Goal: Task Accomplishment & Management: Complete application form

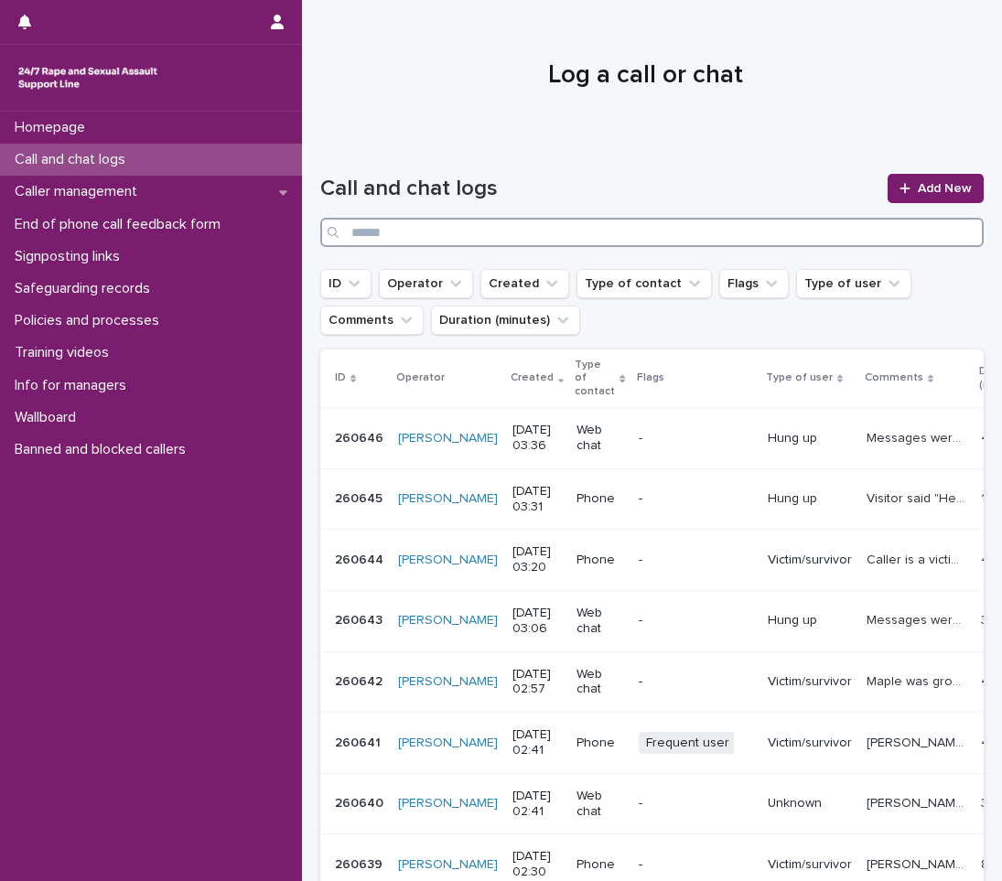
click at [479, 233] on input "Search" at bounding box center [651, 232] width 663 height 29
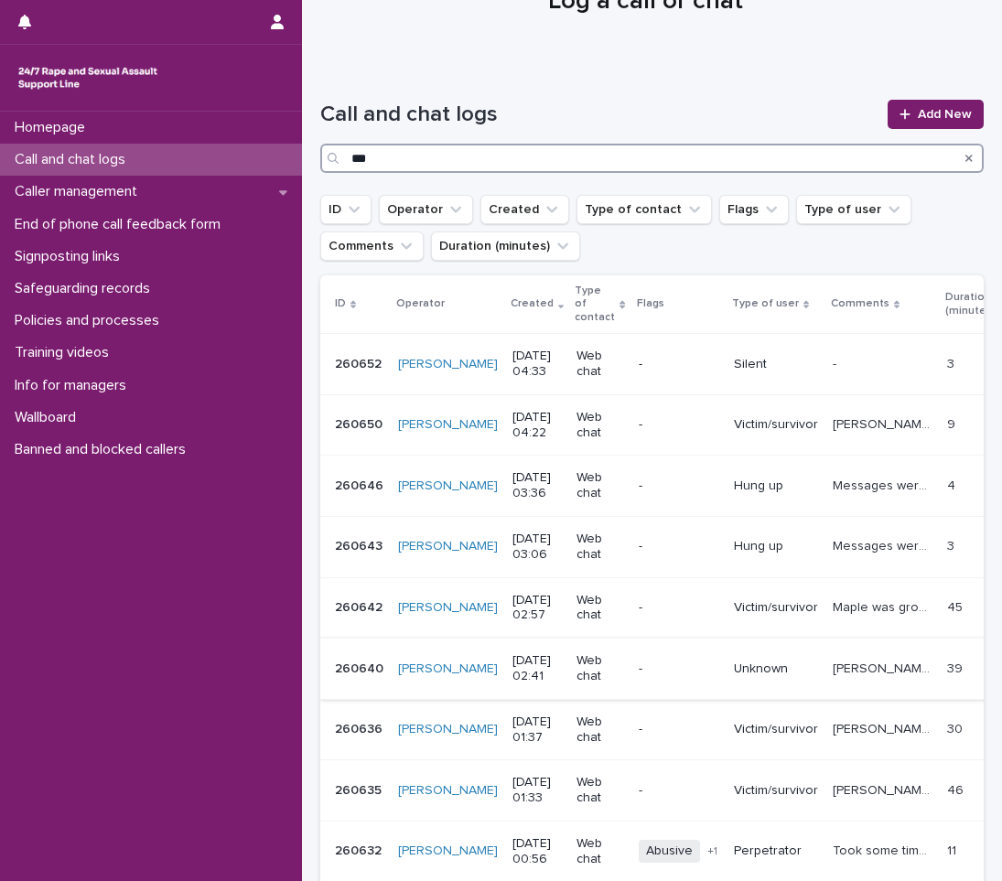
scroll to position [183, 0]
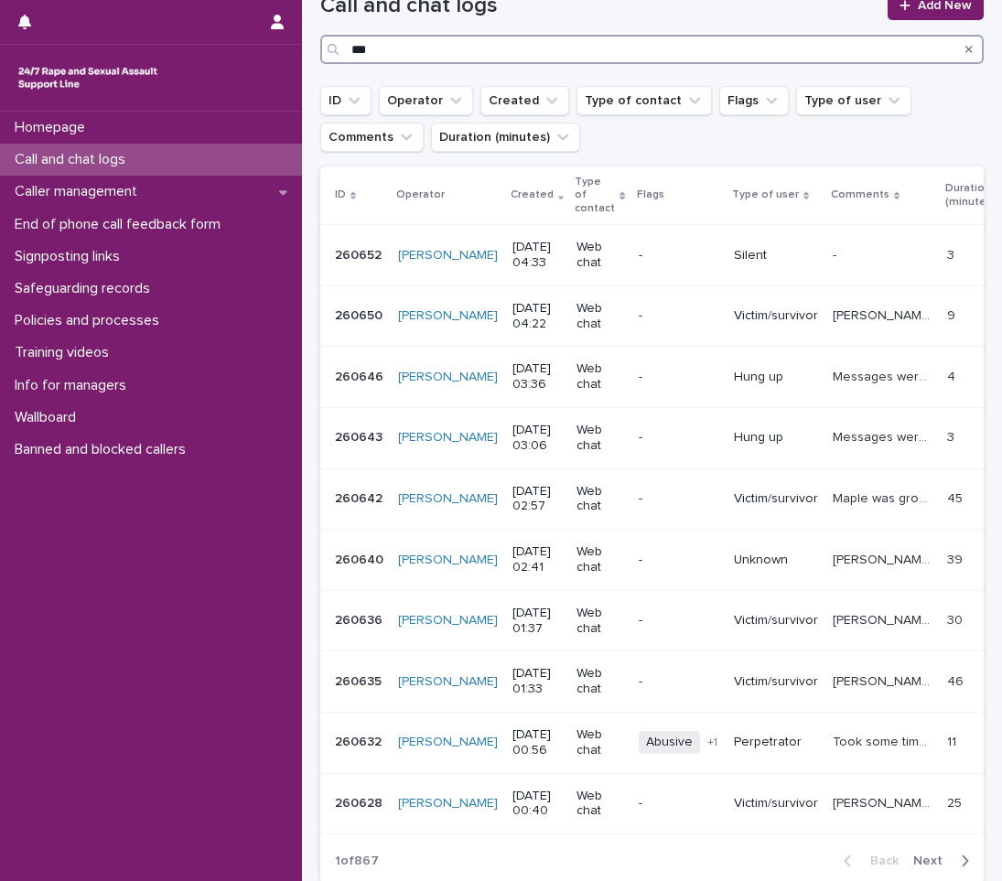
click at [445, 48] on input "***" at bounding box center [651, 49] width 663 height 29
type input "*"
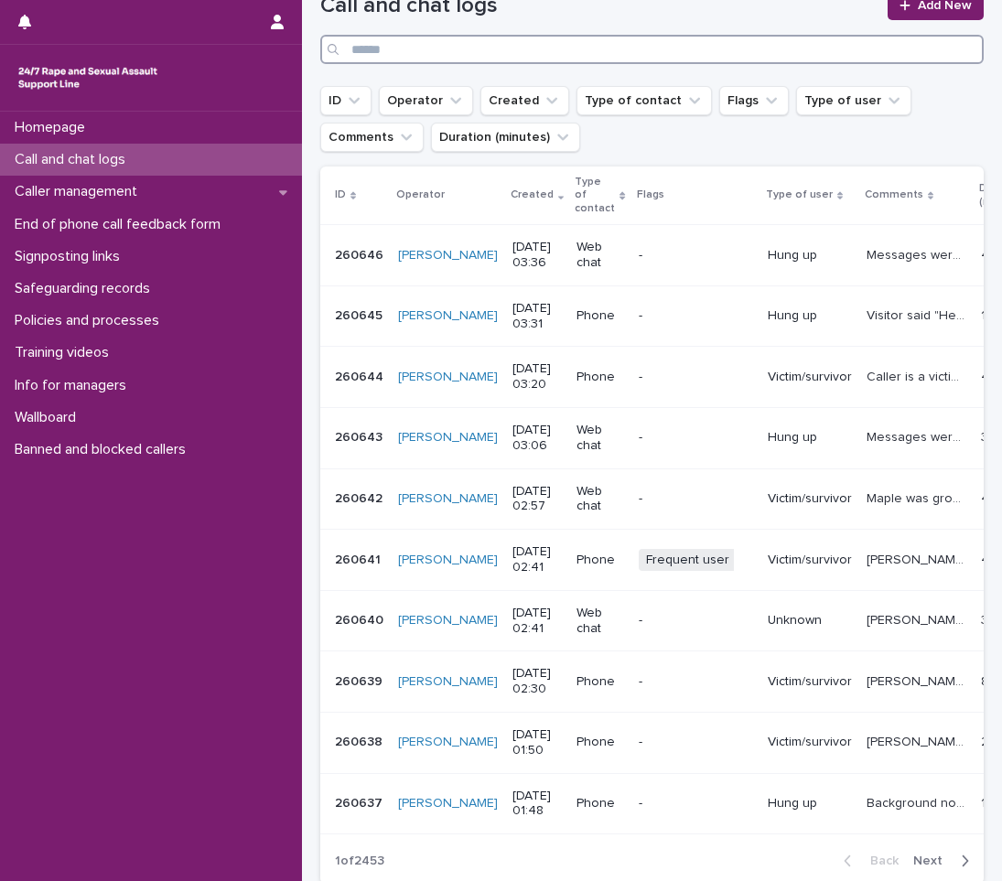
scroll to position [197, 0]
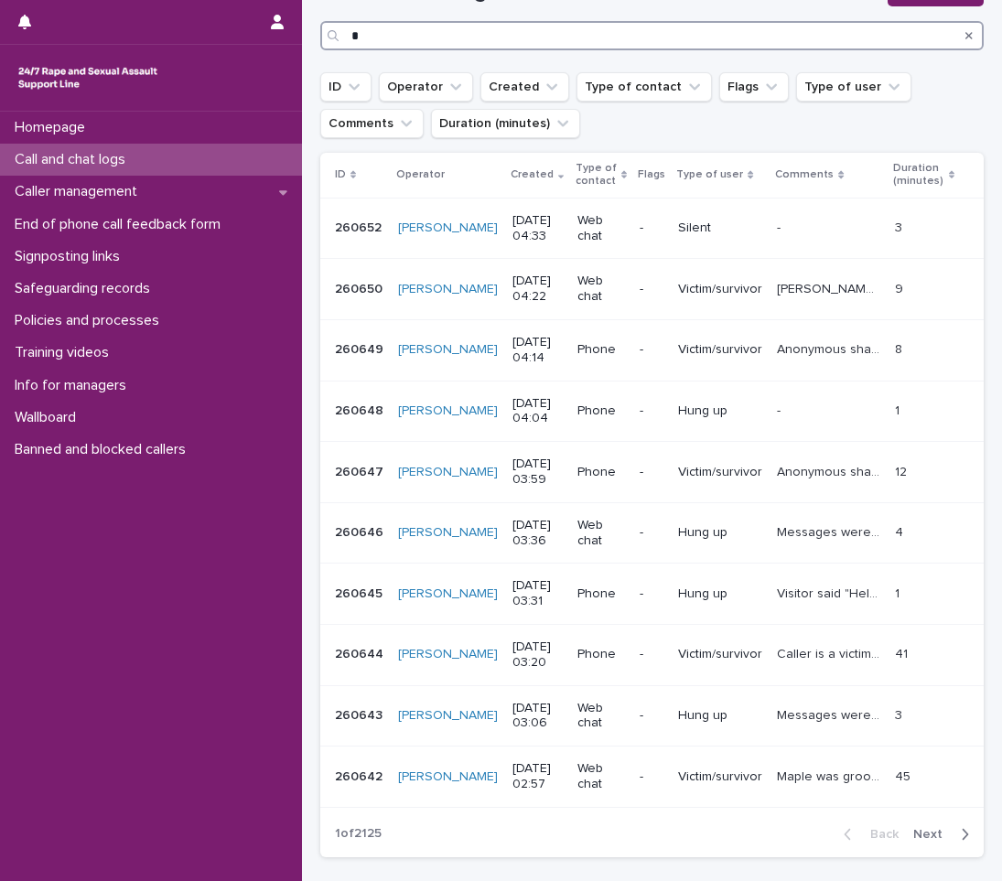
scroll to position [183, 0]
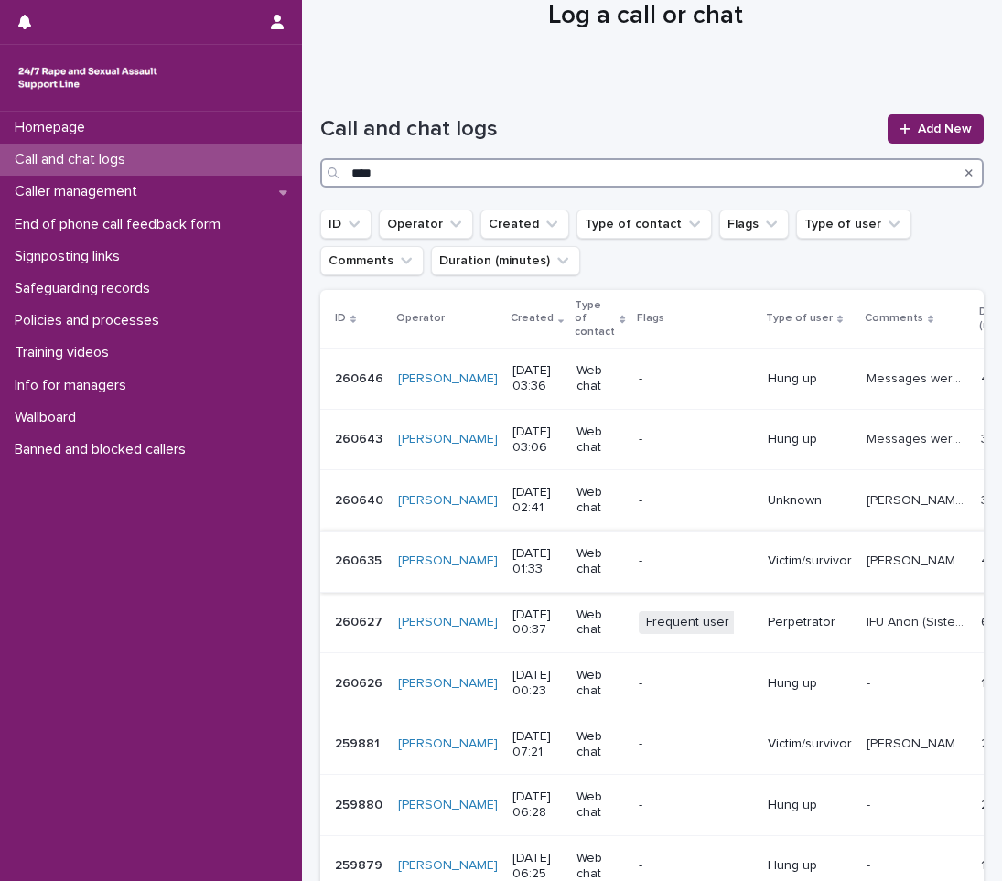
scroll to position [91, 0]
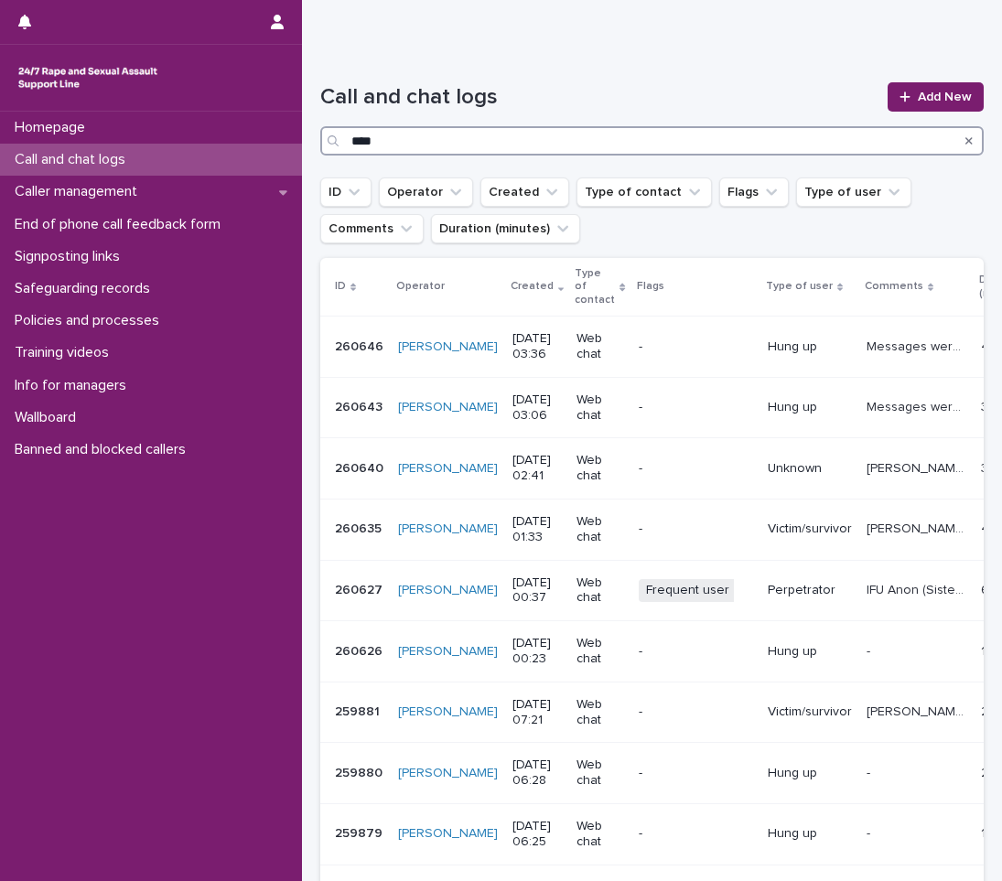
type input "****"
click at [899, 100] on icon at bounding box center [904, 96] width 10 height 10
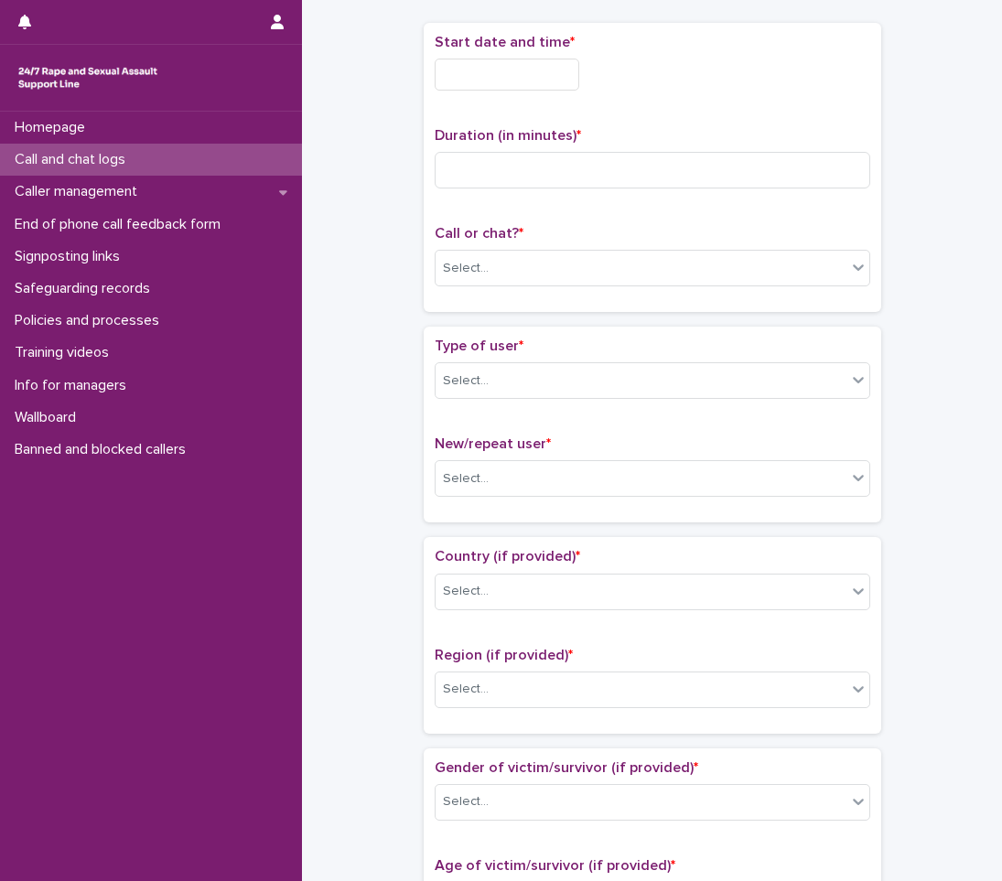
scroll to position [102, 0]
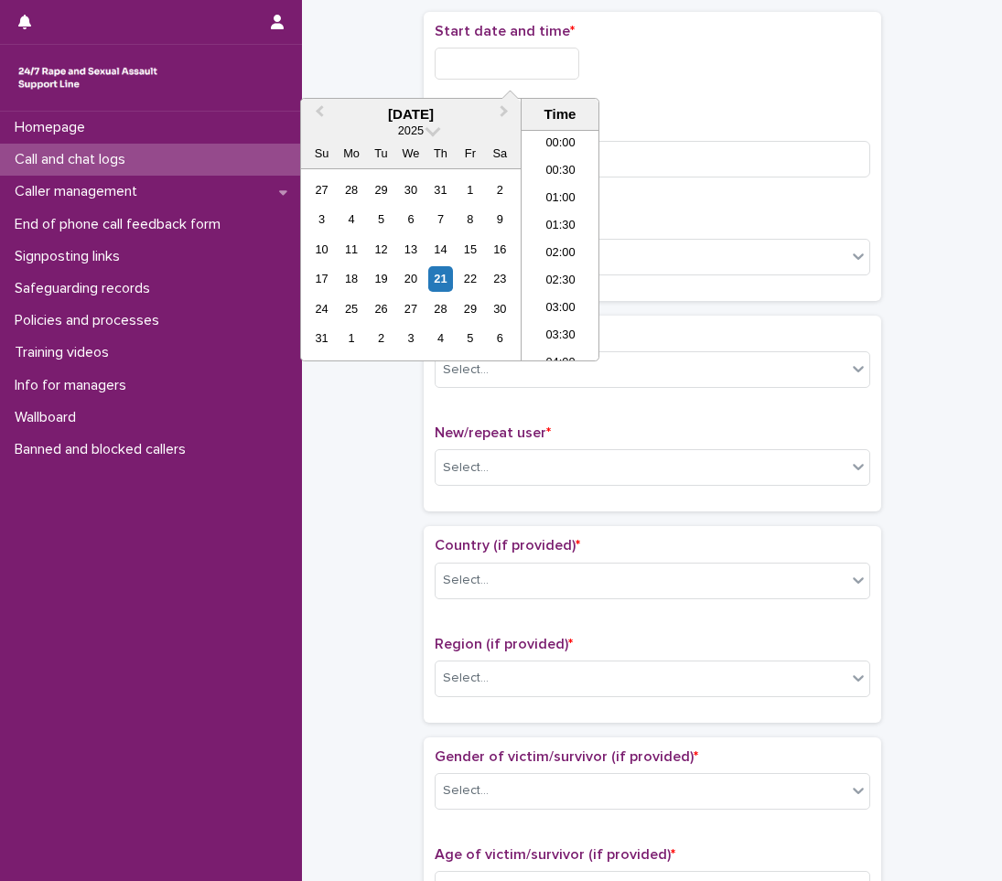
click at [513, 65] on input "text" at bounding box center [507, 64] width 145 height 32
click at [566, 221] on li "04:00" at bounding box center [561, 217] width 78 height 27
click at [543, 65] on input "**********" at bounding box center [507, 64] width 145 height 32
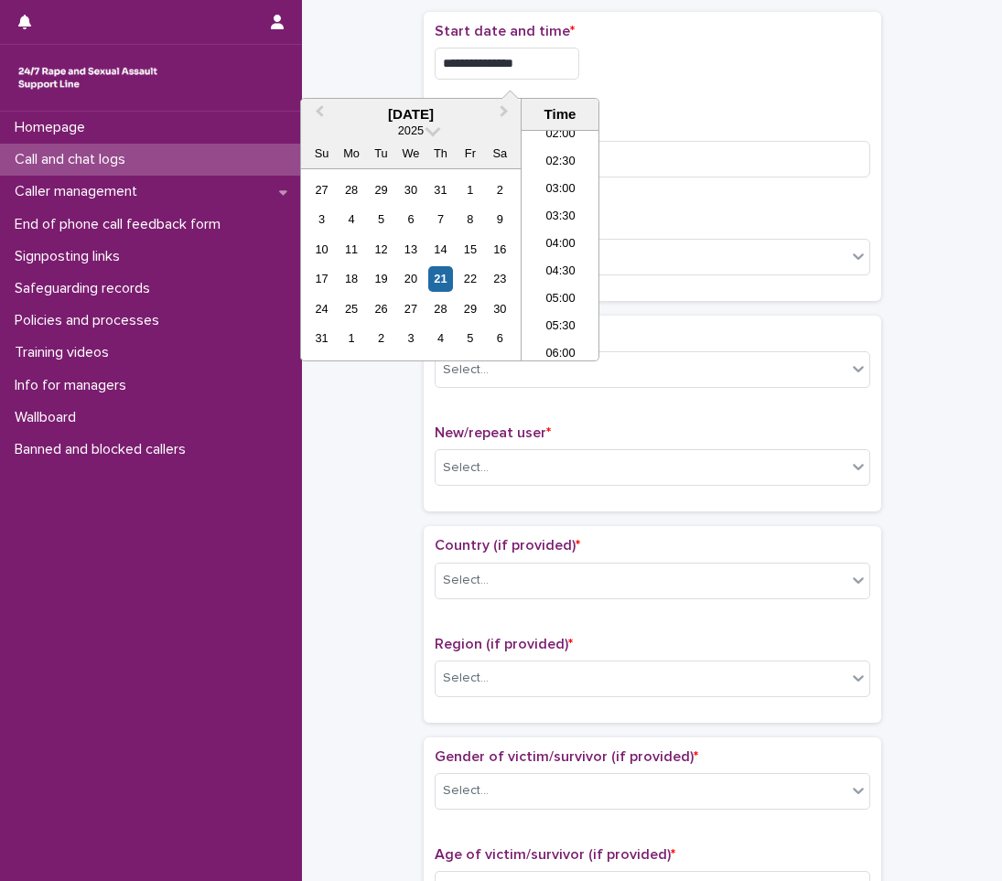
type input "**********"
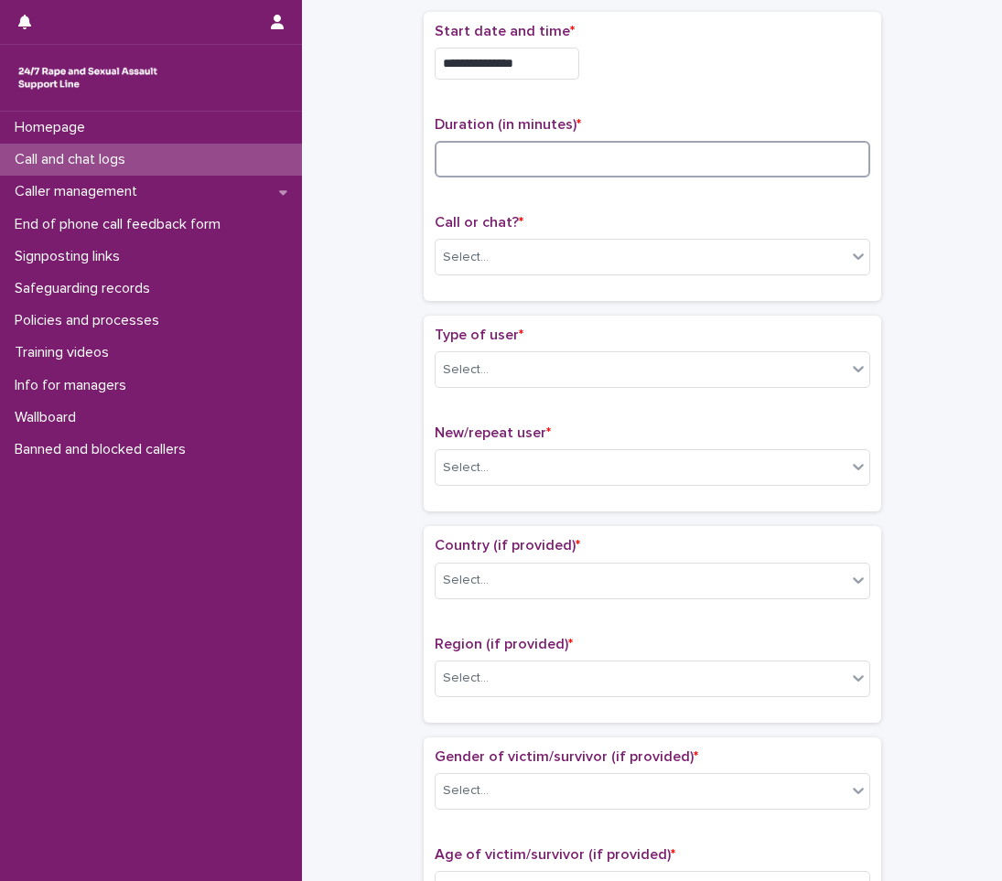
click at [494, 171] on input at bounding box center [653, 159] width 436 height 37
type input "*"
click at [489, 262] on div "Select..." at bounding box center [641, 257] width 411 height 30
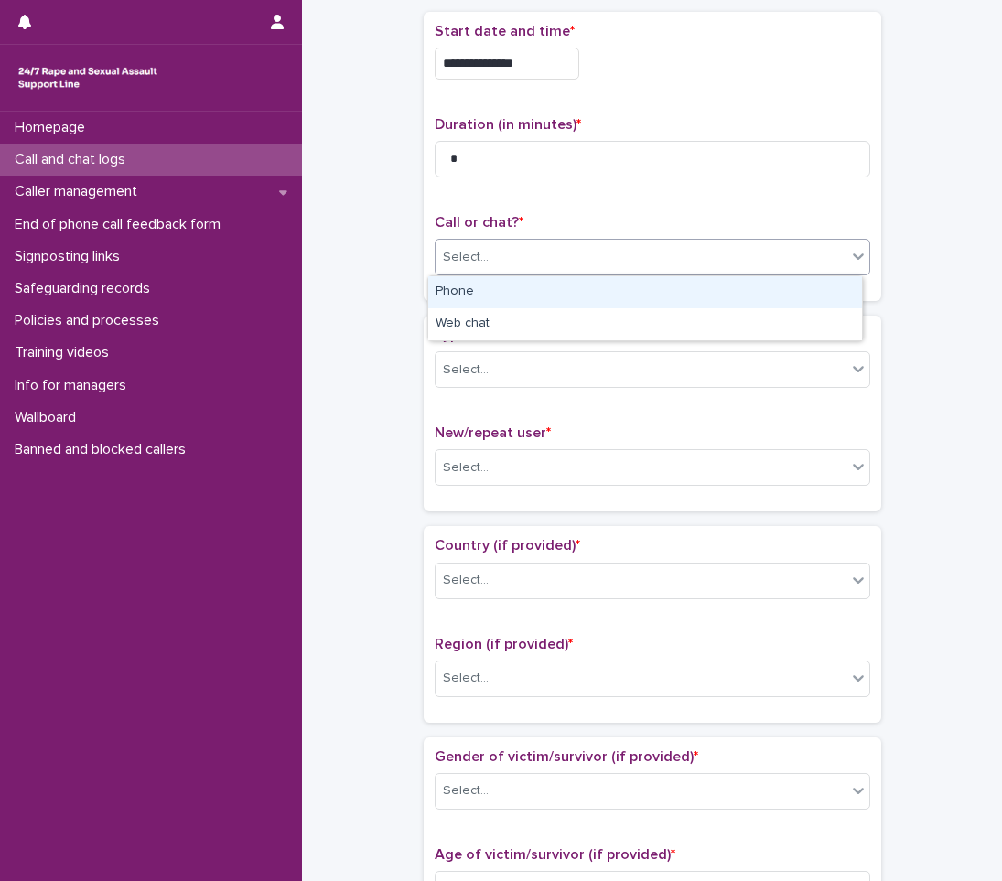
click at [469, 293] on div "Phone" at bounding box center [645, 292] width 434 height 32
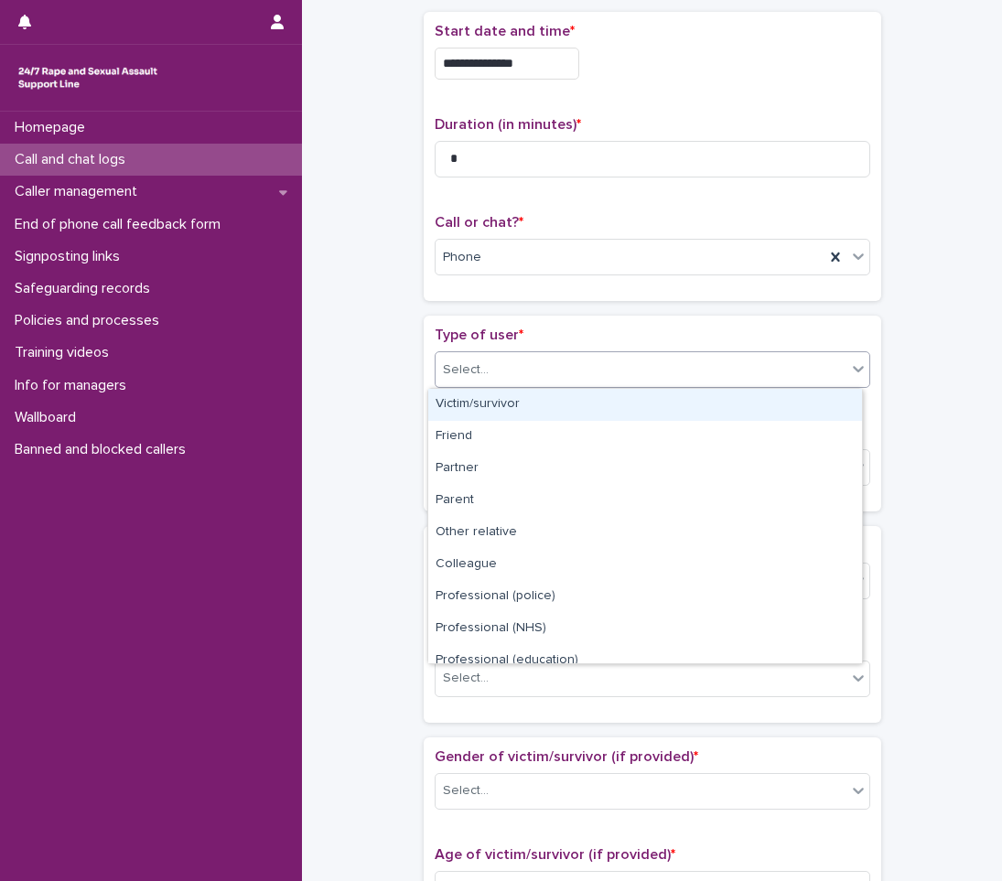
click at [463, 361] on div "Select..." at bounding box center [466, 369] width 46 height 19
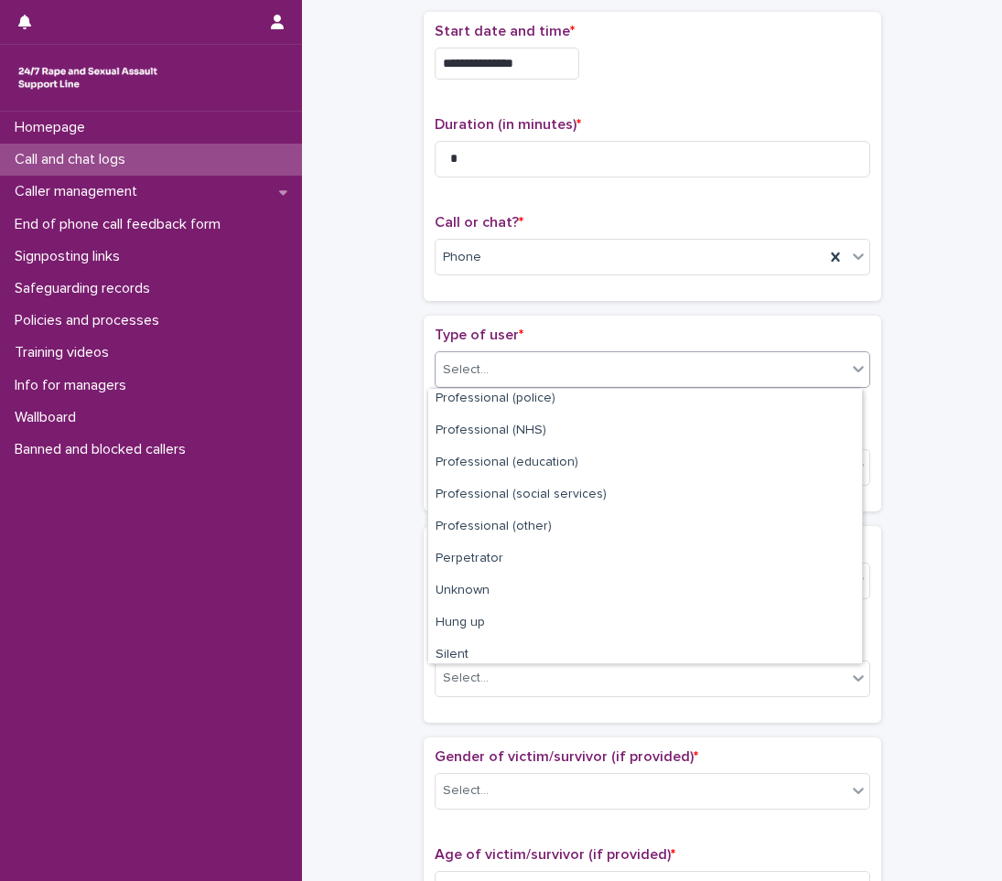
scroll to position [206, 0]
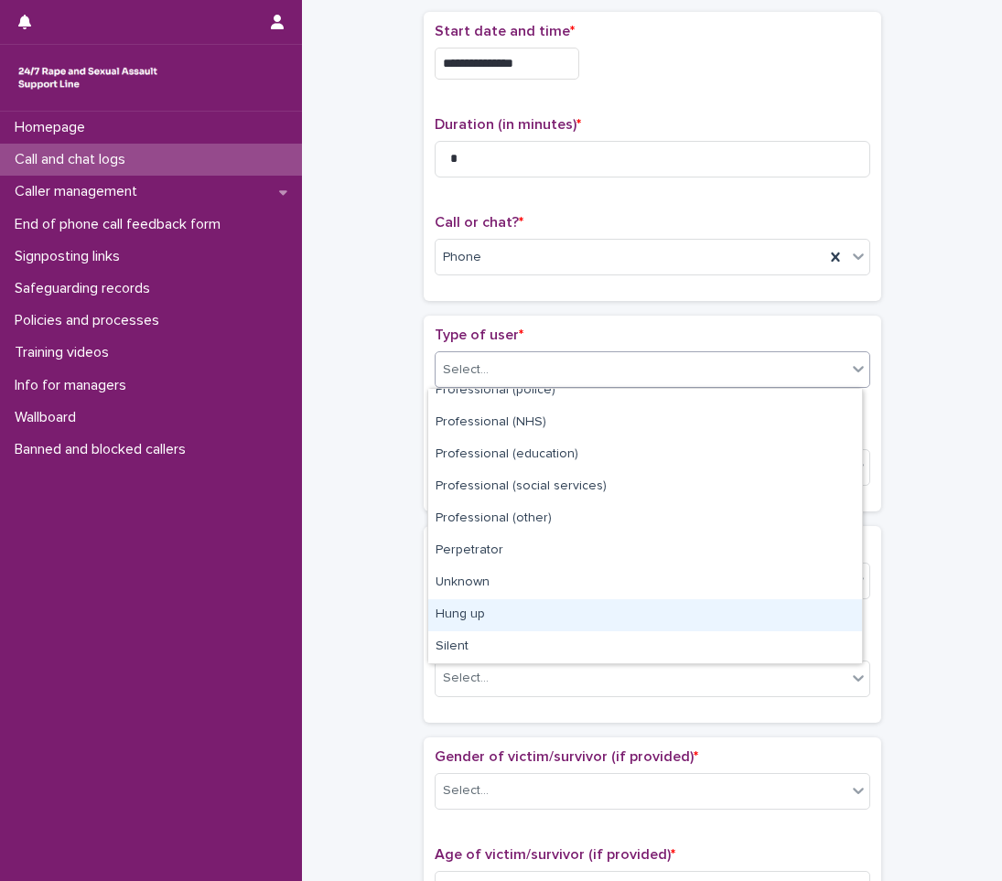
click at [456, 616] on div "Hung up" at bounding box center [645, 615] width 434 height 32
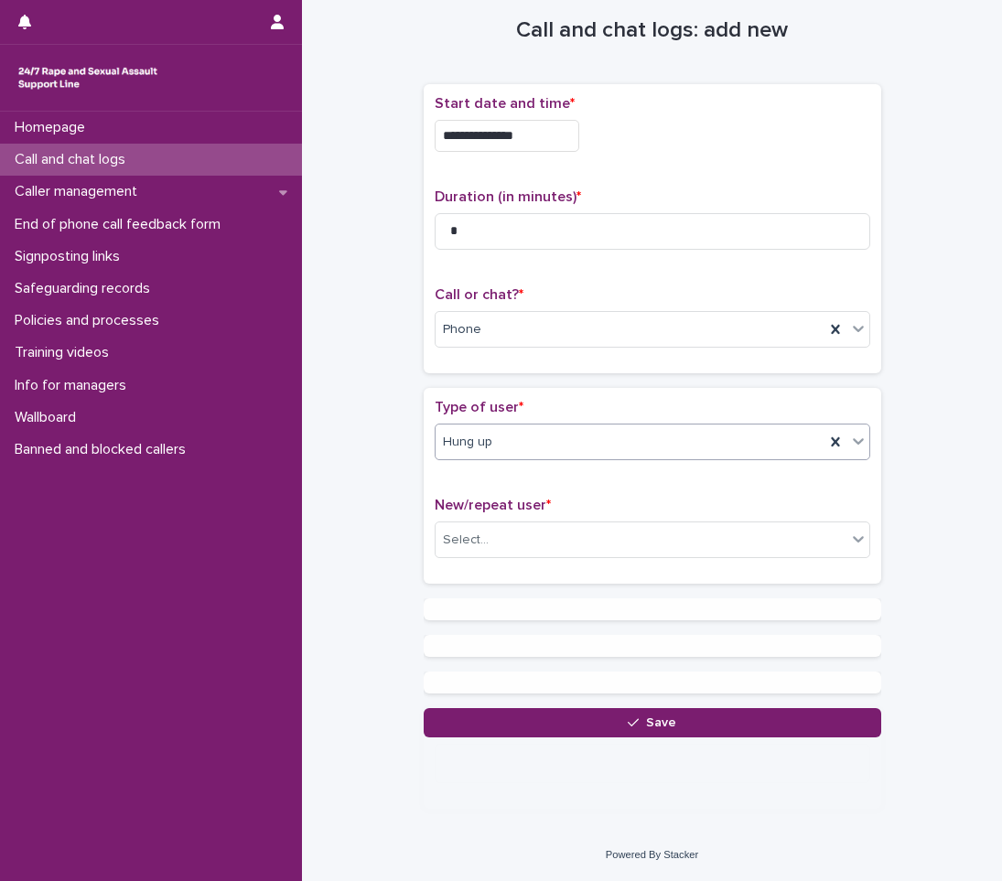
scroll to position [0, 0]
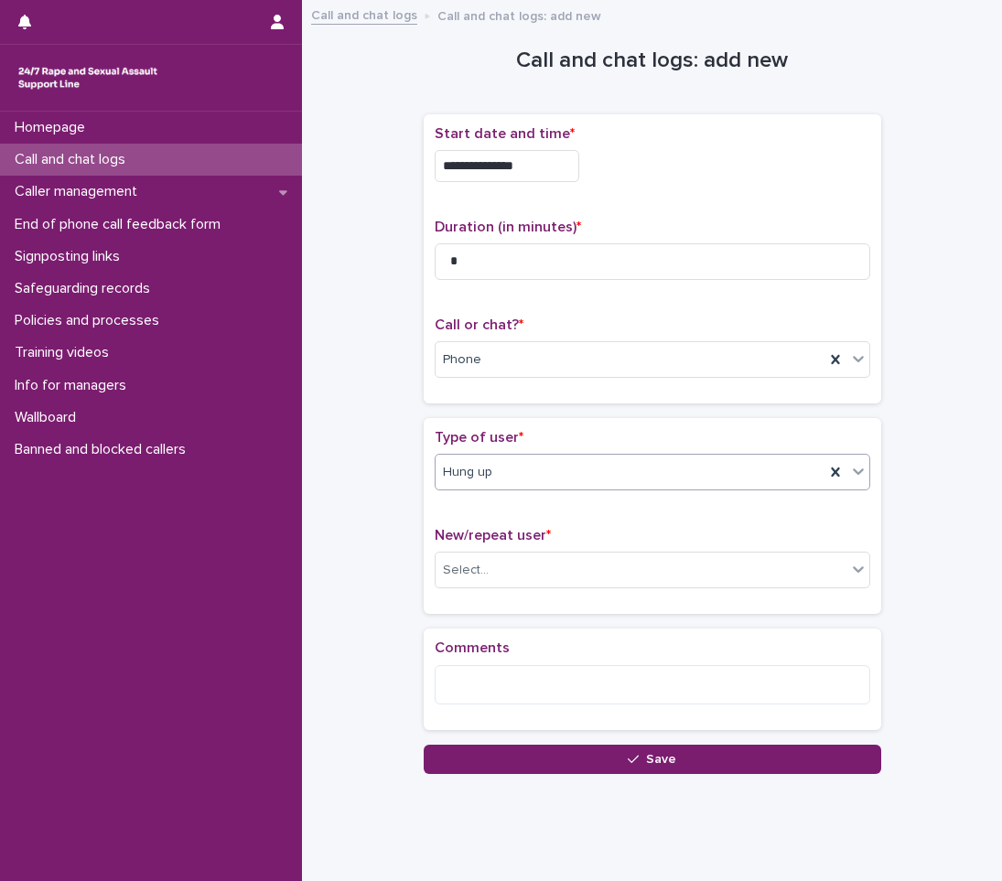
click at [509, 548] on div "New/repeat user * Select..." at bounding box center [653, 565] width 436 height 76
click at [498, 565] on div "Select..." at bounding box center [641, 570] width 411 height 30
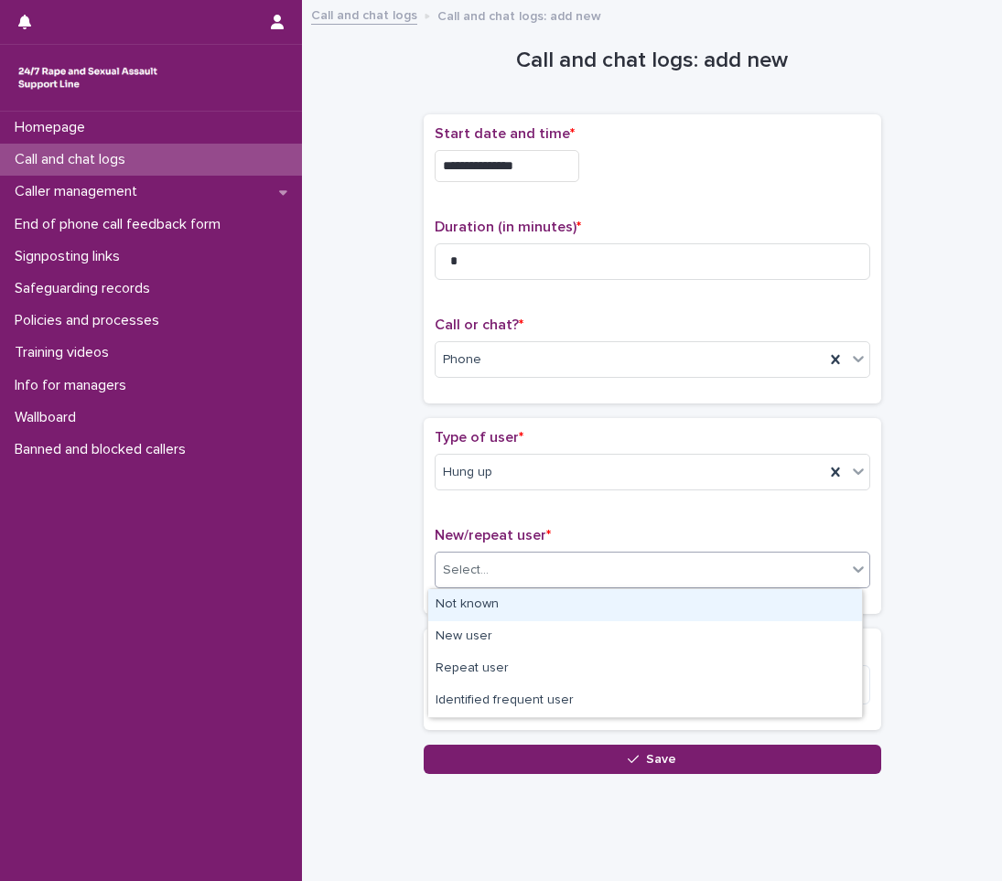
click at [446, 600] on div "Not known" at bounding box center [645, 605] width 434 height 32
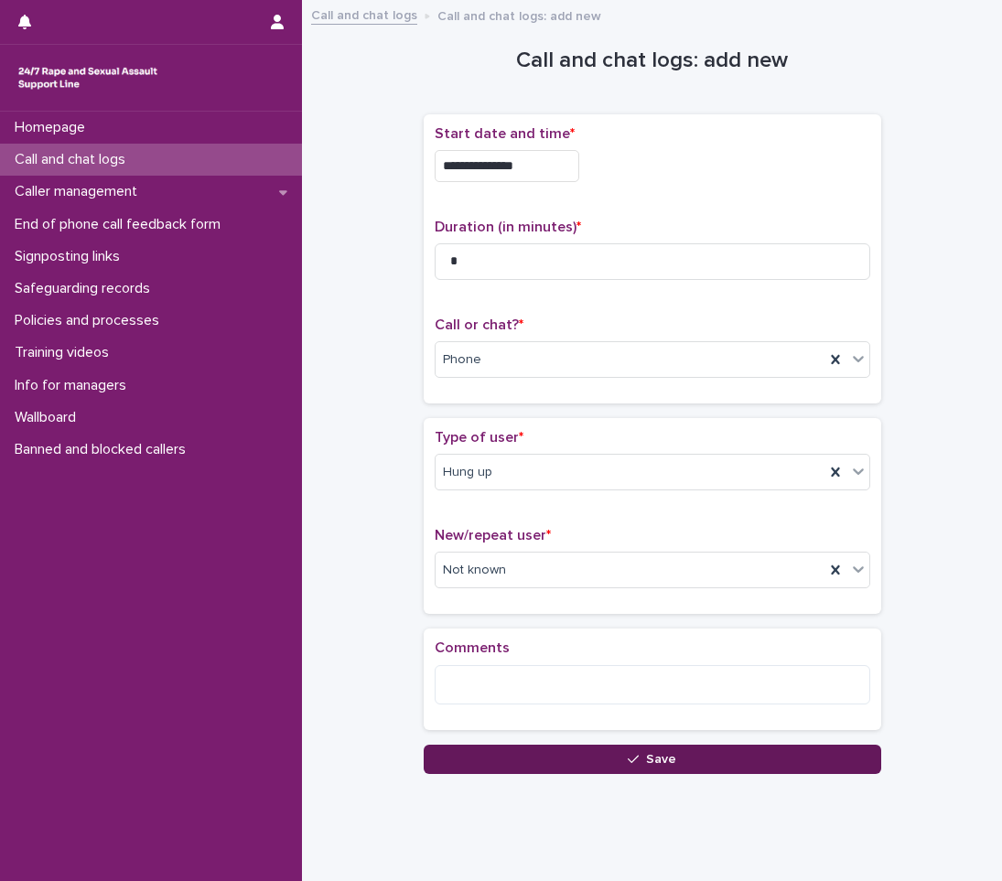
click at [591, 764] on button "Save" at bounding box center [652, 759] width 457 height 29
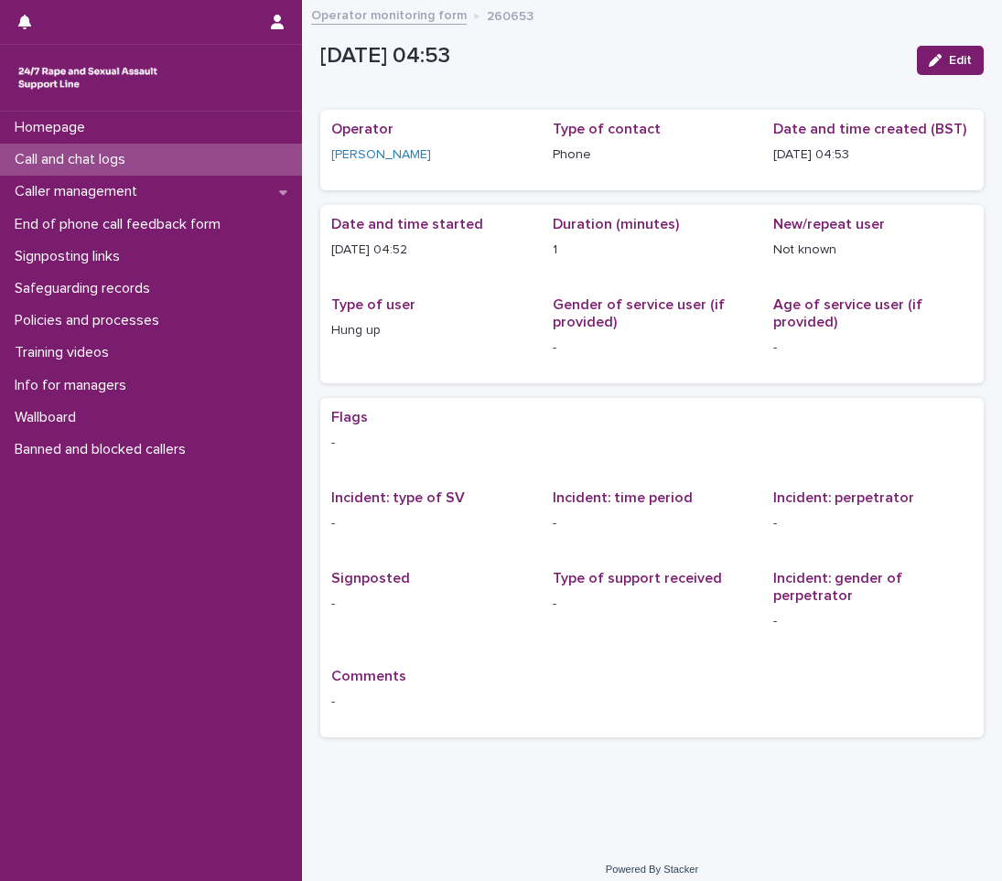
click at [57, 165] on p "Call and chat logs" at bounding box center [73, 159] width 133 height 17
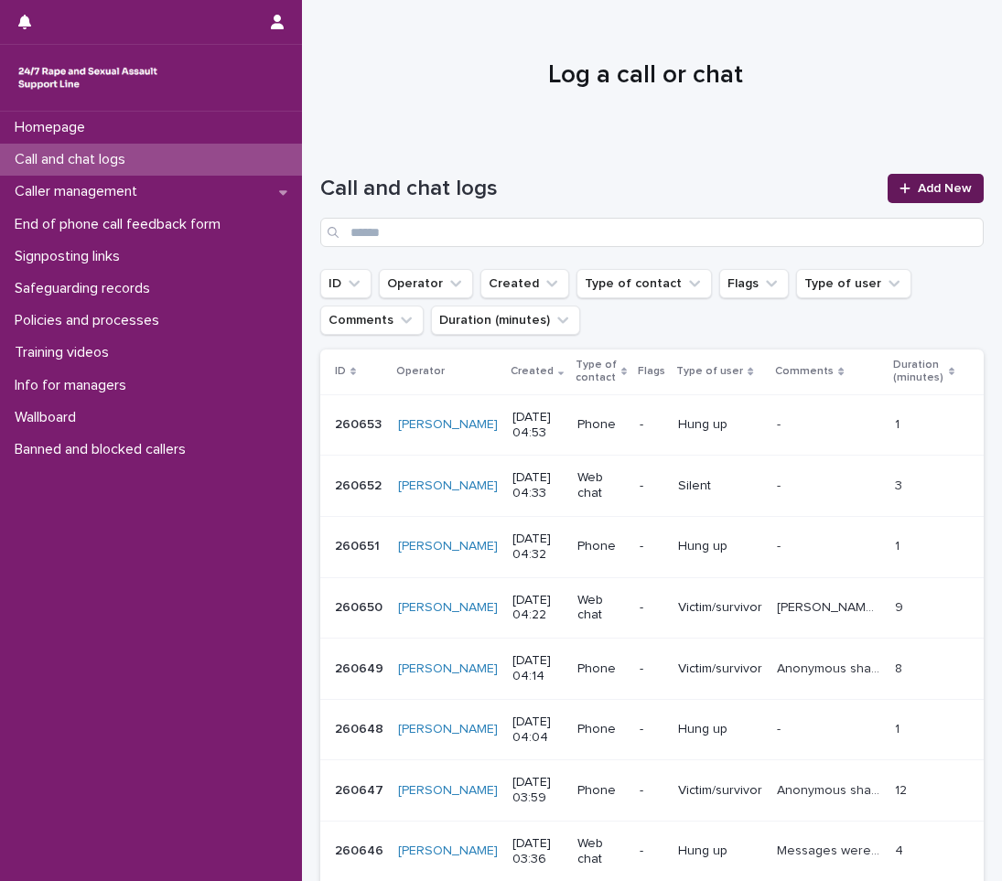
click at [922, 181] on link "Add New" at bounding box center [936, 188] width 96 height 29
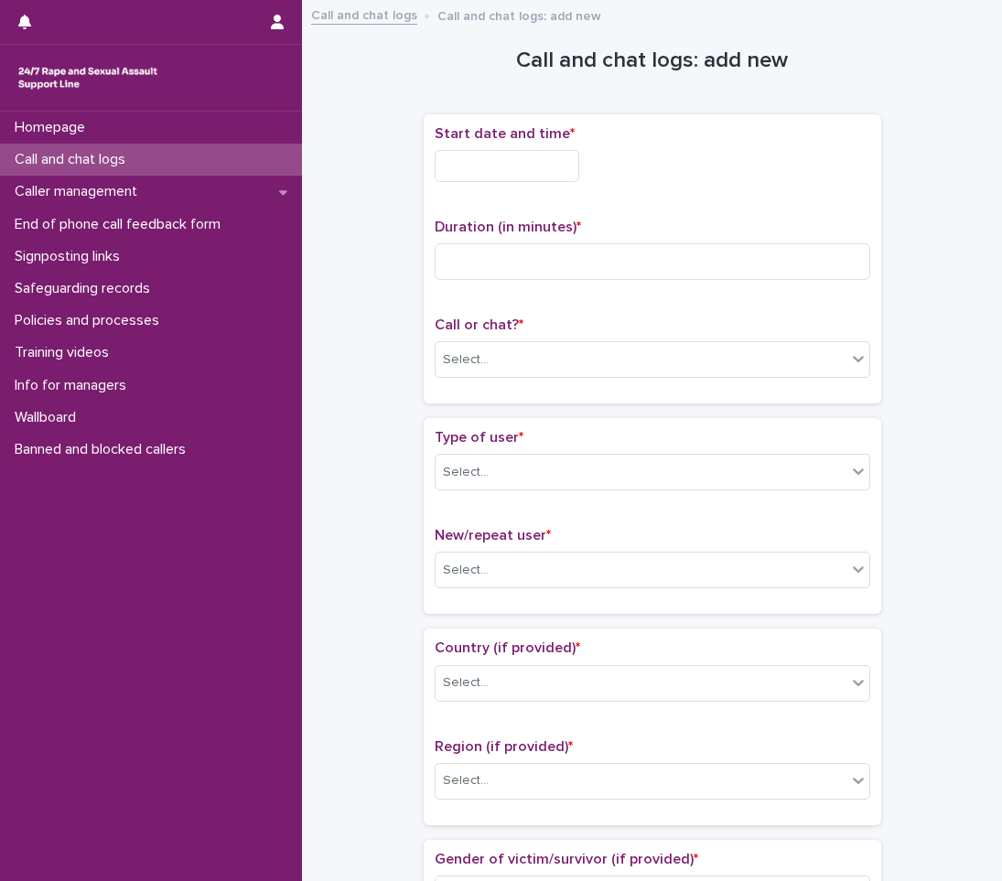
click at [510, 172] on input "text" at bounding box center [507, 166] width 145 height 32
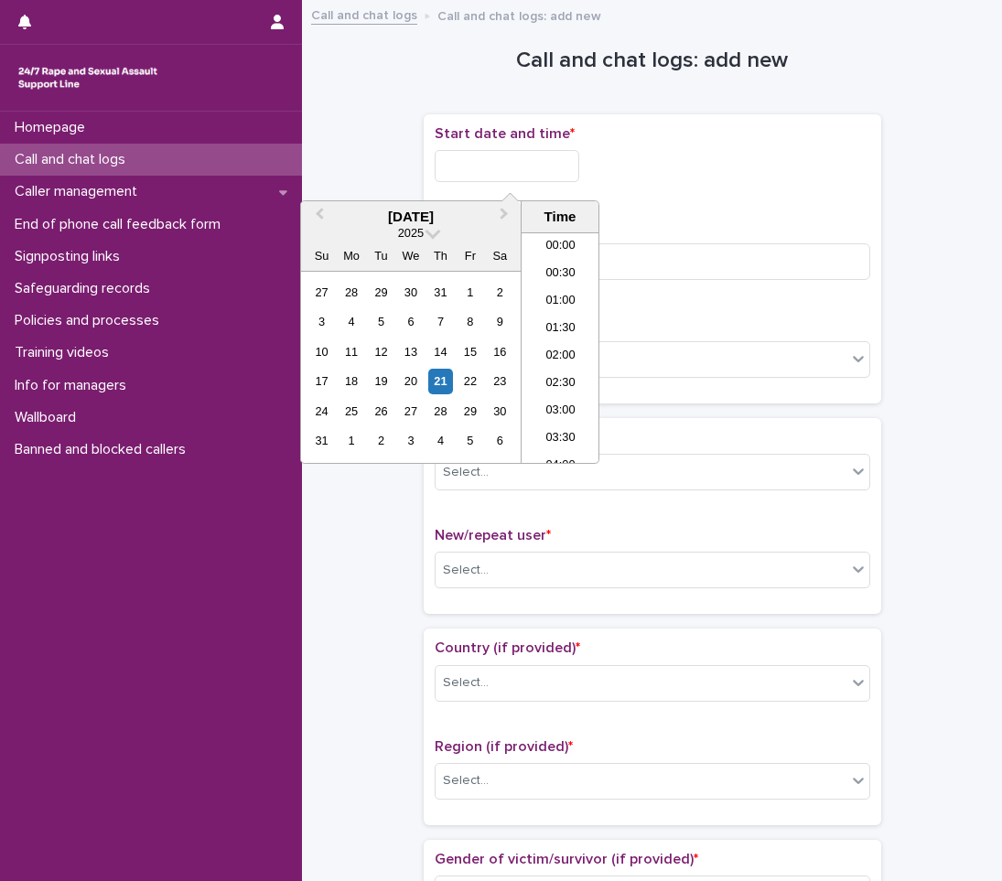
scroll to position [174, 0]
click at [554, 346] on li "05:00" at bounding box center [561, 347] width 78 height 27
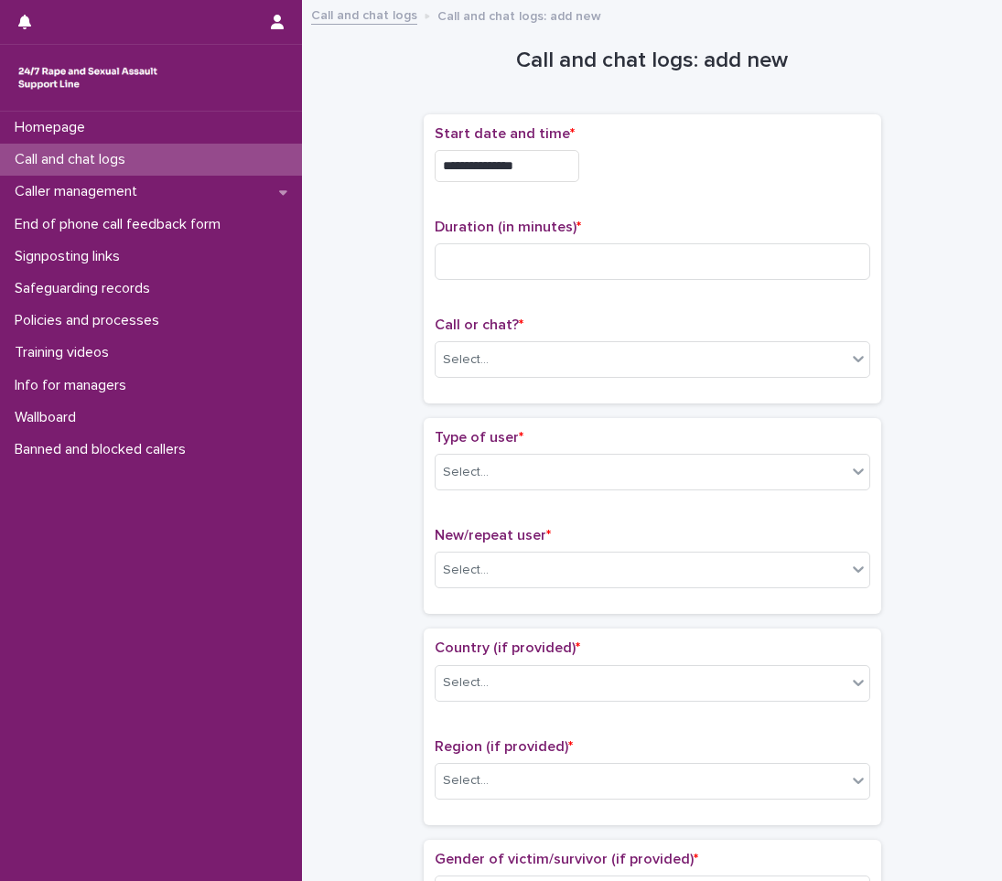
click at [535, 163] on input "**********" at bounding box center [507, 166] width 145 height 32
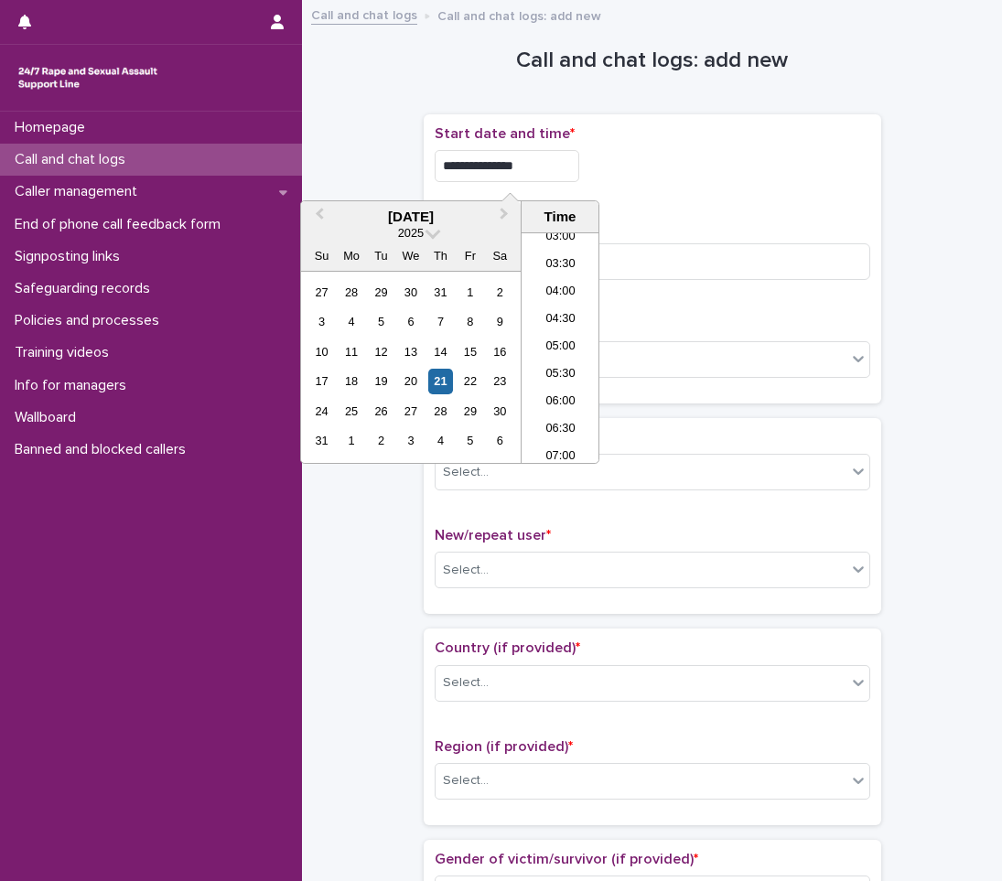
type input "**********"
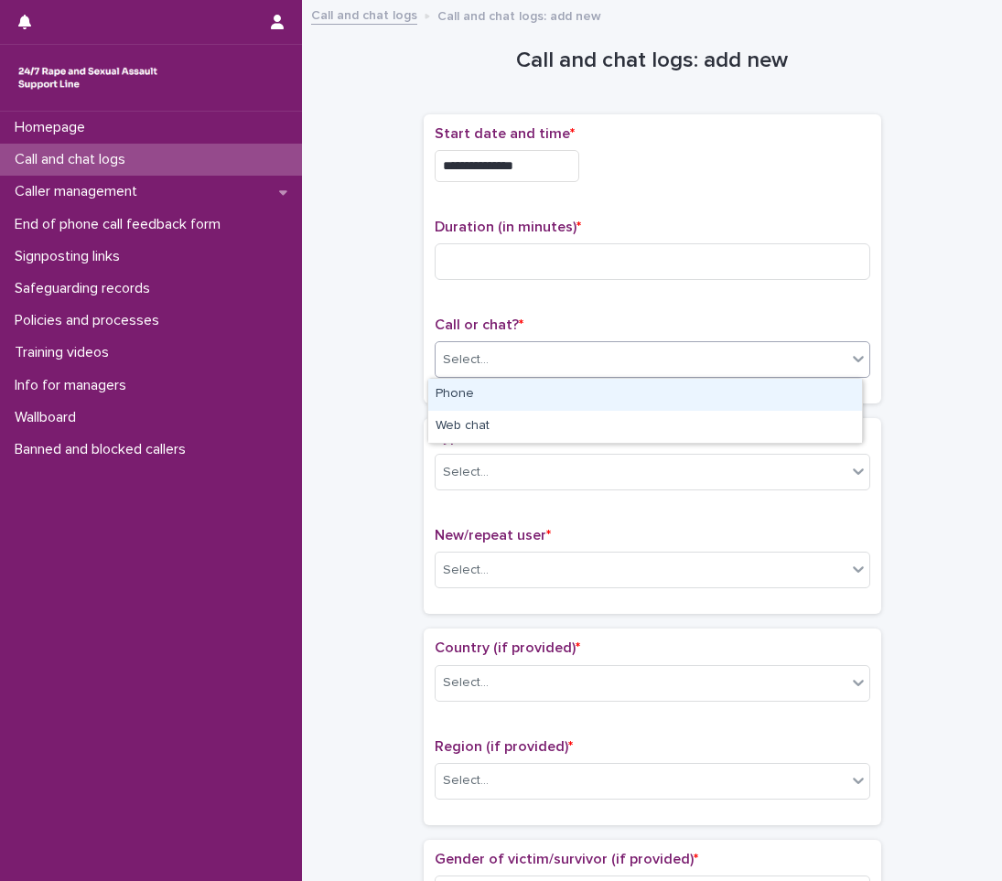
click at [489, 366] on div "Select..." at bounding box center [641, 360] width 411 height 30
click at [488, 401] on div "Phone" at bounding box center [645, 395] width 434 height 32
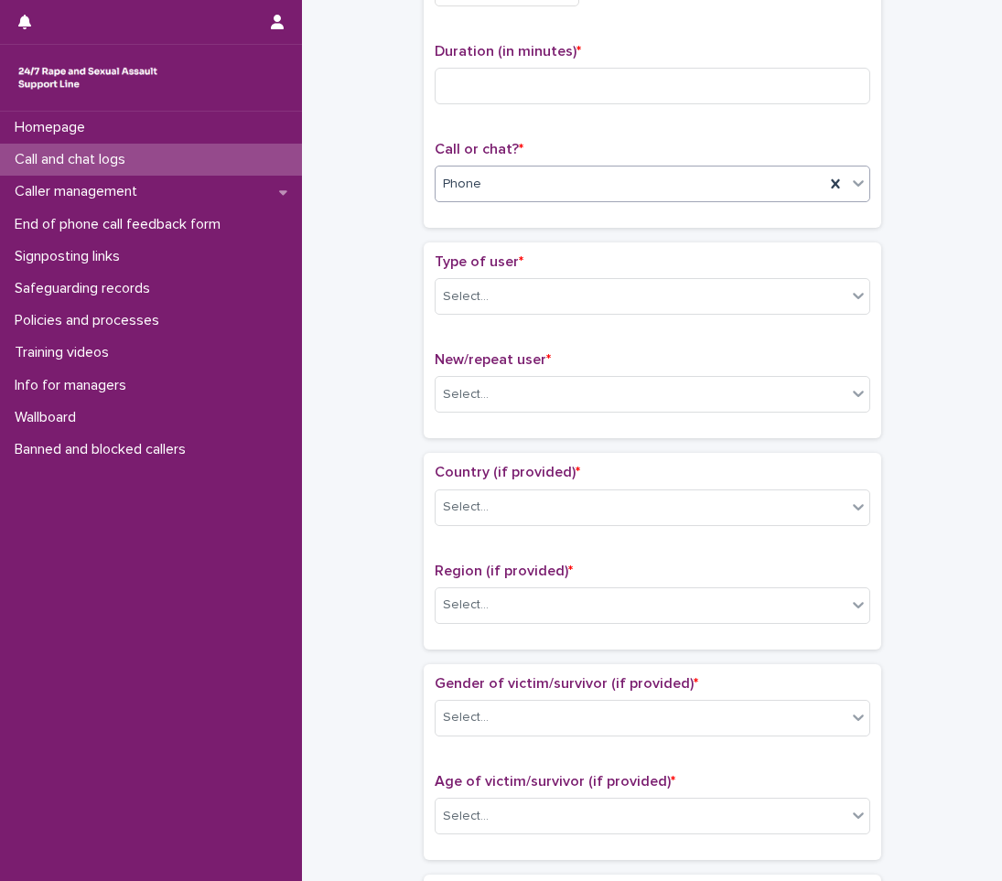
scroll to position [183, 0]
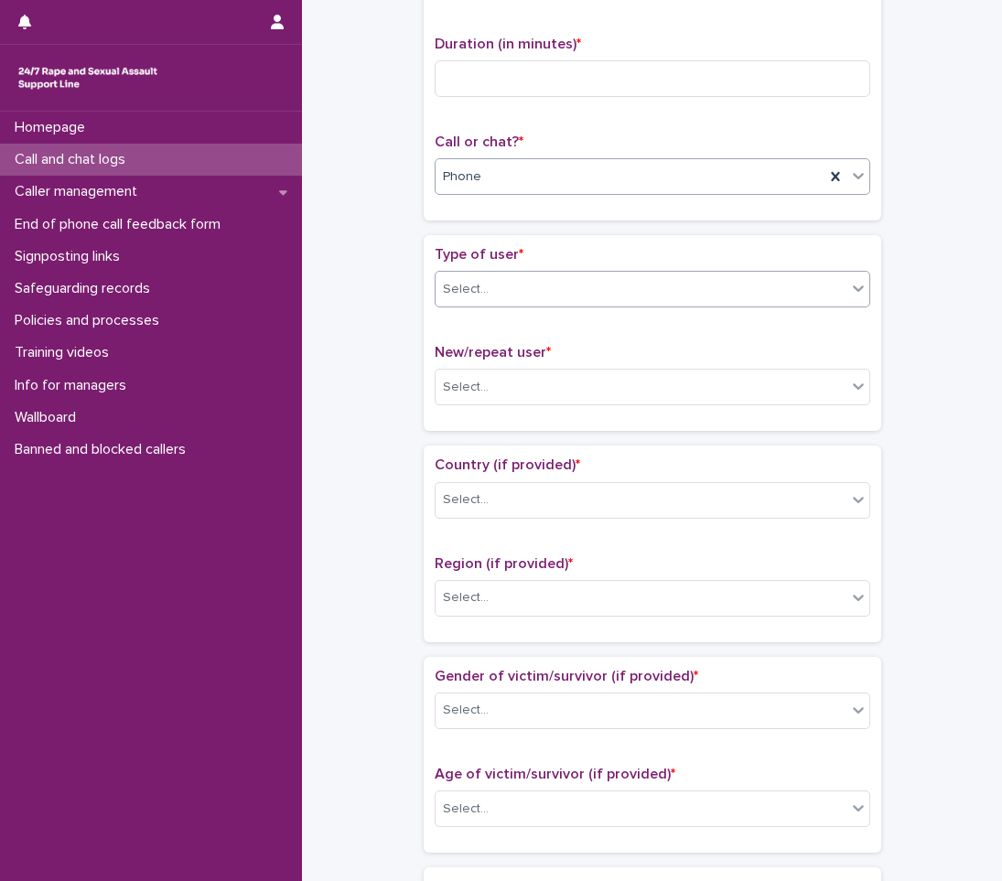
click at [543, 283] on div "Select..." at bounding box center [641, 289] width 411 height 30
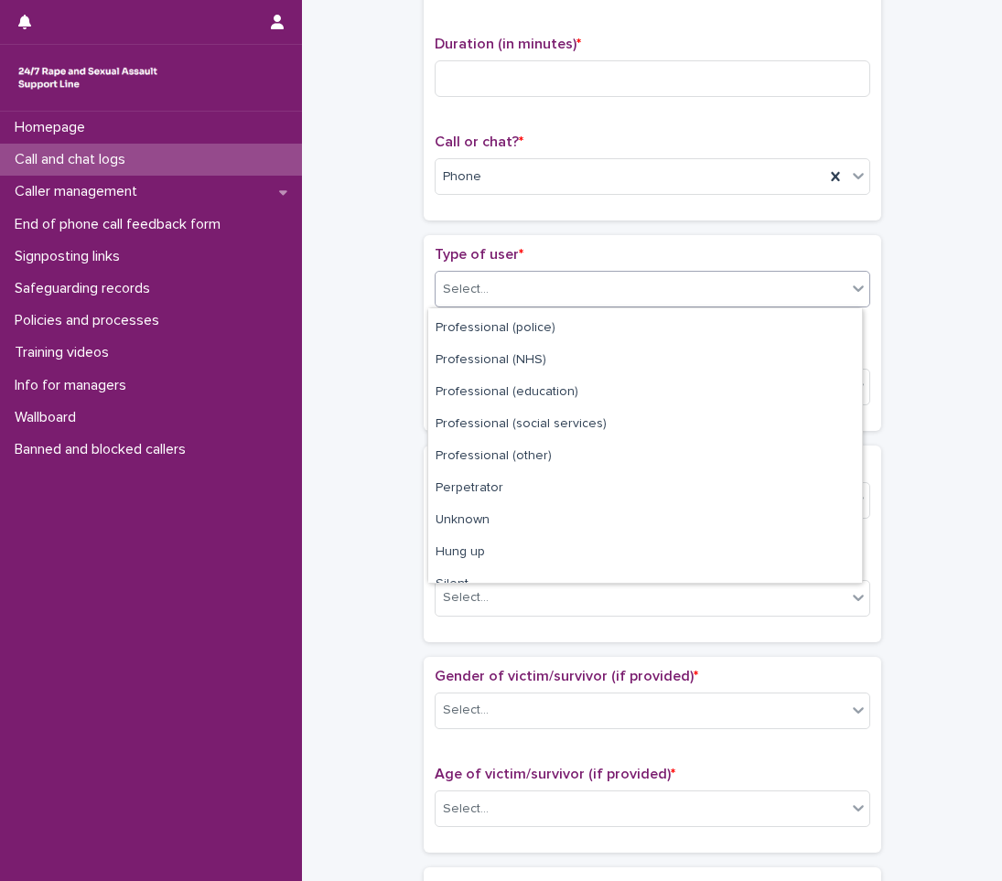
scroll to position [206, 0]
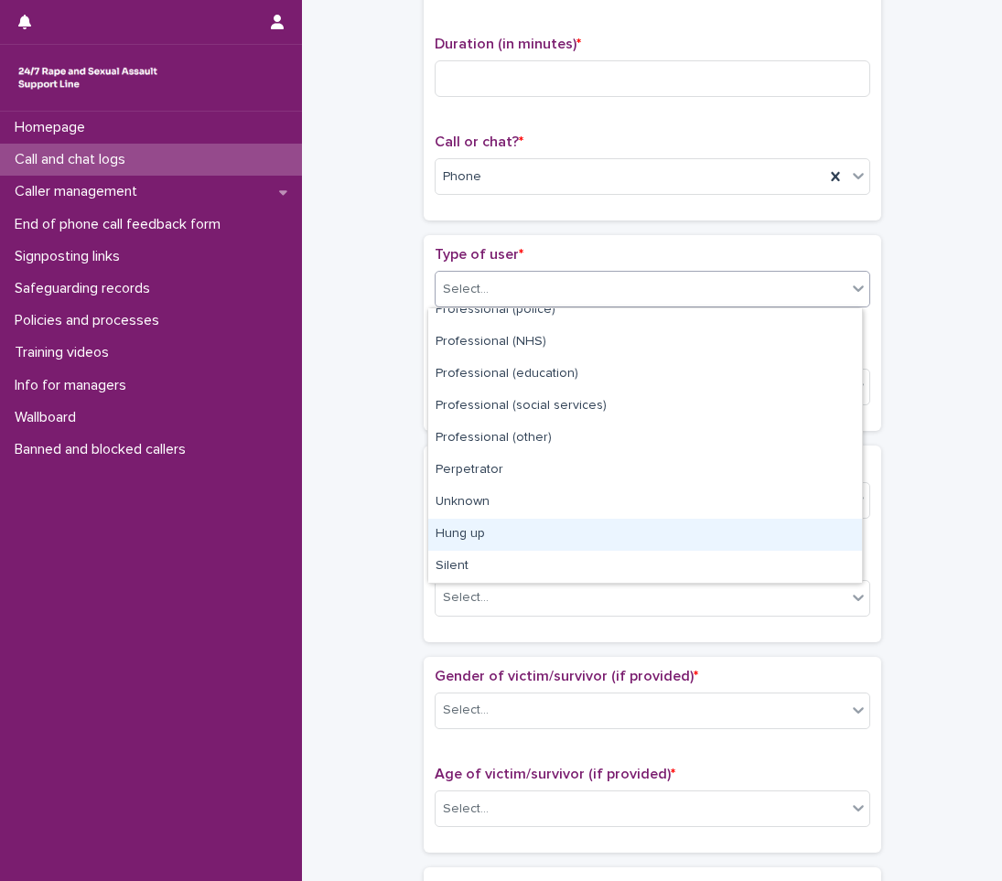
click at [496, 534] on div "Hung up" at bounding box center [645, 535] width 434 height 32
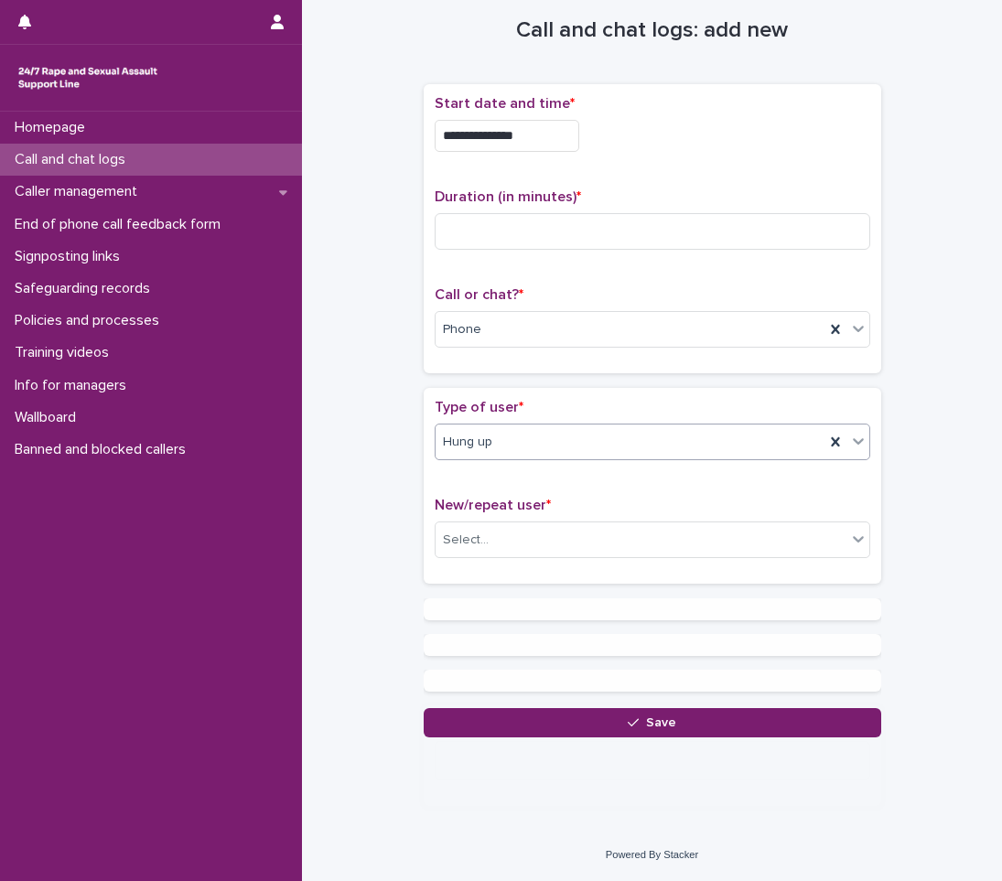
scroll to position [0, 0]
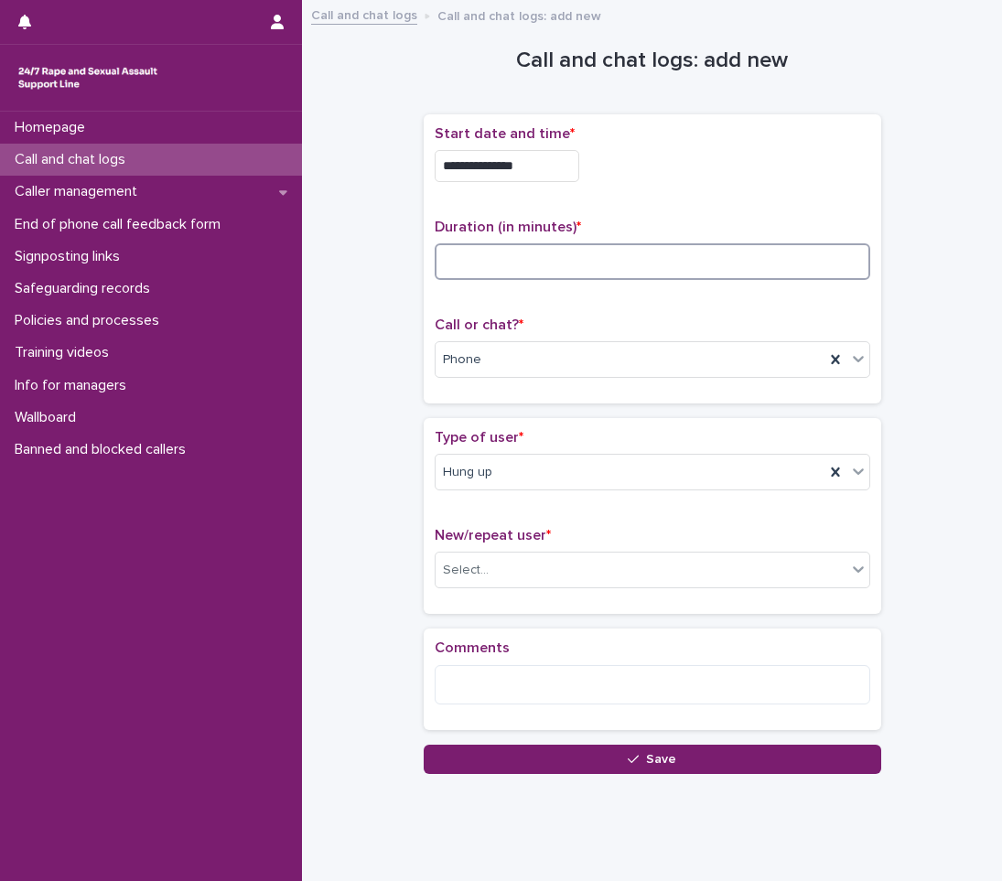
click at [513, 274] on input at bounding box center [653, 261] width 436 height 37
type input "*"
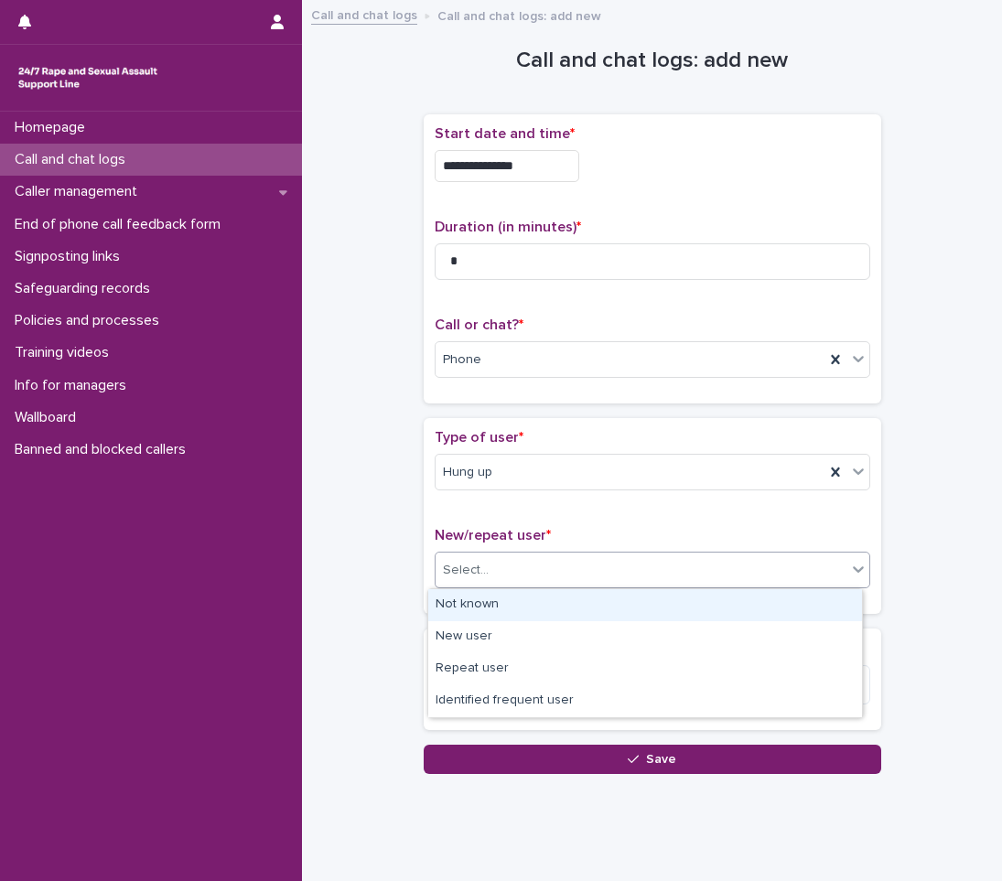
click at [590, 573] on div "Select..." at bounding box center [641, 570] width 411 height 30
drag, startPoint x: 491, startPoint y: 622, endPoint x: 500, endPoint y: 604, distance: 20.5
click at [500, 604] on div "Not known" at bounding box center [645, 605] width 434 height 32
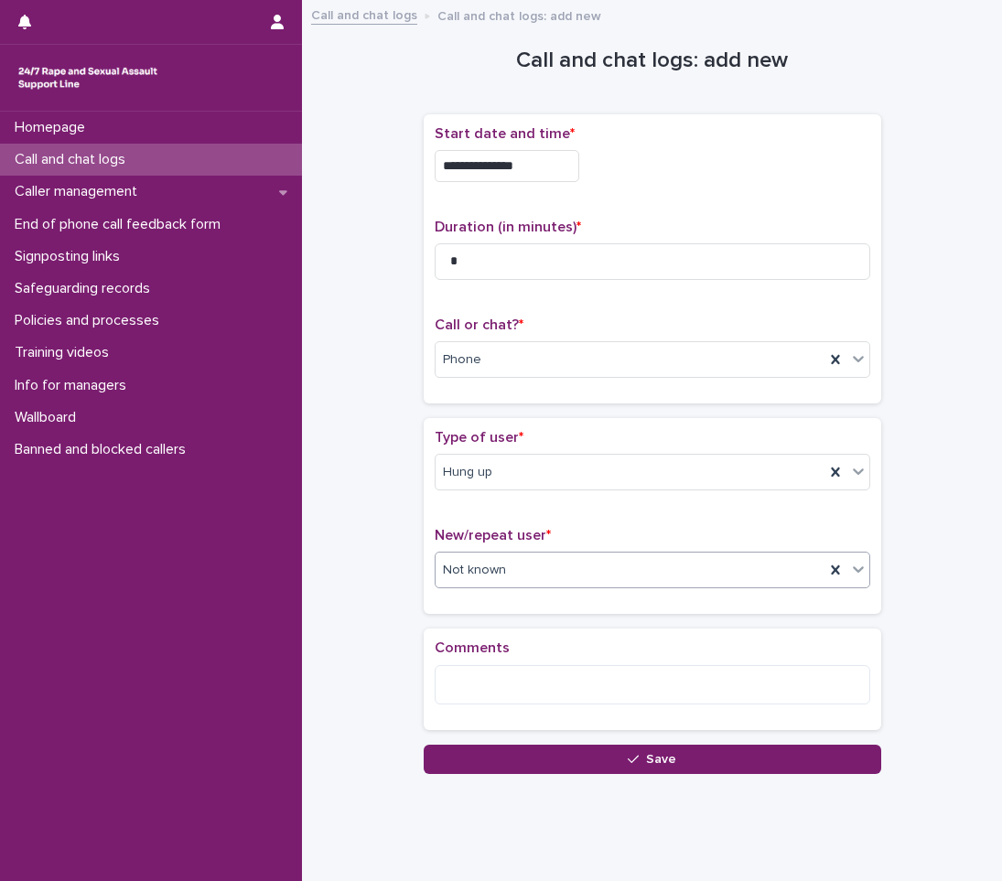
click at [617, 738] on div "Loading... Saving… Comments" at bounding box center [652, 686] width 457 height 115
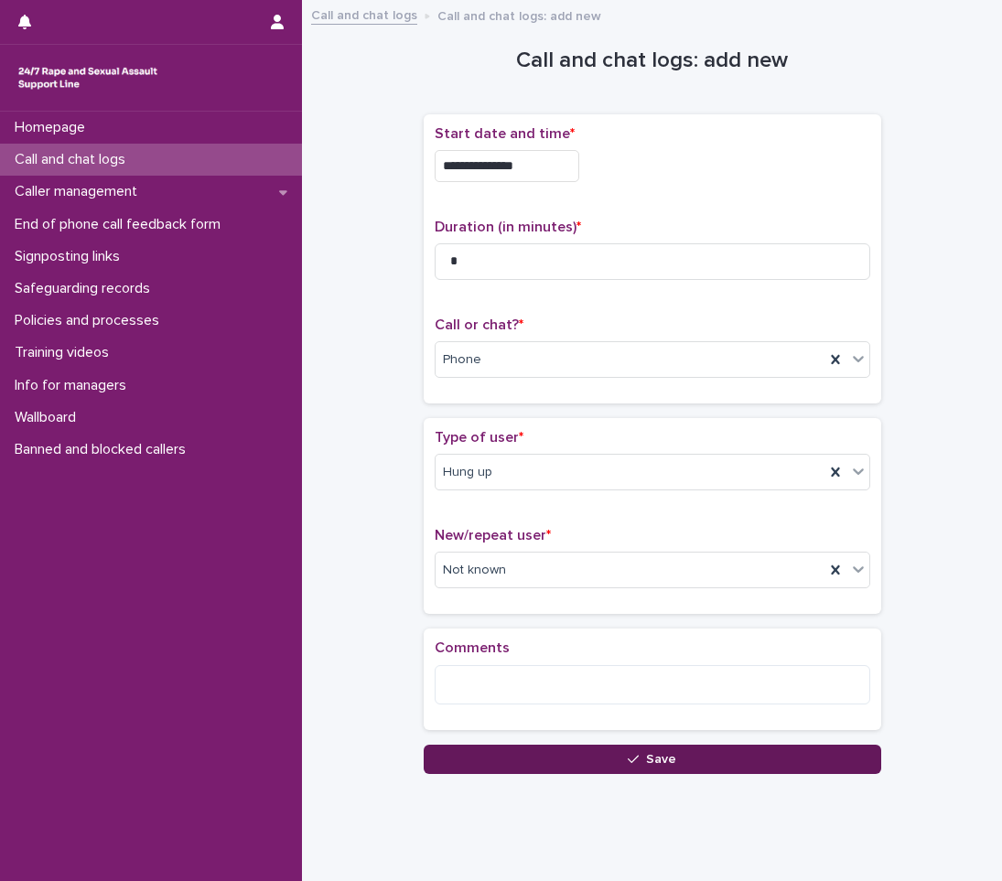
click at [618, 760] on button "Save" at bounding box center [652, 759] width 457 height 29
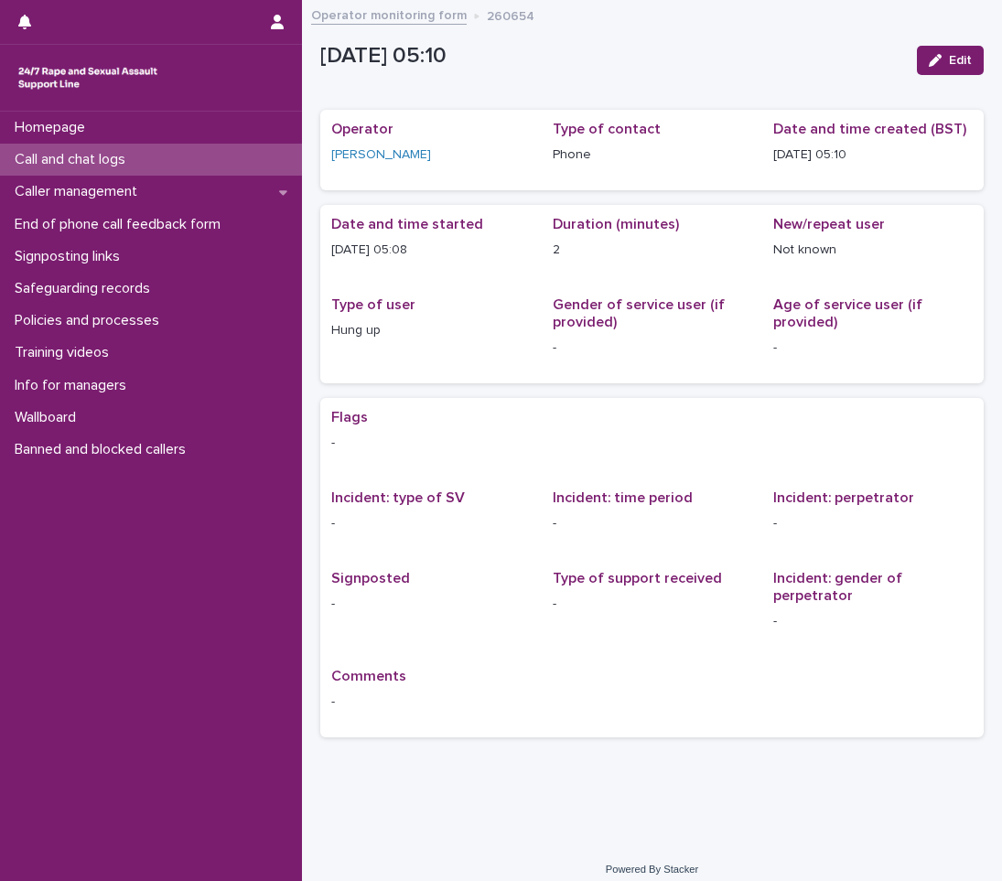
click at [91, 682] on div "Homepage Call and chat logs Caller management End of phone call feedback form S…" at bounding box center [151, 496] width 302 height 769
click at [90, 160] on p "Call and chat logs" at bounding box center [73, 159] width 133 height 17
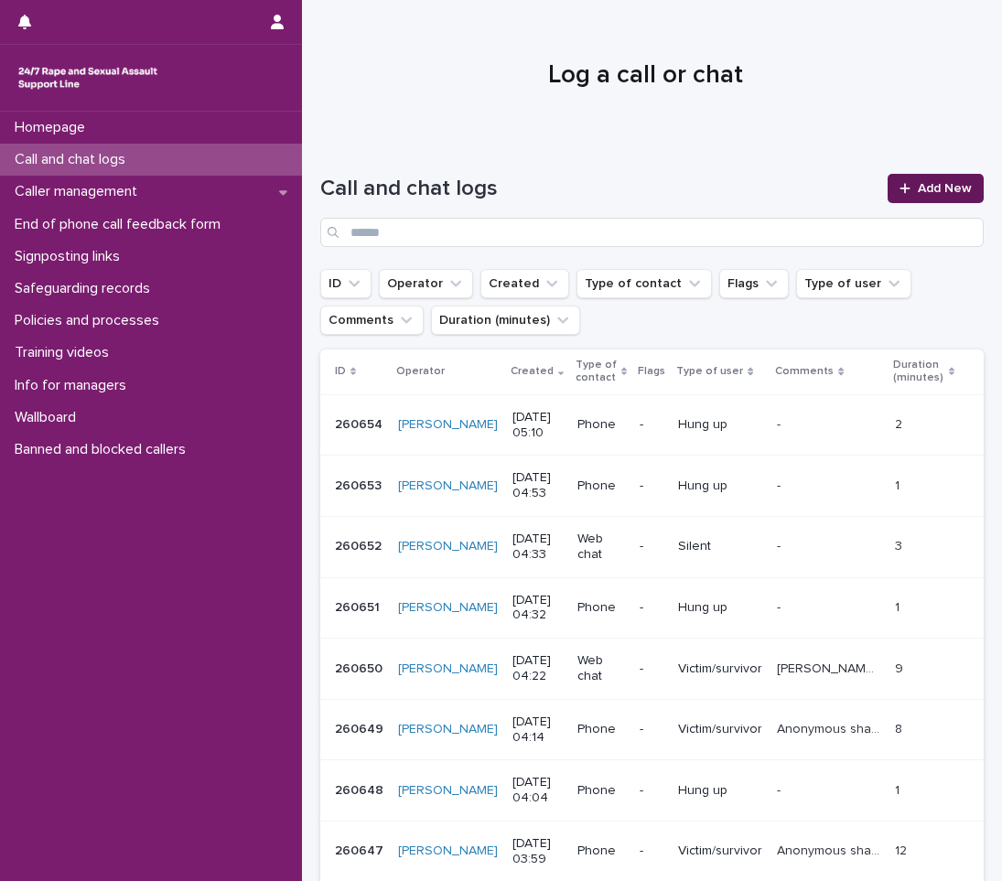
click at [940, 181] on link "Add New" at bounding box center [936, 188] width 96 height 29
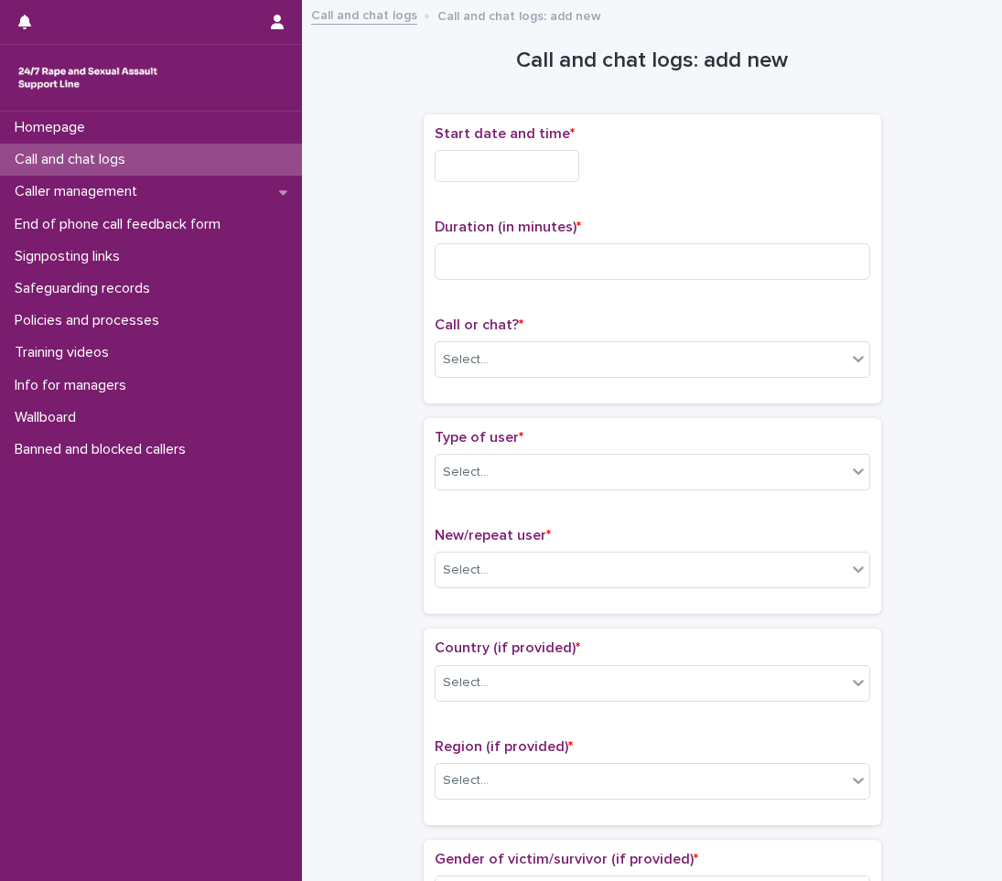
click at [455, 176] on input "text" at bounding box center [507, 166] width 145 height 32
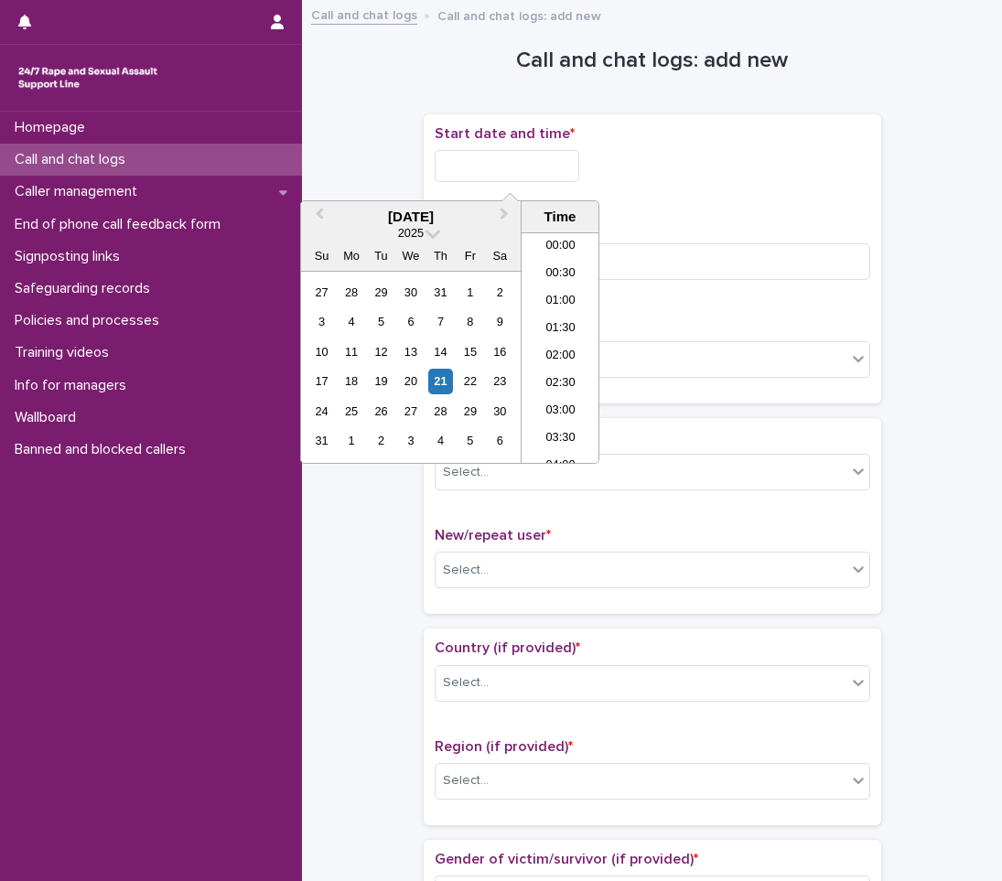
scroll to position [174, 0]
click at [568, 347] on li "05:00" at bounding box center [561, 347] width 78 height 27
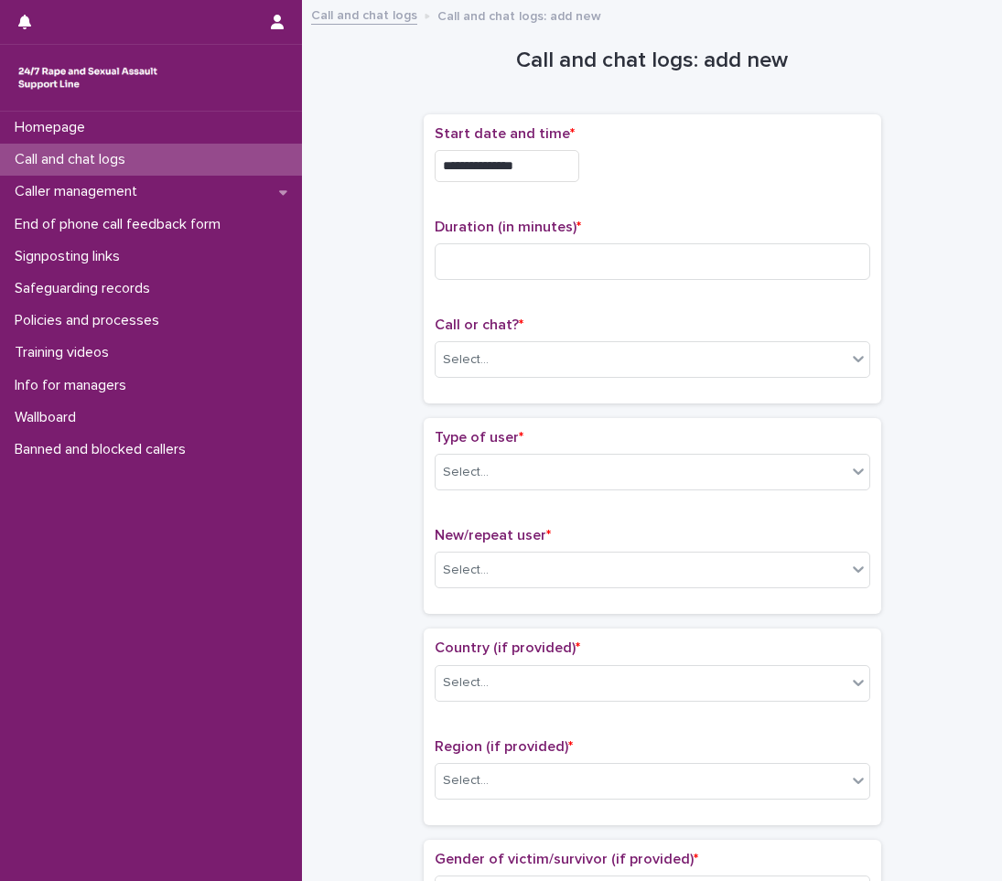
click at [562, 177] on input "**********" at bounding box center [507, 166] width 145 height 32
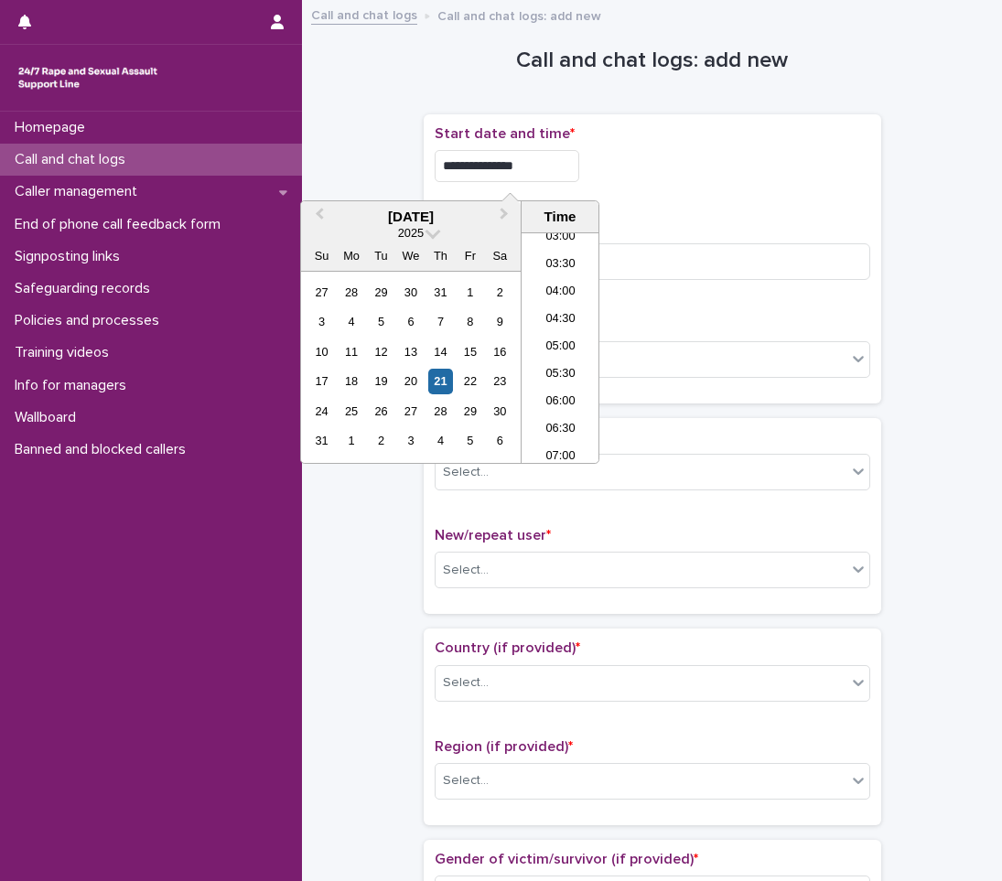
type input "**********"
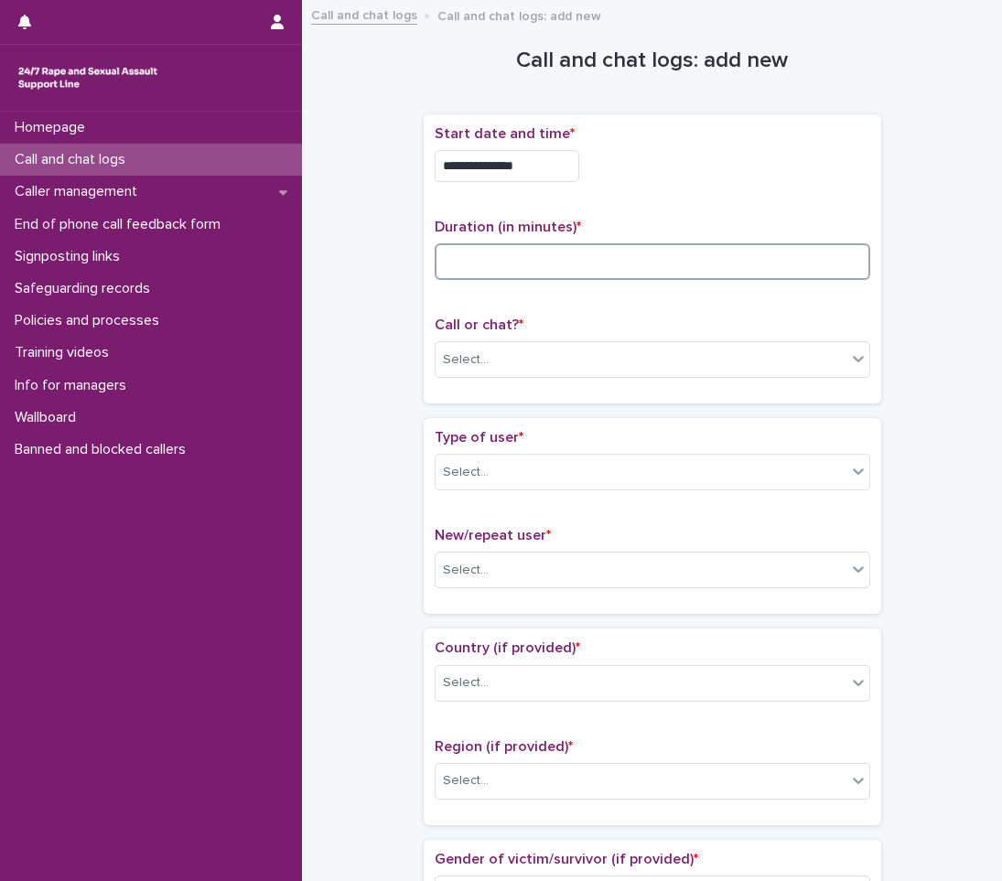
click at [499, 267] on input at bounding box center [653, 261] width 436 height 37
type input "*"
click at [510, 360] on div "Select..." at bounding box center [641, 360] width 411 height 30
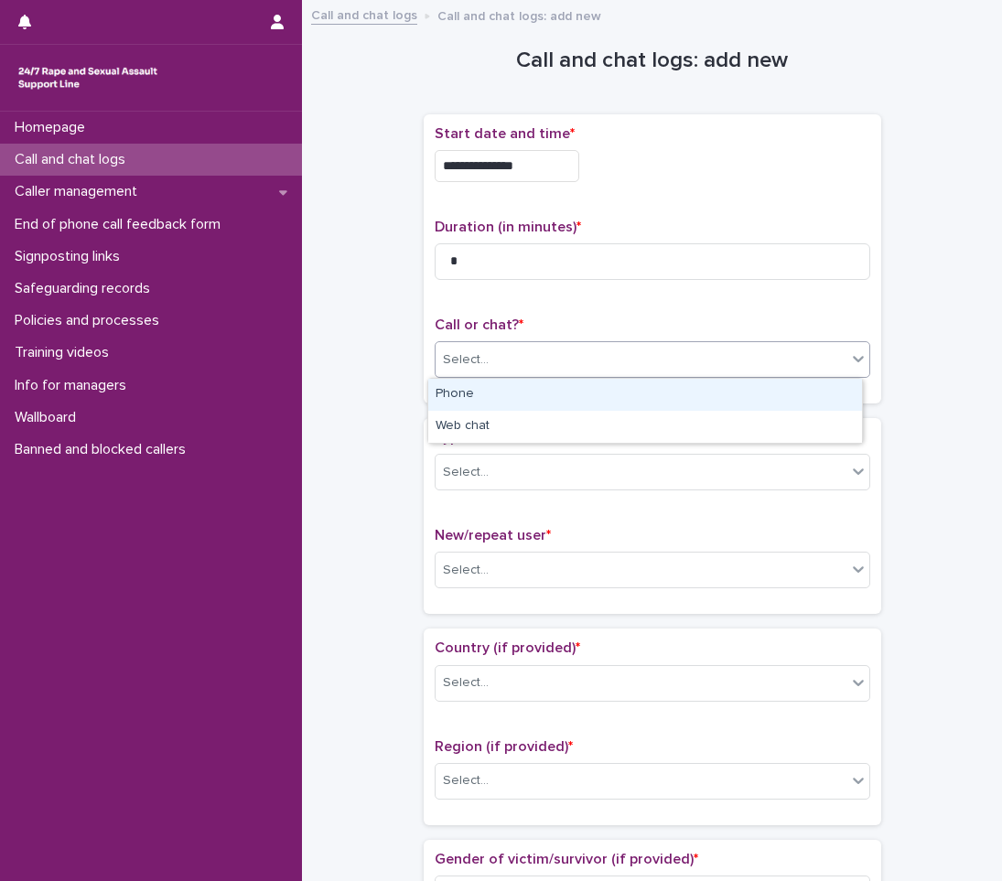
click at [475, 397] on div "Phone" at bounding box center [645, 395] width 434 height 32
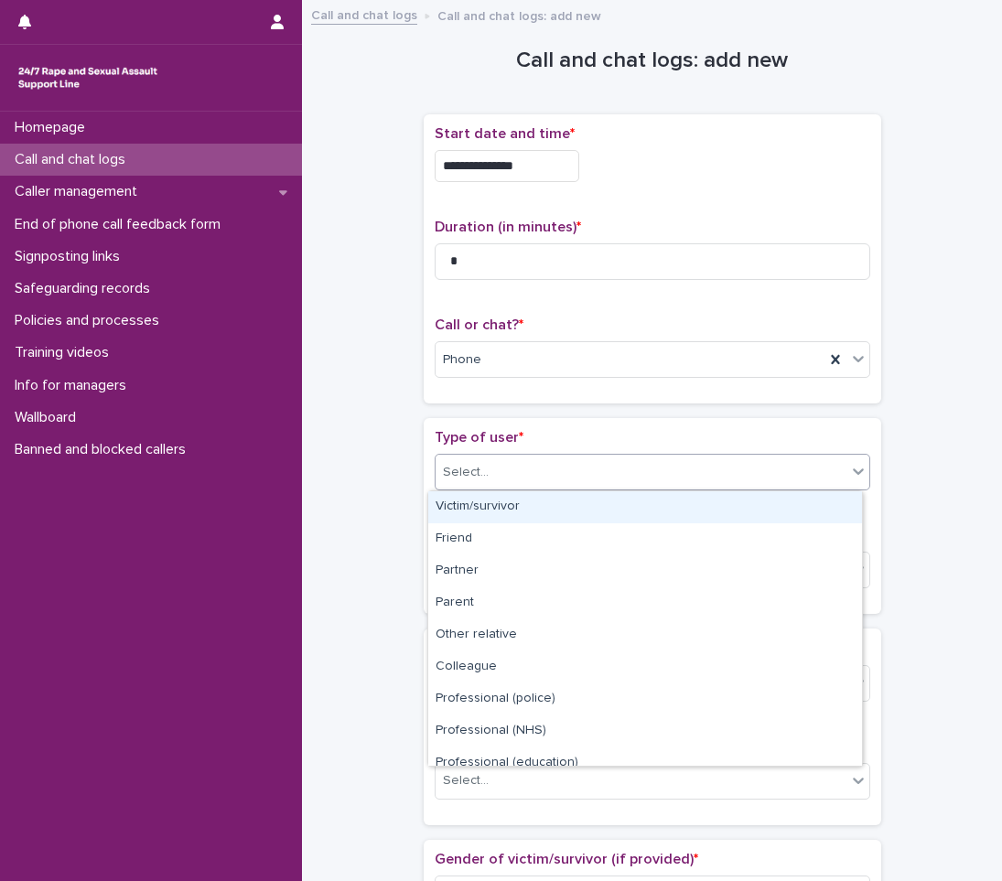
click at [474, 477] on div "Select..." at bounding box center [466, 472] width 46 height 19
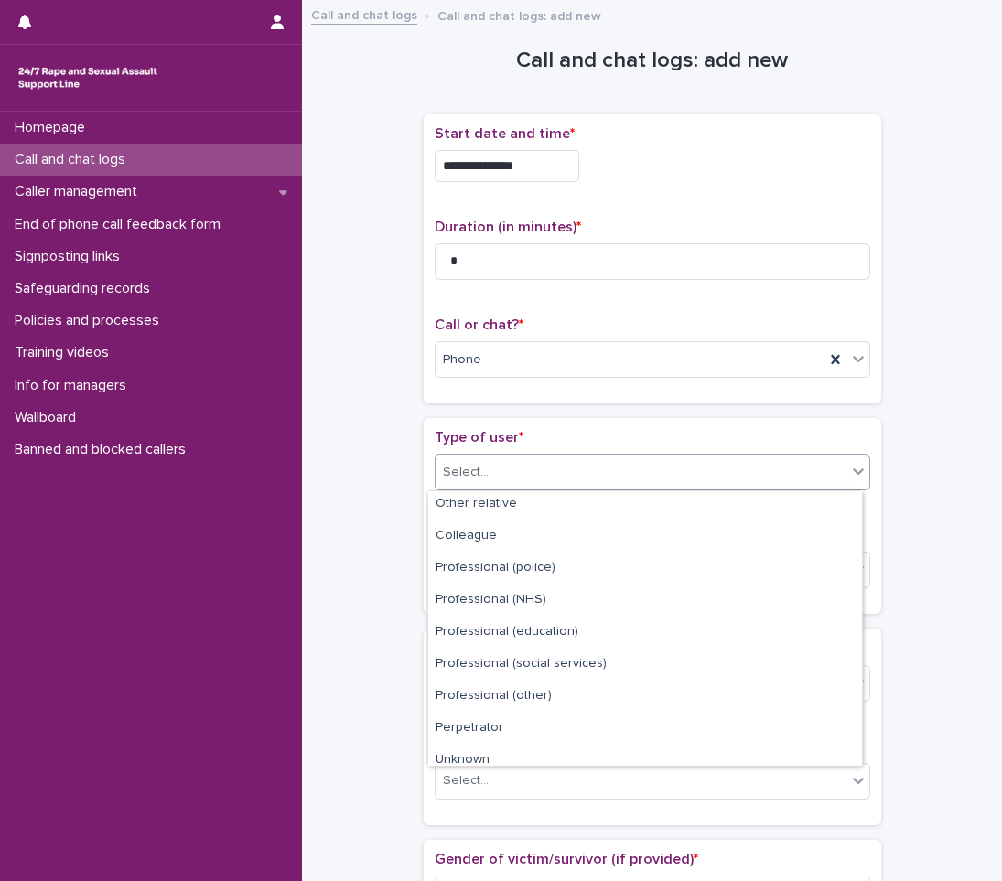
scroll to position [206, 0]
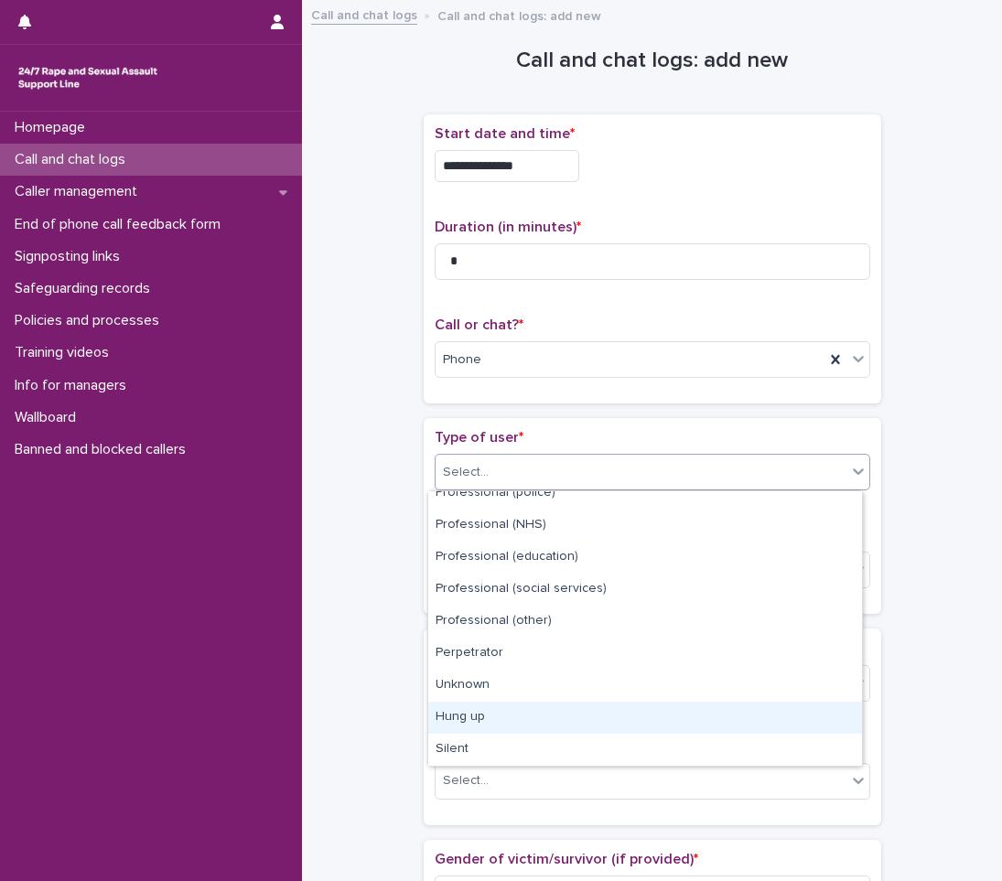
click at [488, 719] on div "Hung up" at bounding box center [645, 718] width 434 height 32
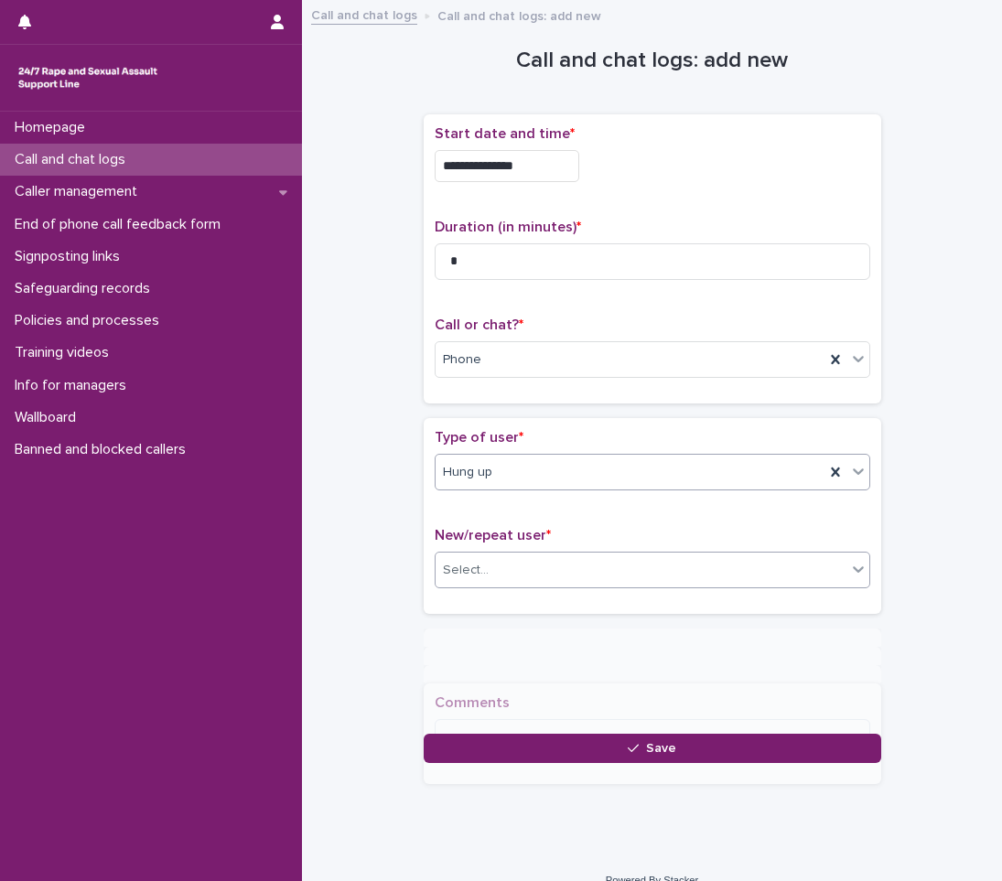
click at [522, 568] on div "Select..." at bounding box center [641, 570] width 411 height 30
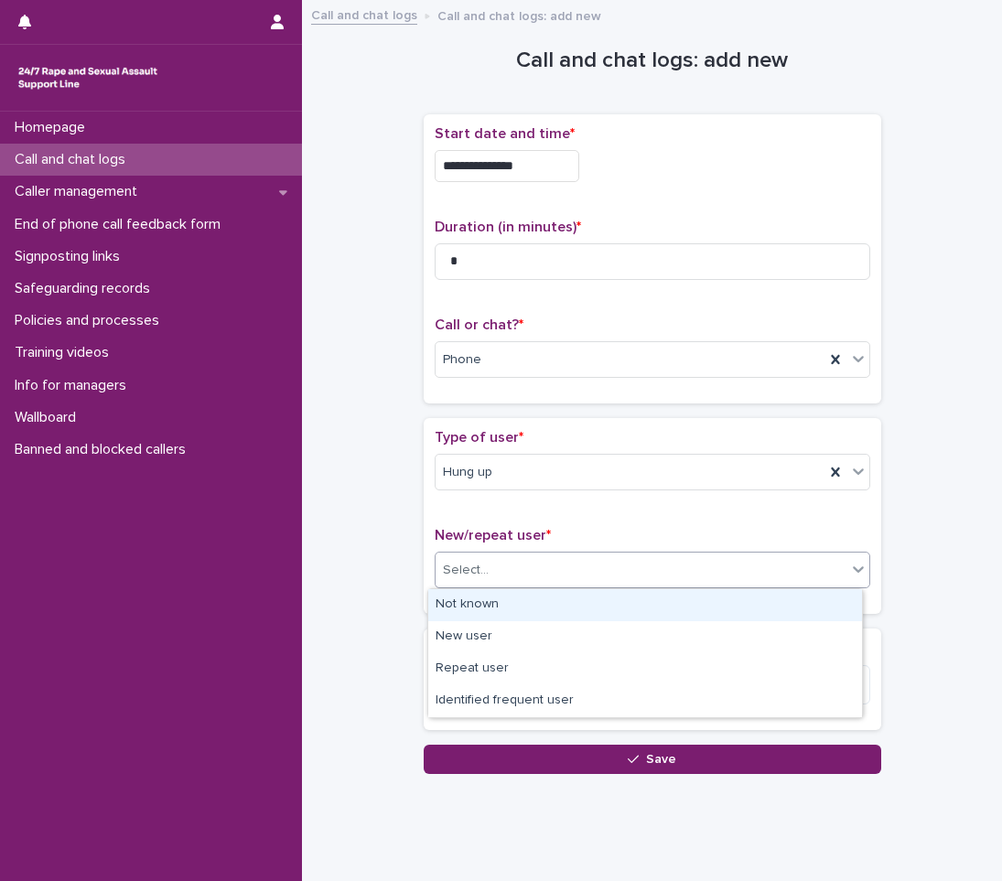
click at [477, 609] on div "Not known" at bounding box center [645, 605] width 434 height 32
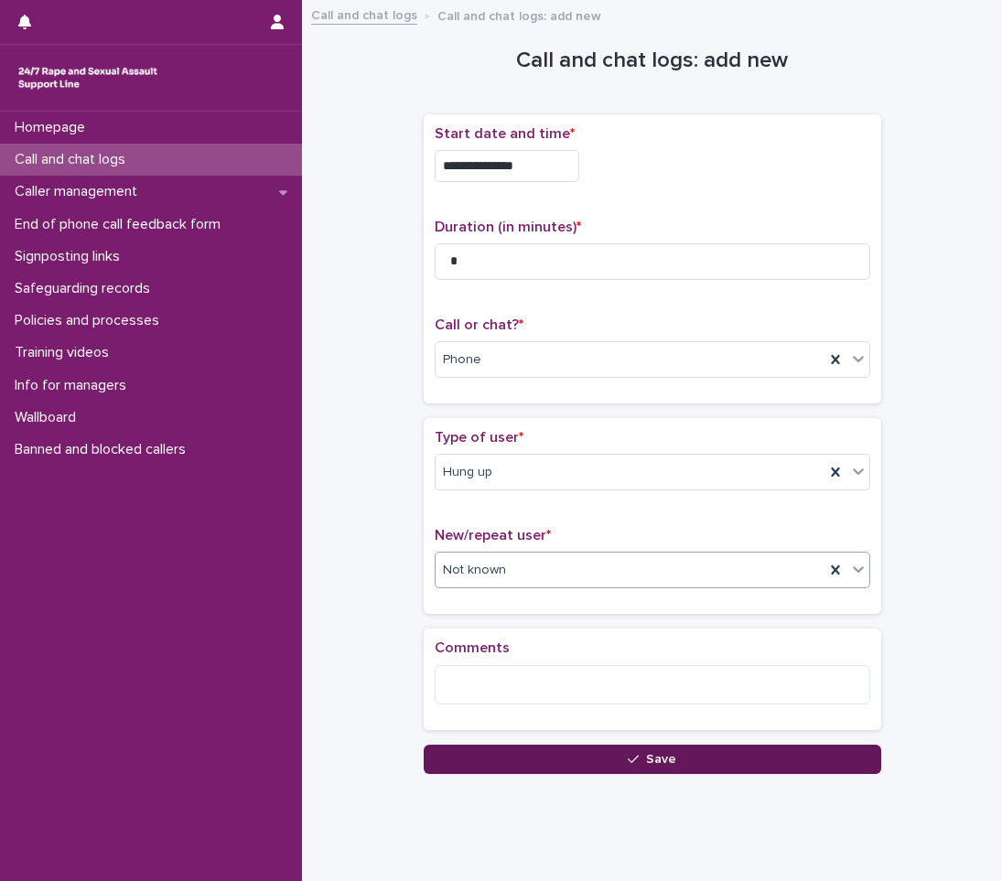
click at [598, 759] on button "Save" at bounding box center [652, 759] width 457 height 29
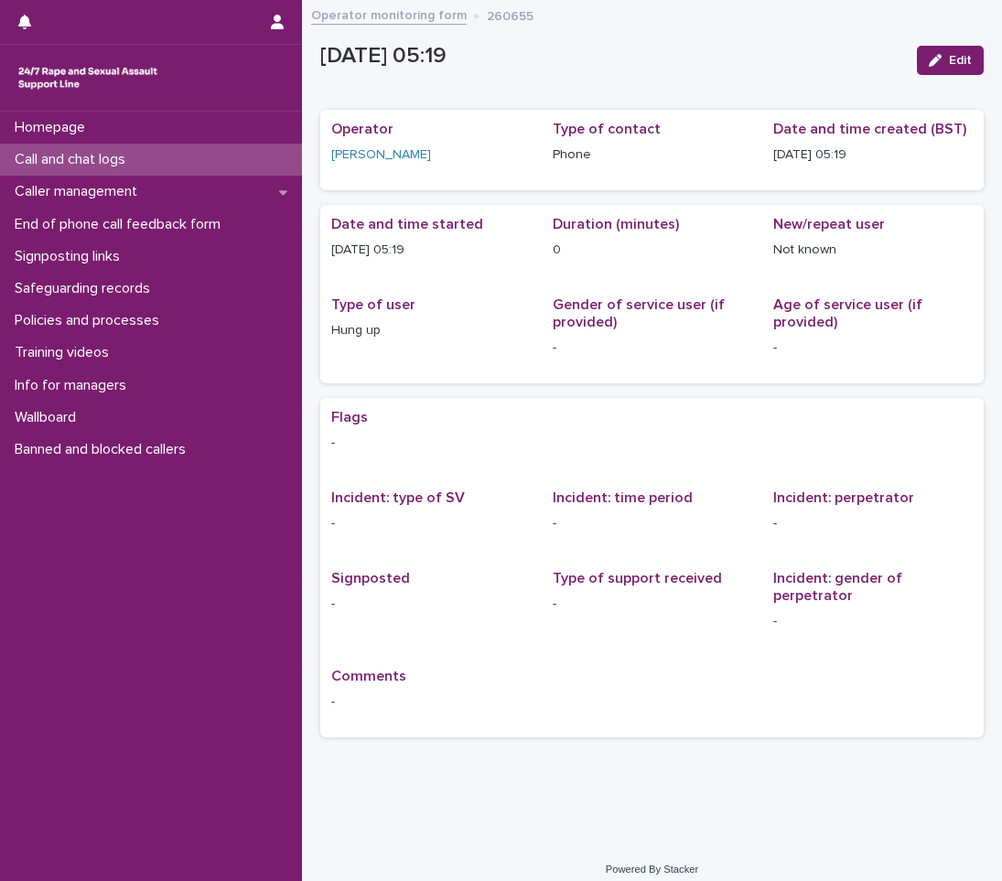
click at [62, 155] on p "Call and chat logs" at bounding box center [73, 159] width 133 height 17
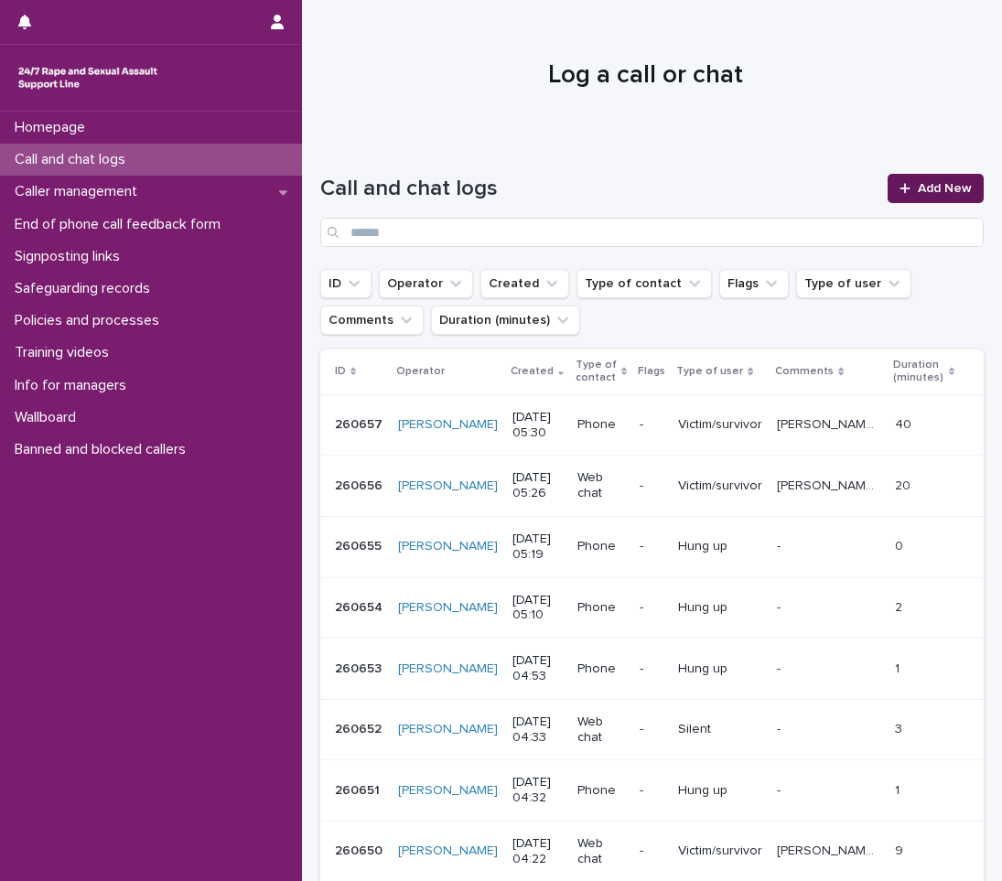
click at [909, 180] on link "Add New" at bounding box center [936, 188] width 96 height 29
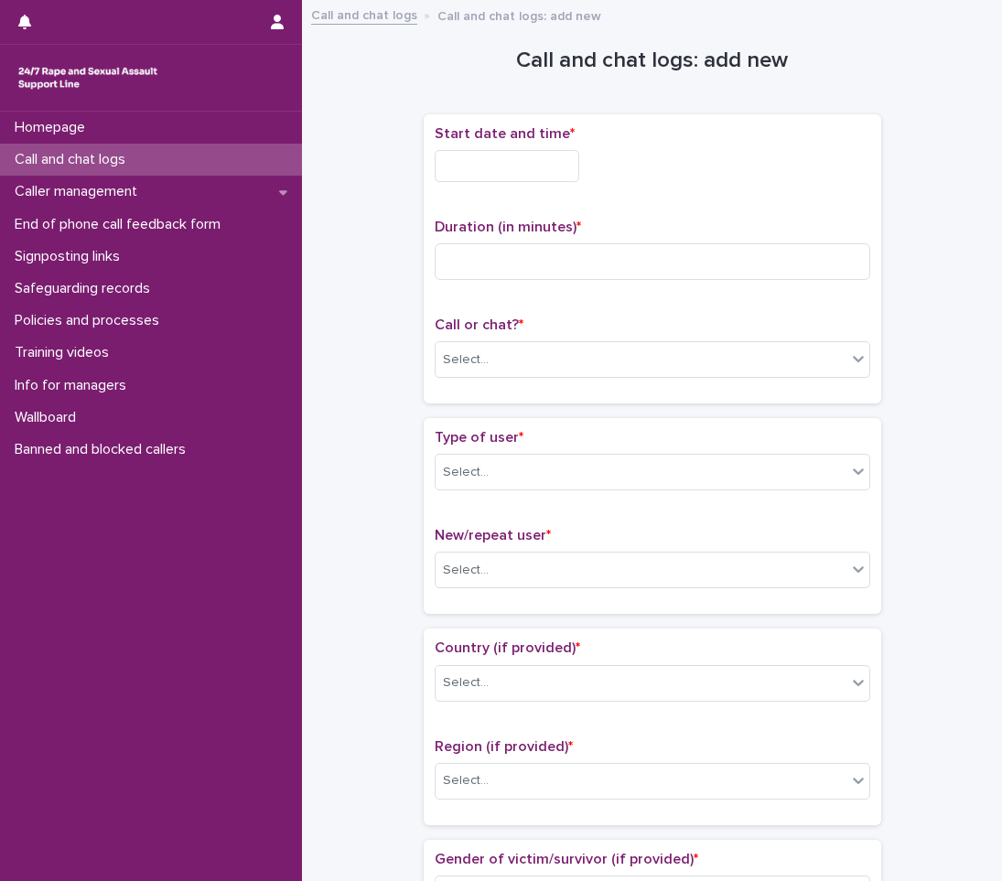
click at [483, 171] on input "text" at bounding box center [507, 166] width 145 height 32
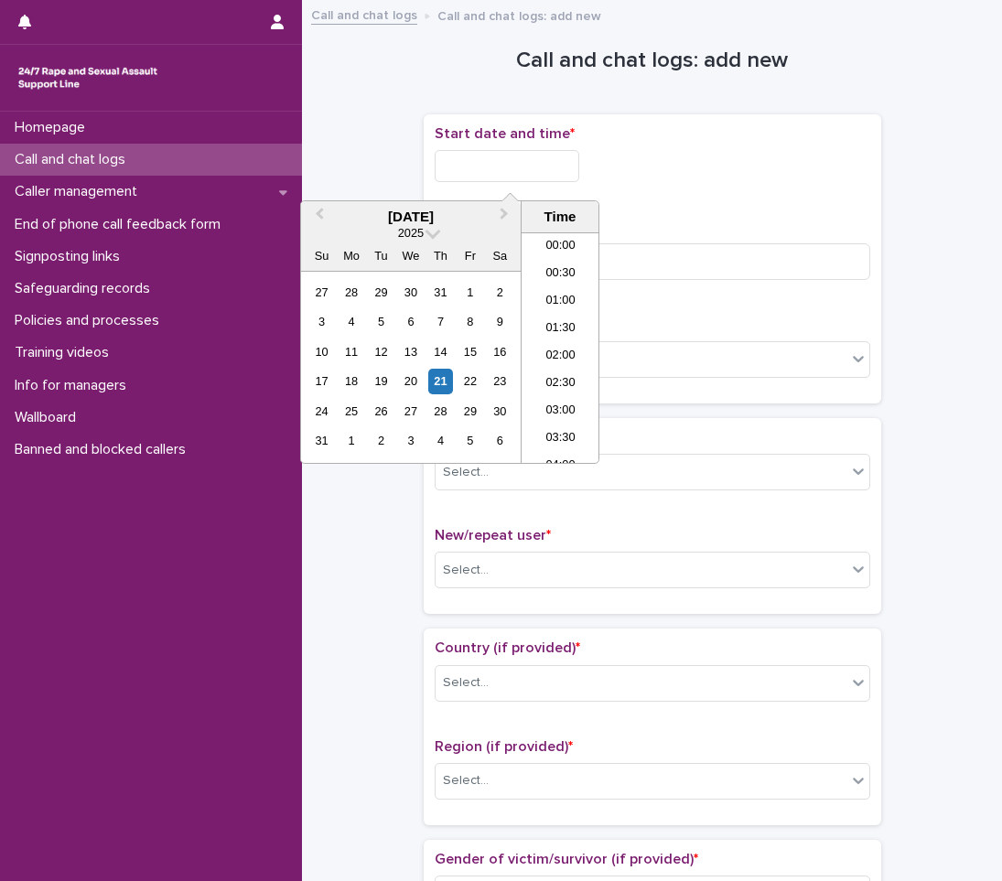
scroll to position [201, 0]
click at [565, 315] on li "05:00" at bounding box center [561, 320] width 78 height 27
click at [559, 167] on input "**********" at bounding box center [507, 166] width 145 height 32
type input "**********"
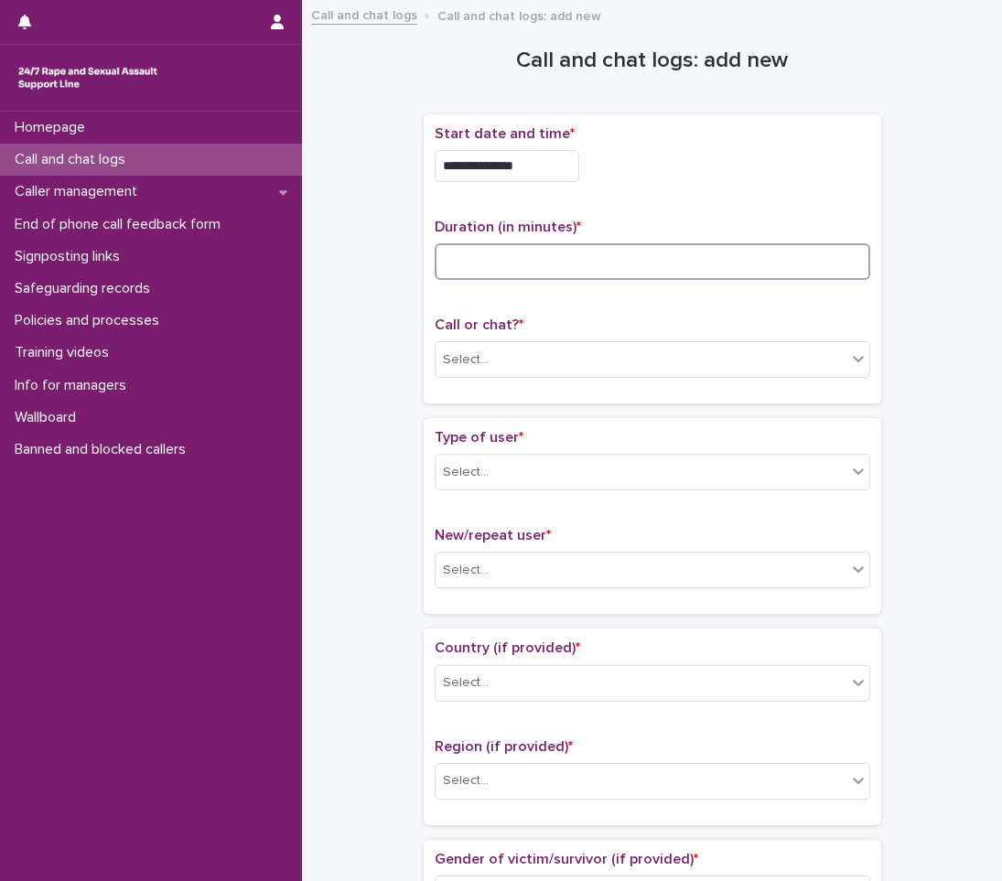
click at [495, 270] on input at bounding box center [653, 261] width 436 height 37
type input "*"
click at [500, 355] on div "Select..." at bounding box center [641, 360] width 411 height 30
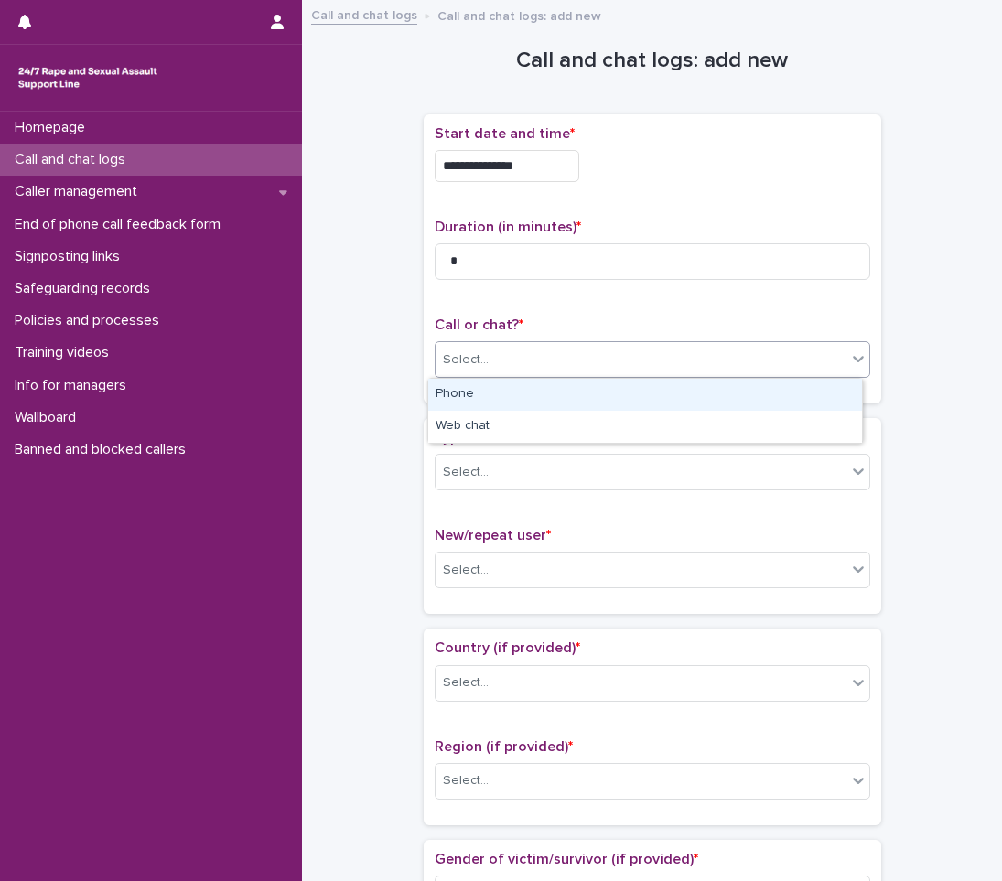
click at [513, 390] on div "Phone" at bounding box center [645, 395] width 434 height 32
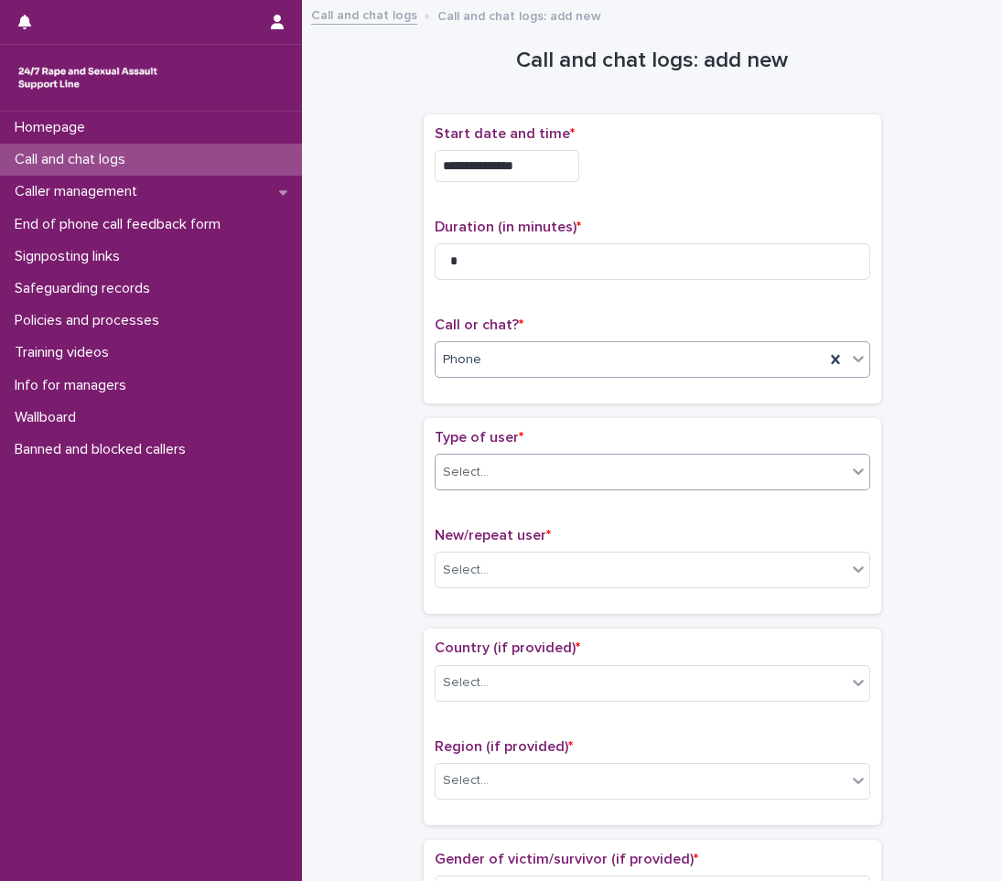
click at [470, 479] on div "Select..." at bounding box center [466, 472] width 46 height 19
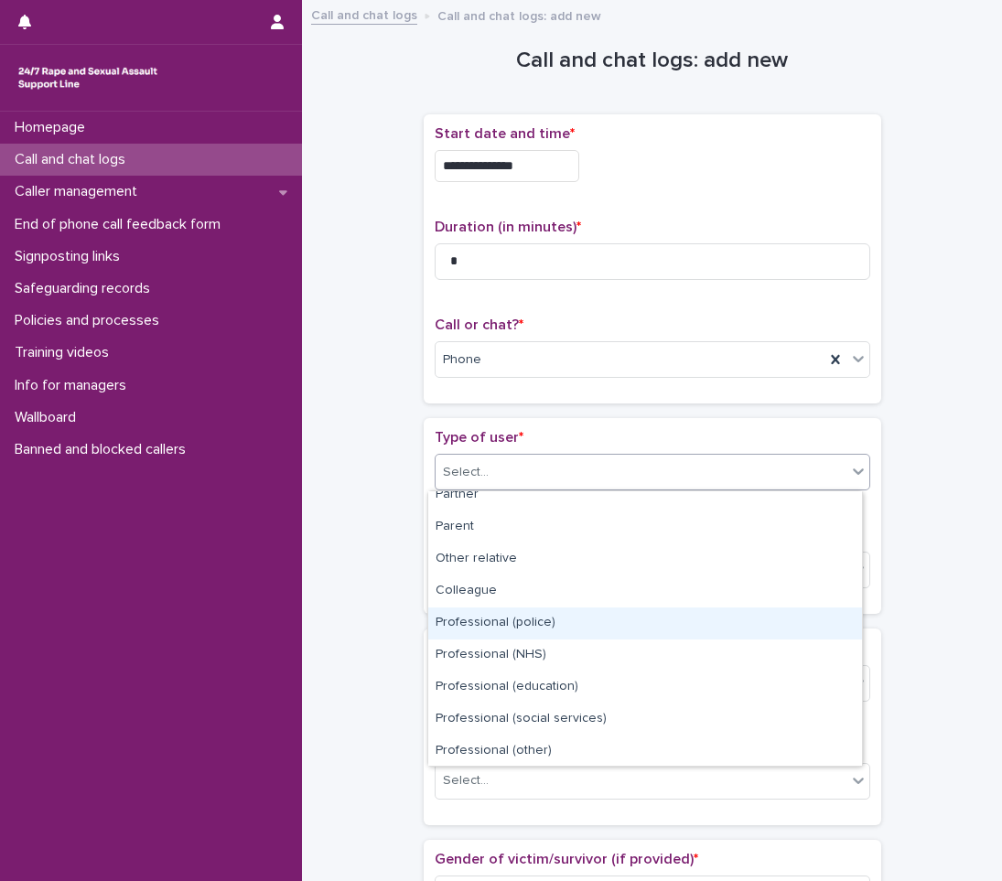
scroll to position [206, 0]
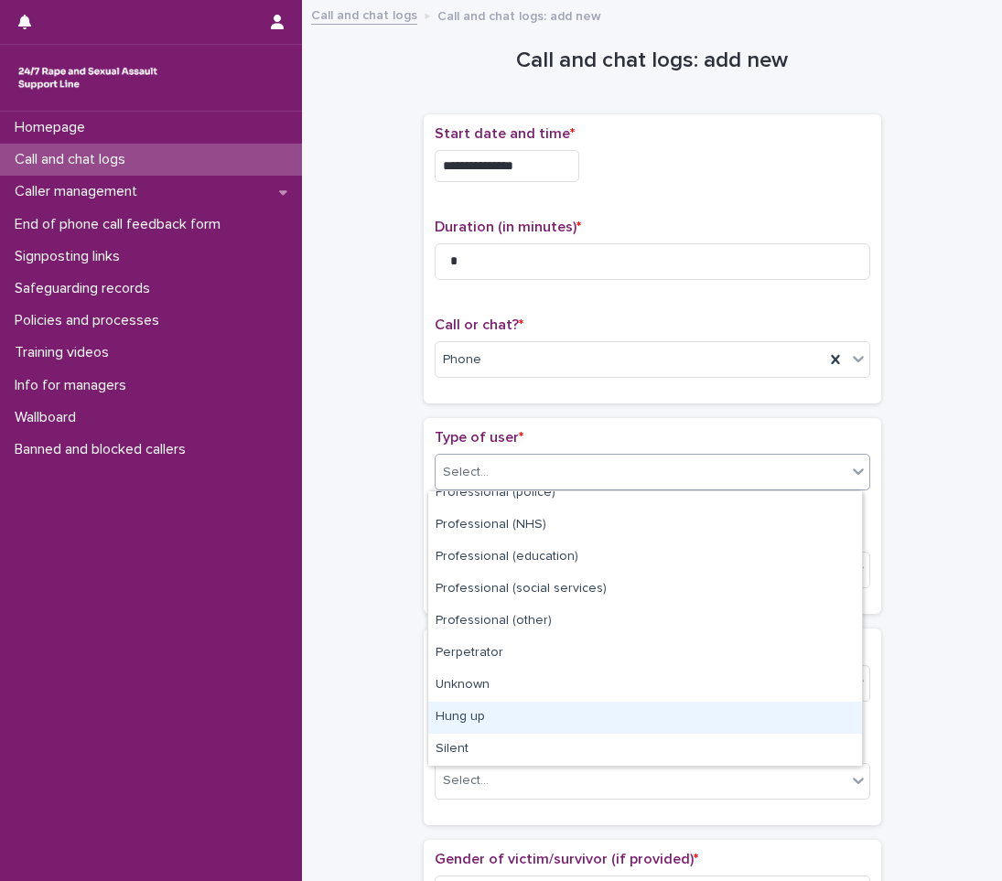
drag, startPoint x: 469, startPoint y: 700, endPoint x: 450, endPoint y: 684, distance: 24.7
click at [451, 716] on div "Hung up" at bounding box center [645, 718] width 434 height 32
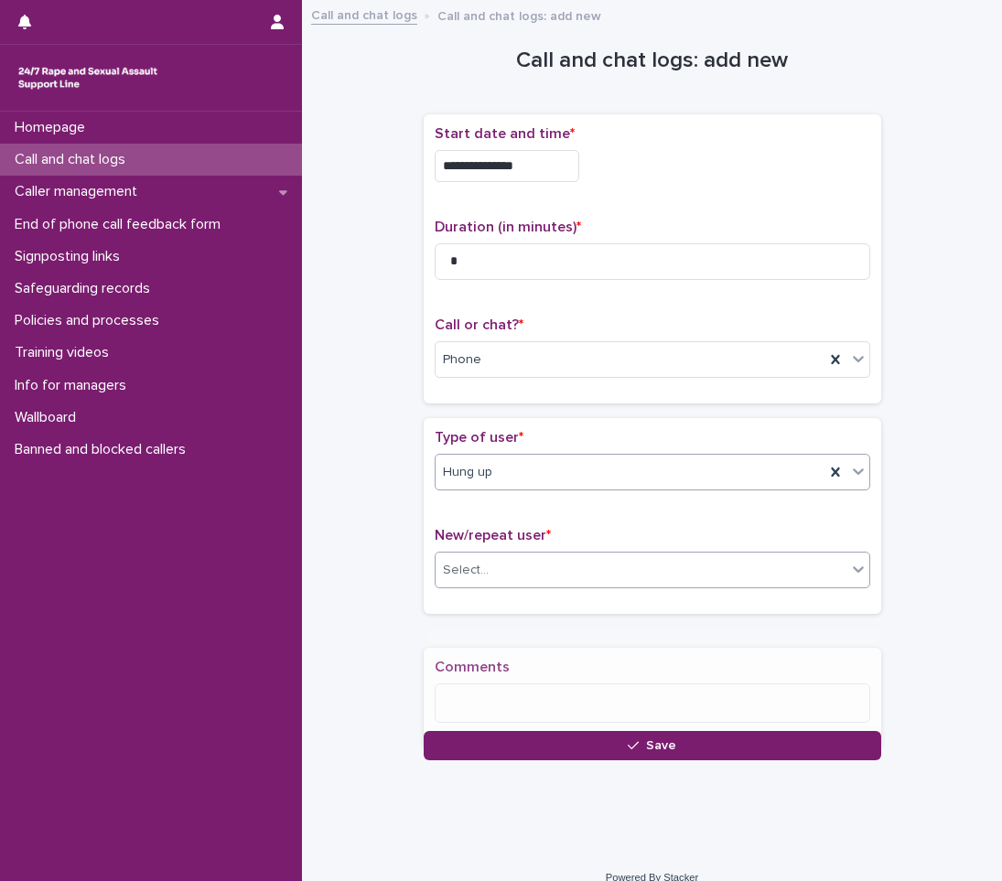
click at [500, 565] on div "Select..." at bounding box center [641, 570] width 411 height 30
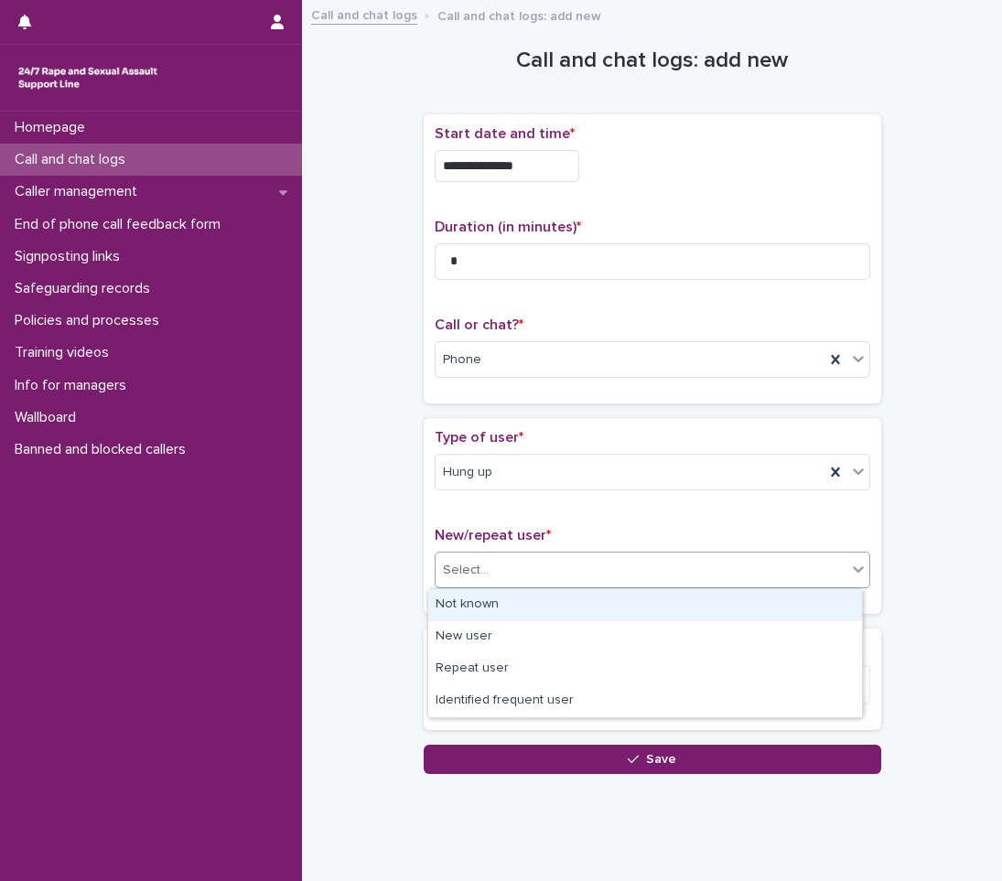
click at [474, 595] on div "Not known" at bounding box center [645, 605] width 434 height 32
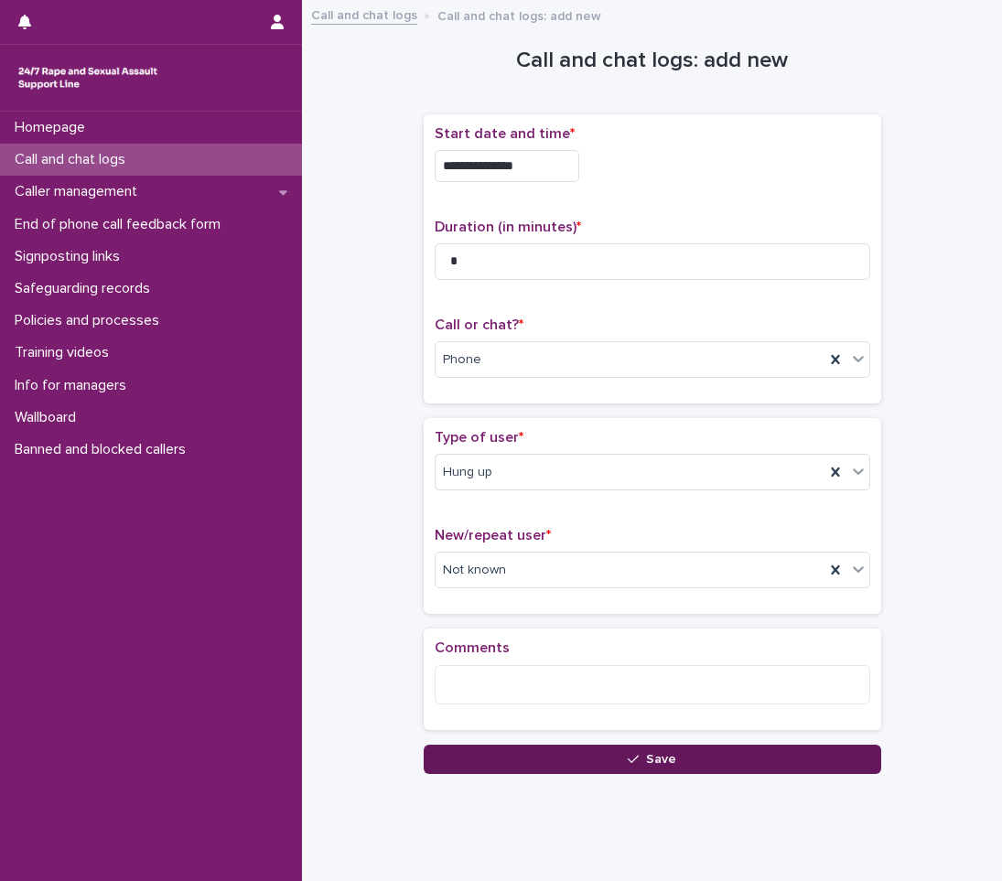
click at [654, 757] on span "Save" at bounding box center [661, 759] width 30 height 13
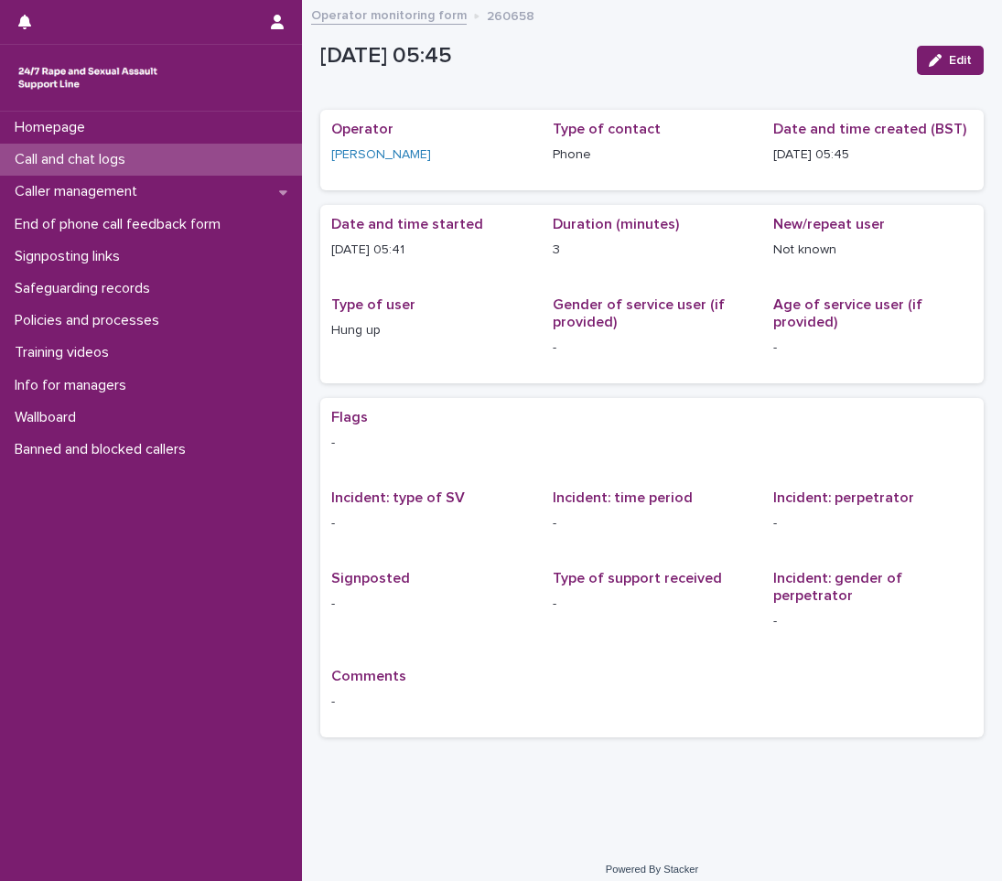
click at [88, 170] on div "Call and chat logs" at bounding box center [151, 160] width 302 height 32
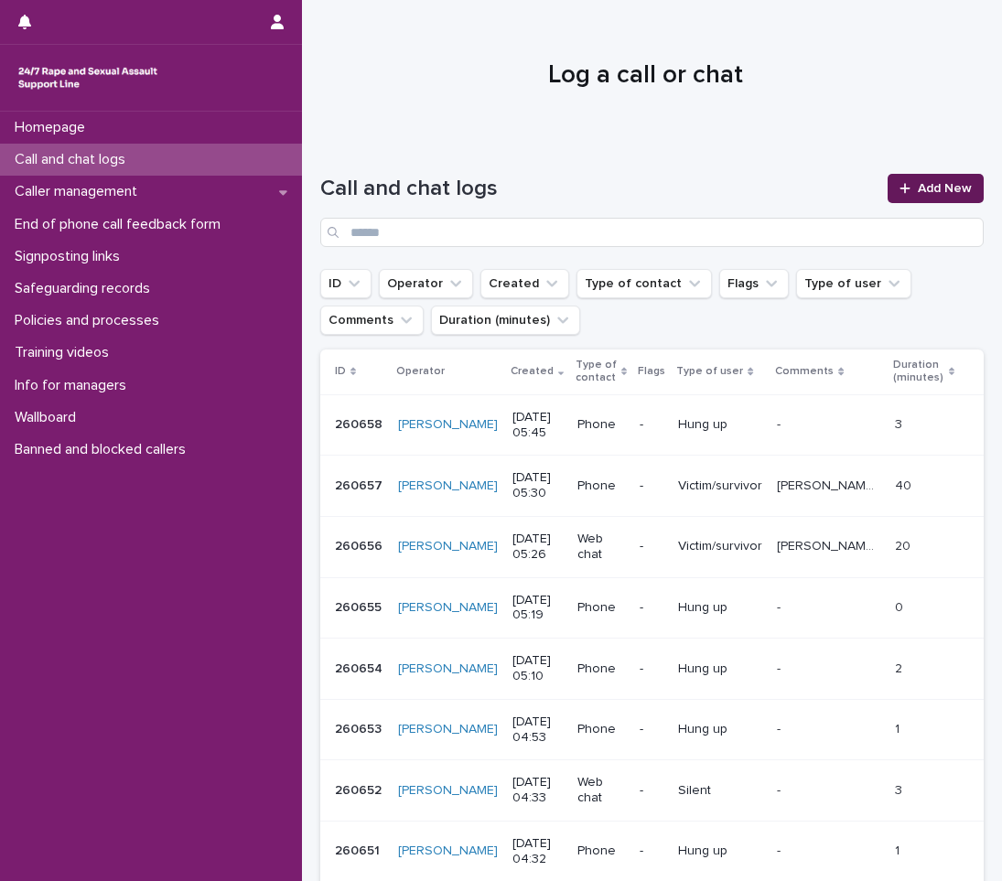
click at [918, 192] on span "Add New" at bounding box center [945, 188] width 54 height 13
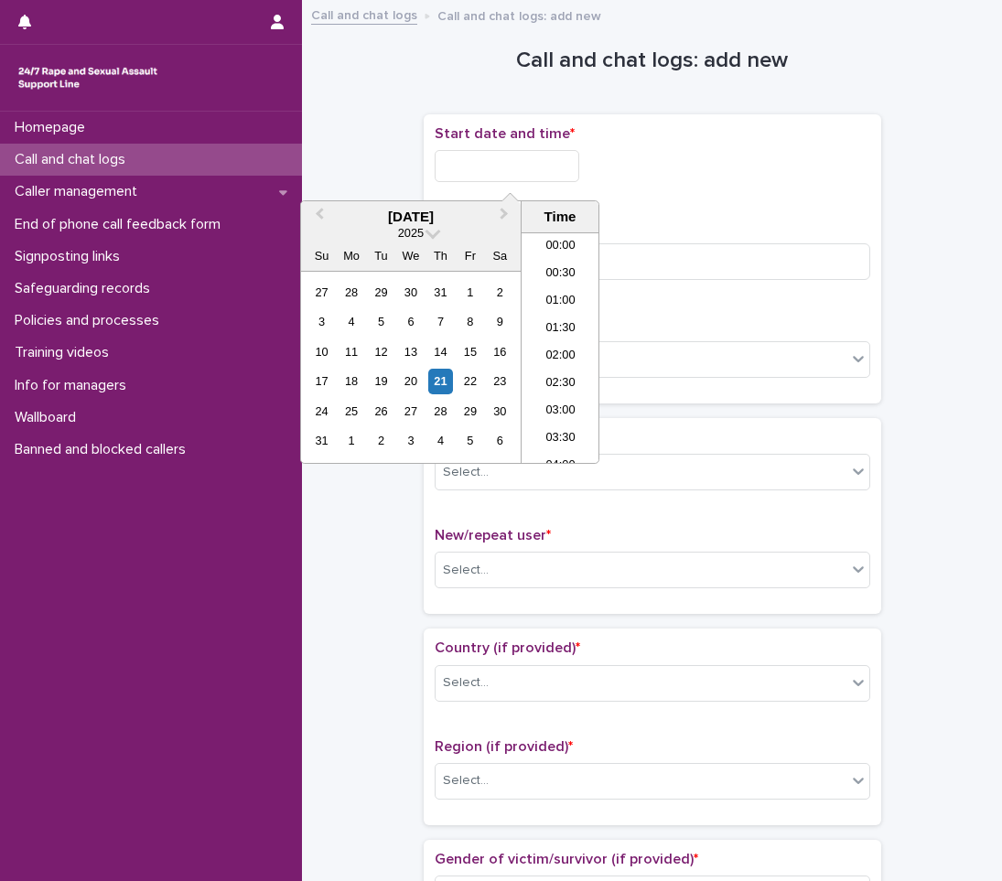
click at [491, 165] on input "text" at bounding box center [507, 166] width 145 height 32
click at [552, 347] on li "06:00" at bounding box center [561, 347] width 78 height 27
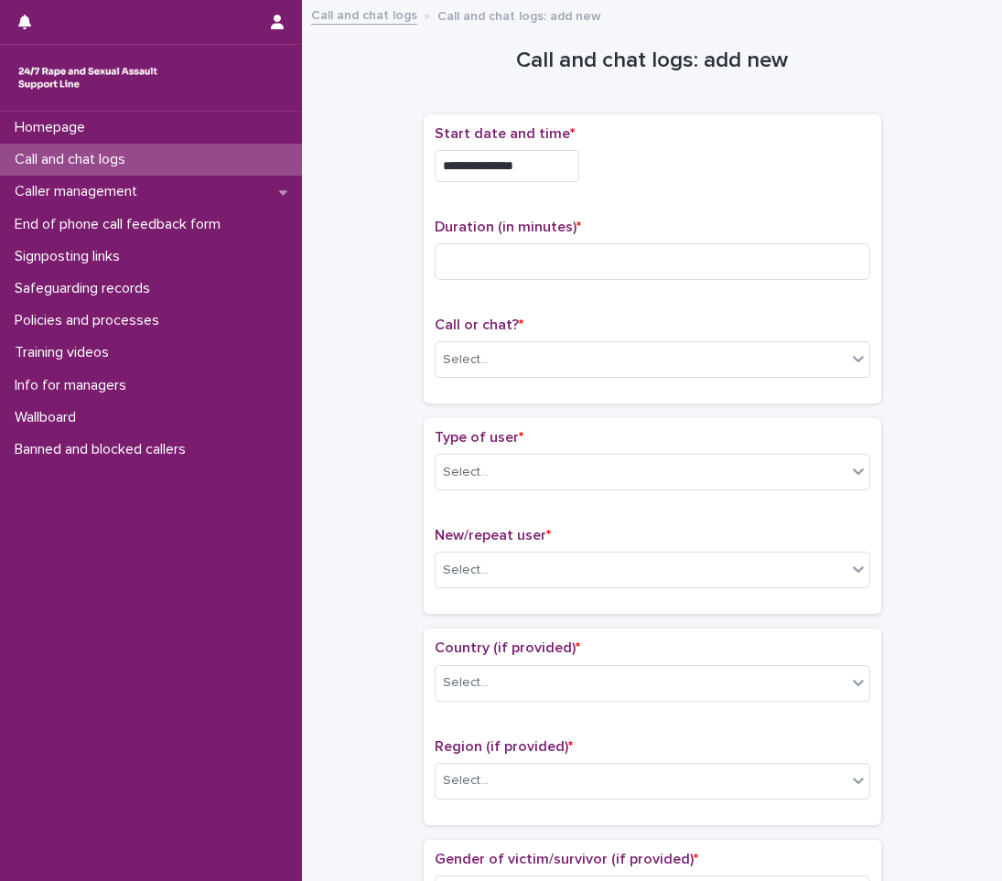
click at [551, 157] on input "**********" at bounding box center [507, 166] width 145 height 32
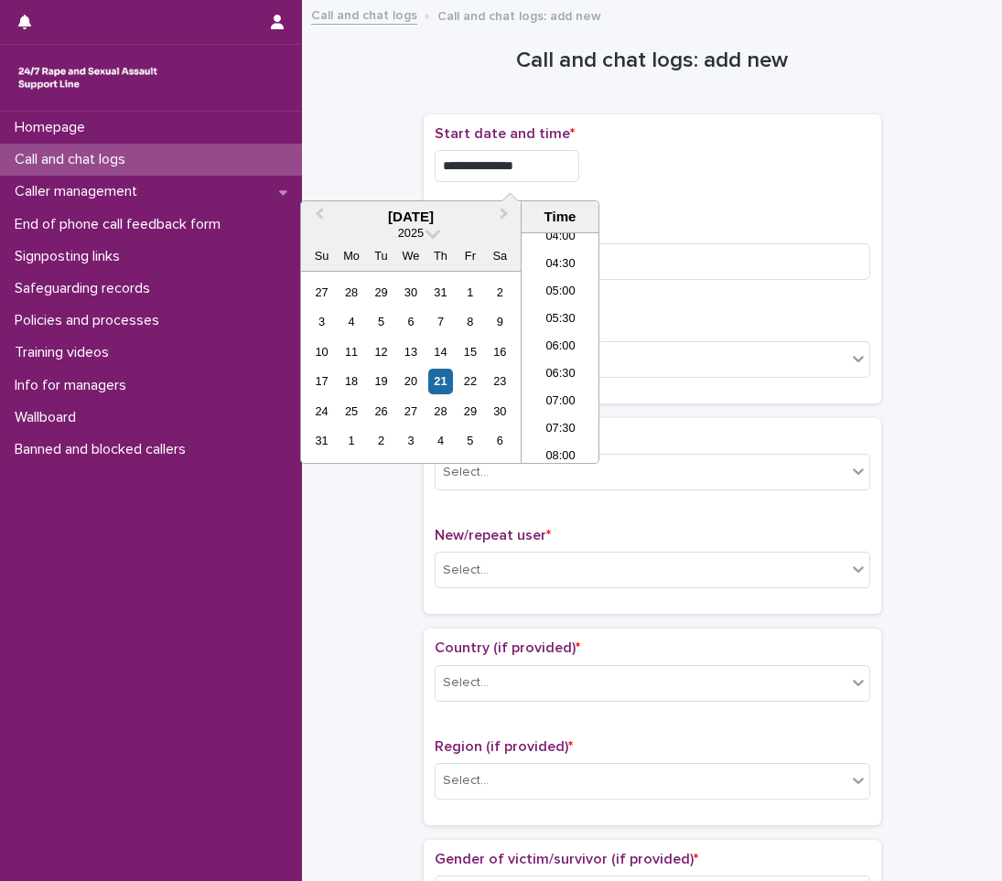
type input "**********"
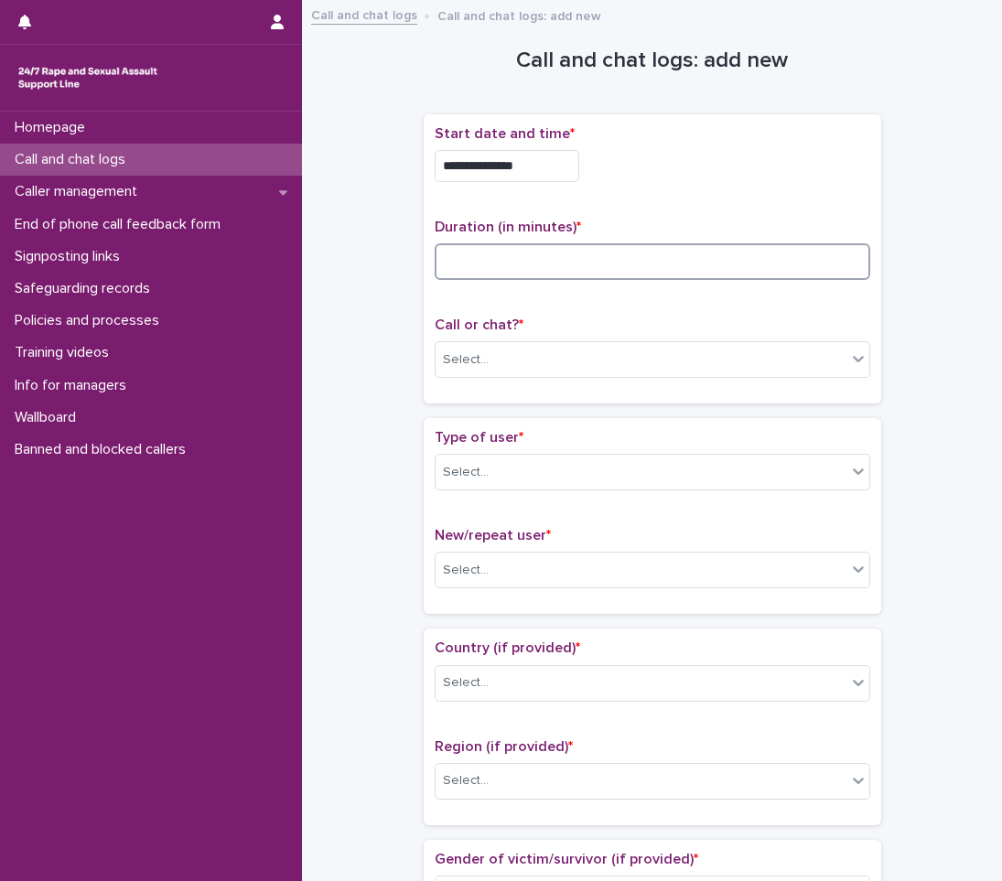
click at [571, 268] on input at bounding box center [653, 261] width 436 height 37
type input "*"
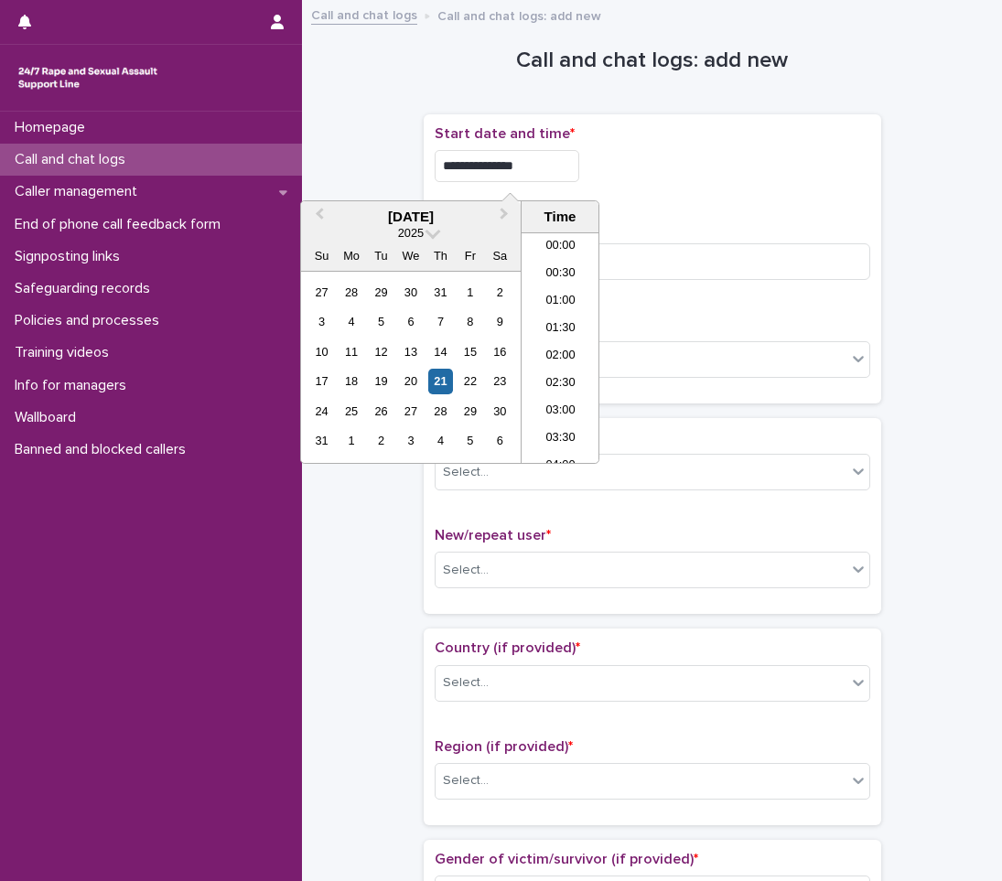
click at [576, 163] on input "**********" at bounding box center [507, 166] width 145 height 32
type input "**********"
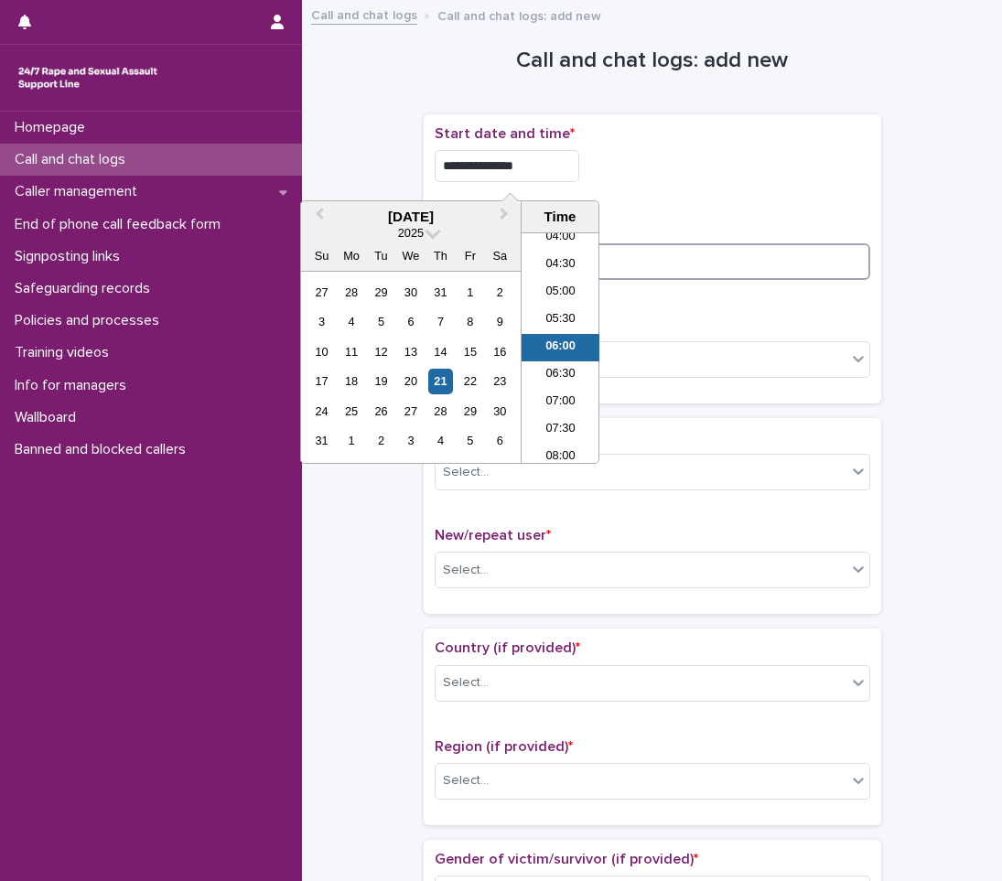
click at [673, 260] on input "*" at bounding box center [653, 261] width 436 height 37
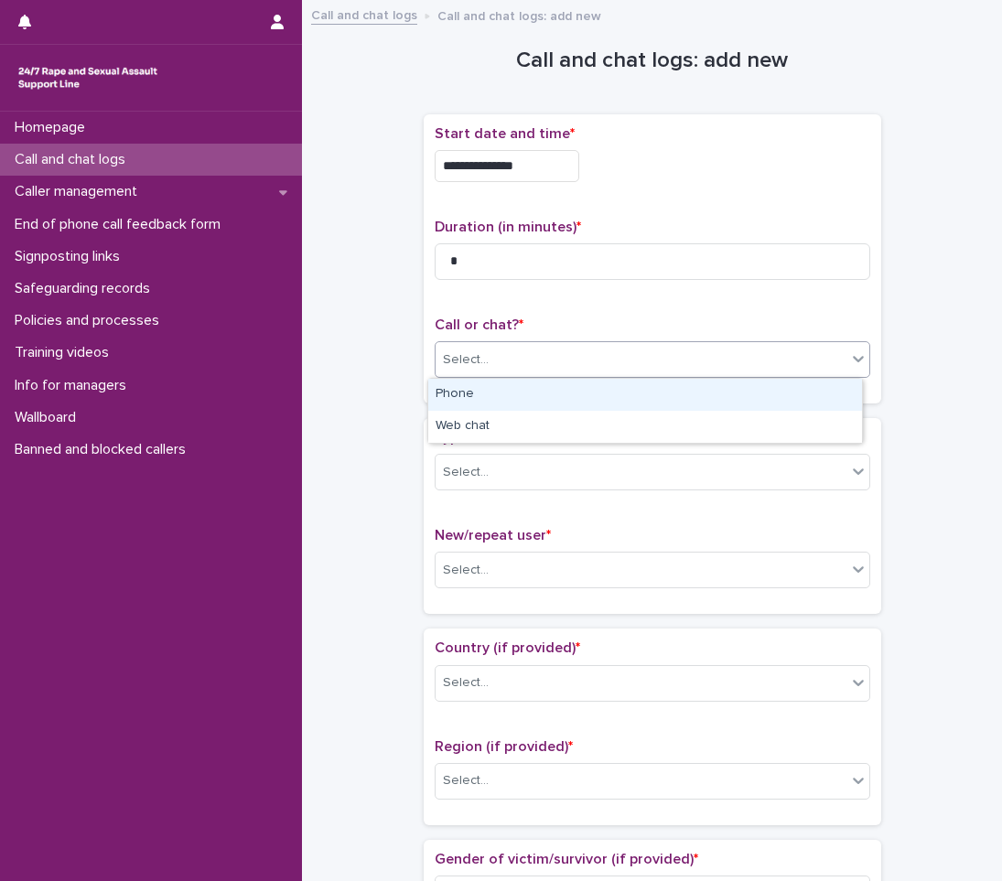
click at [526, 367] on div "Select..." at bounding box center [641, 360] width 411 height 30
click at [477, 390] on div "Phone" at bounding box center [645, 395] width 434 height 32
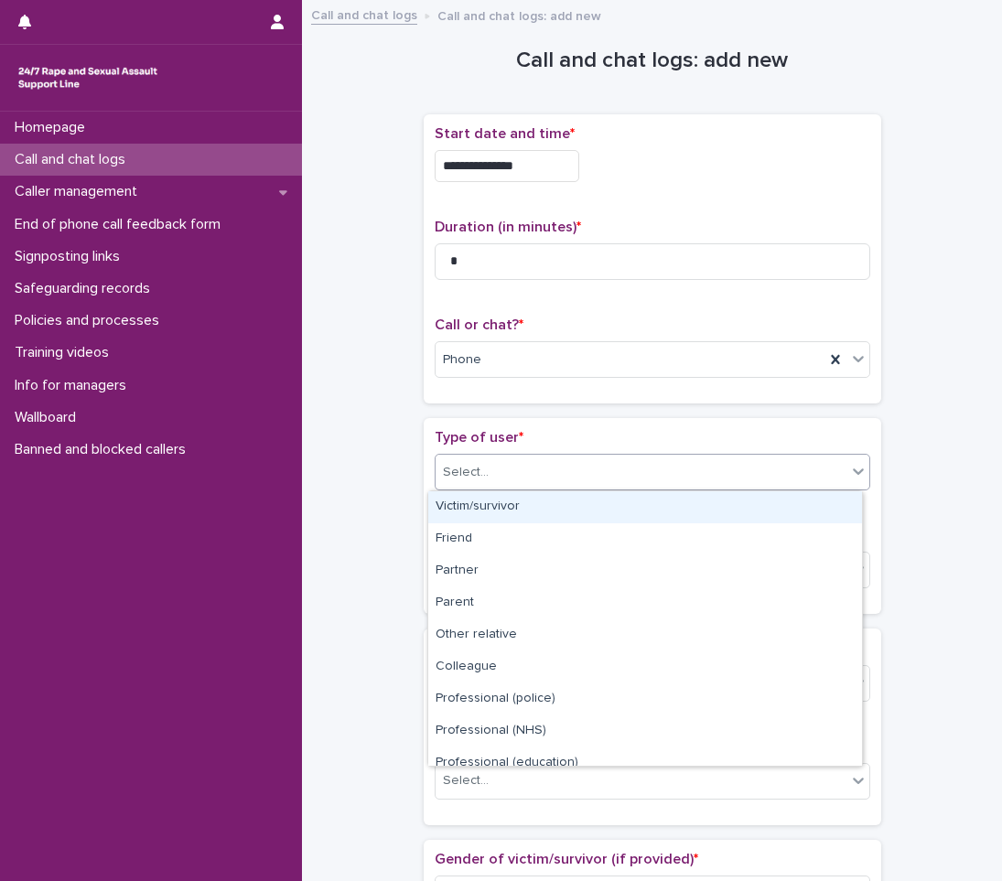
click at [479, 479] on div "Select..." at bounding box center [466, 472] width 46 height 19
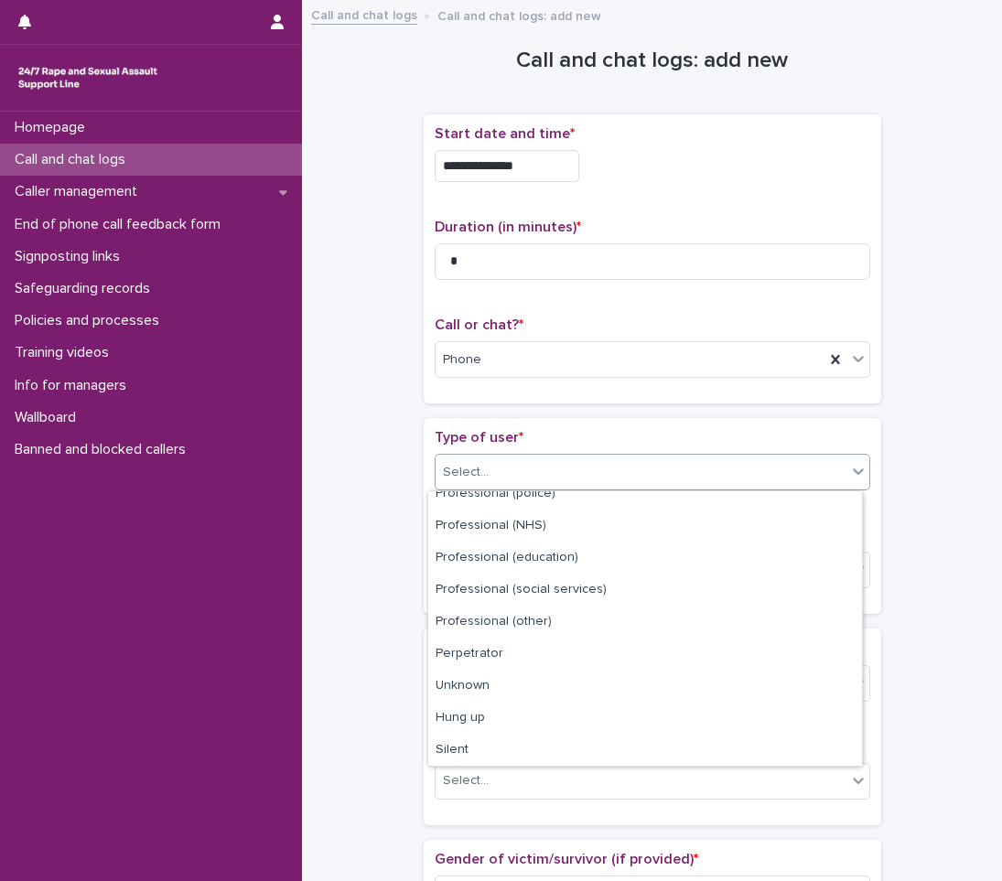
scroll to position [206, 0]
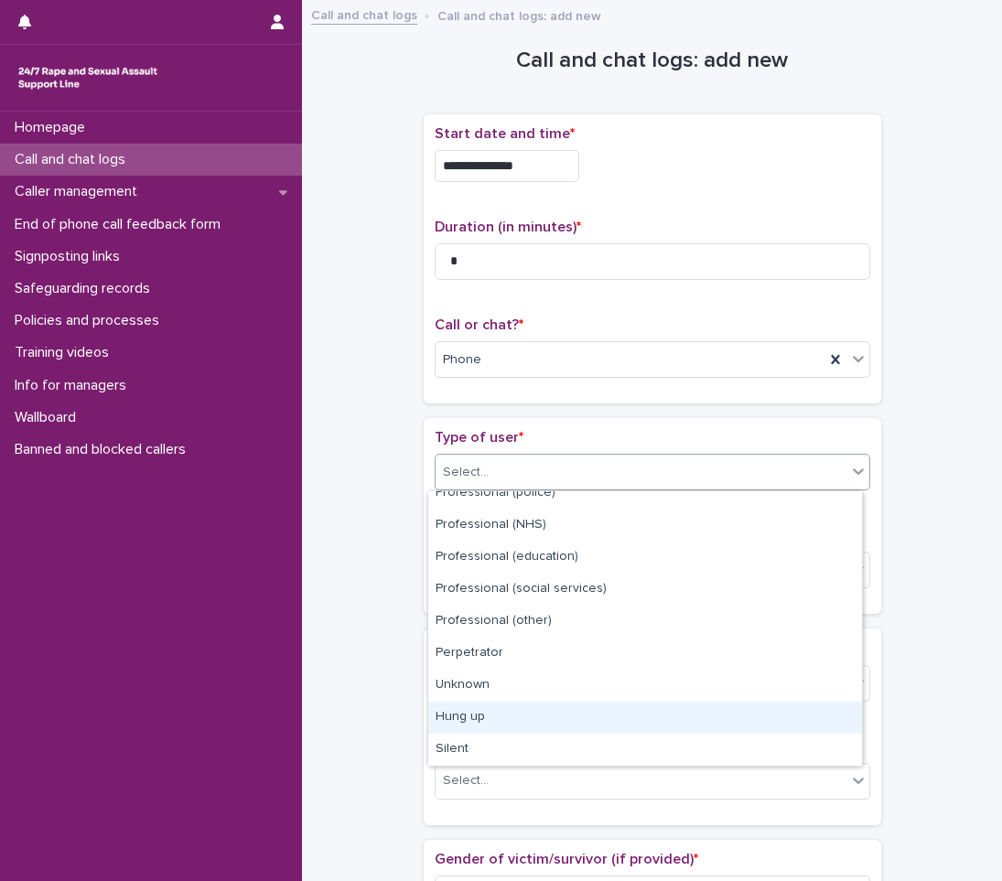
click at [496, 714] on div "Hung up" at bounding box center [645, 718] width 434 height 32
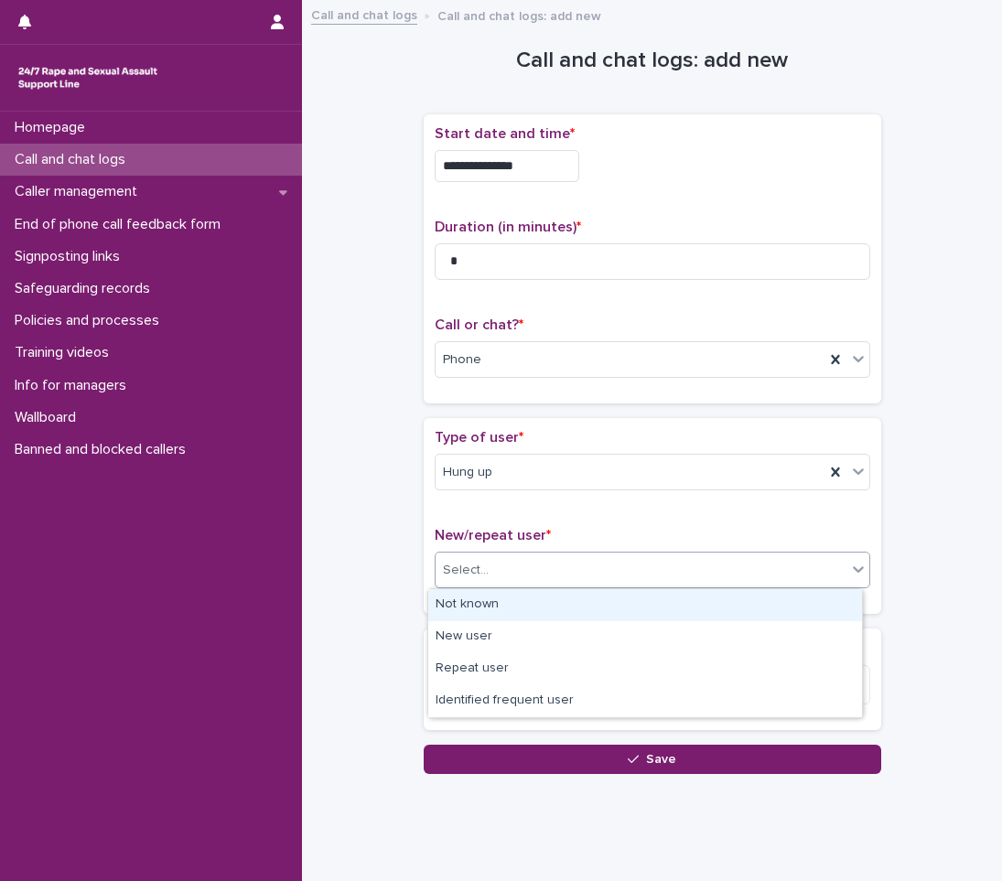
drag, startPoint x: 513, startPoint y: 569, endPoint x: 490, endPoint y: 597, distance: 35.7
click at [513, 572] on div "Select..." at bounding box center [641, 570] width 411 height 30
click at [469, 601] on div "Not known" at bounding box center [645, 605] width 434 height 32
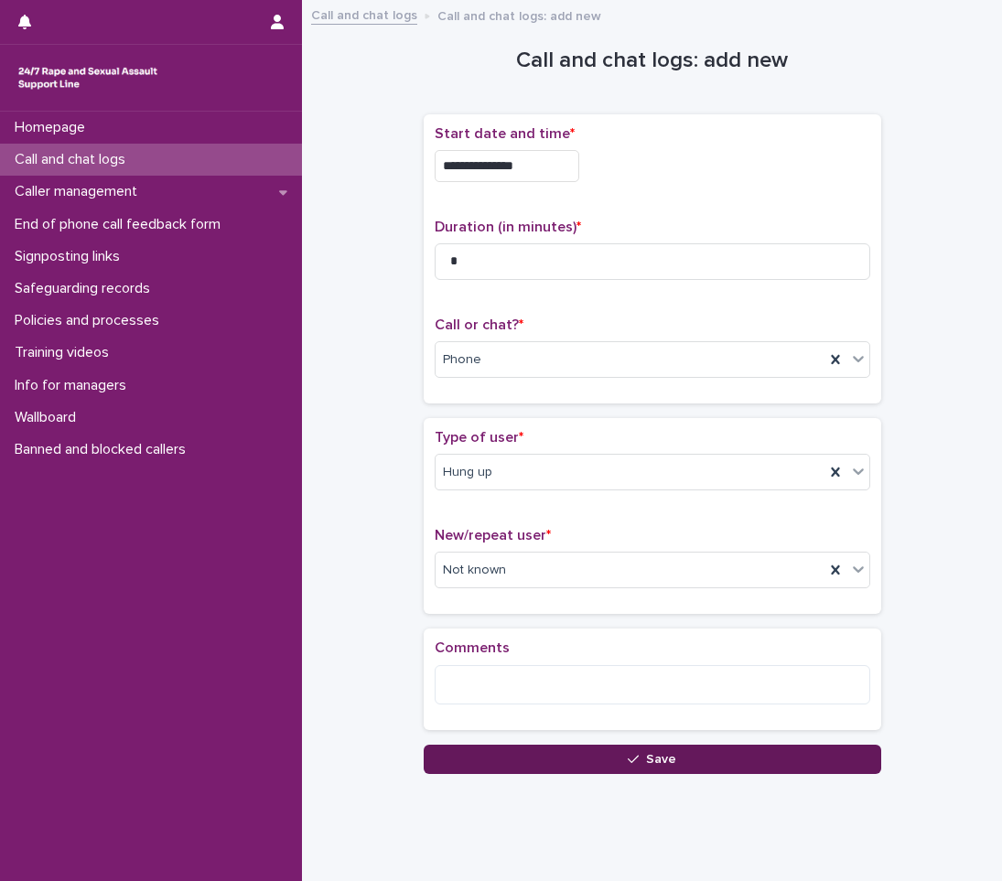
click at [559, 755] on button "Save" at bounding box center [652, 759] width 457 height 29
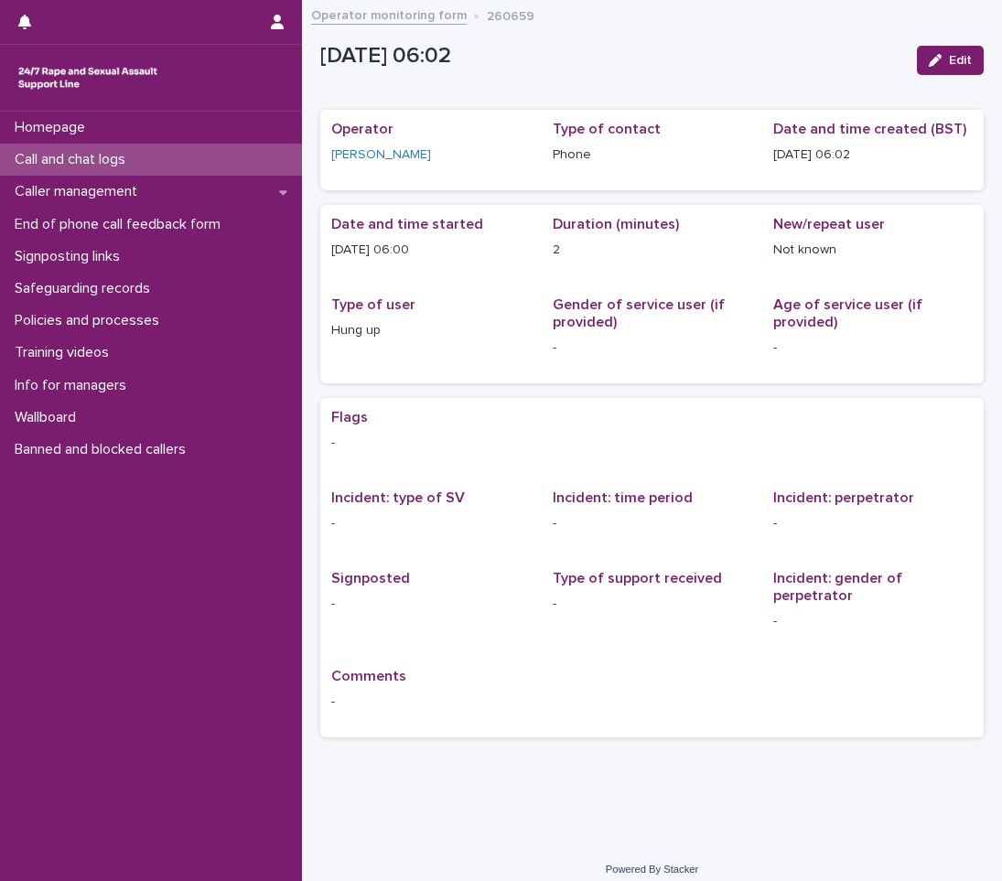
click at [230, 167] on div "Call and chat logs" at bounding box center [151, 160] width 302 height 32
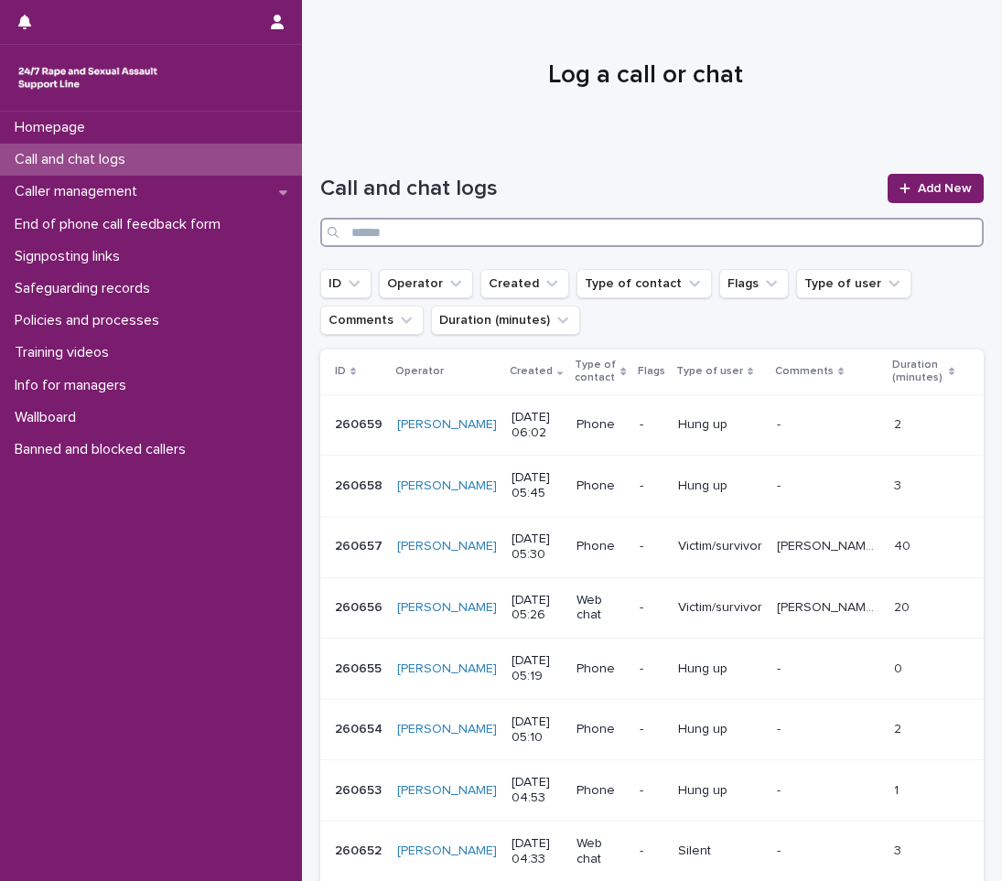
click at [500, 229] on input "Search" at bounding box center [651, 232] width 663 height 29
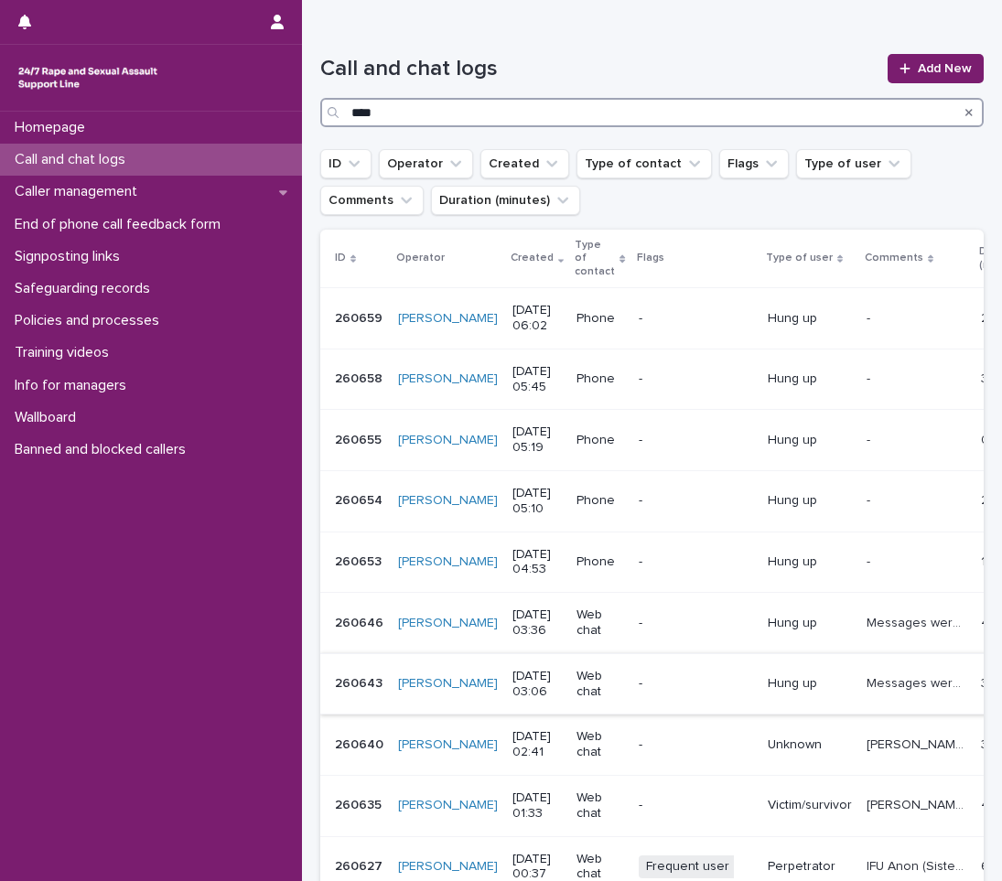
scroll to position [91, 0]
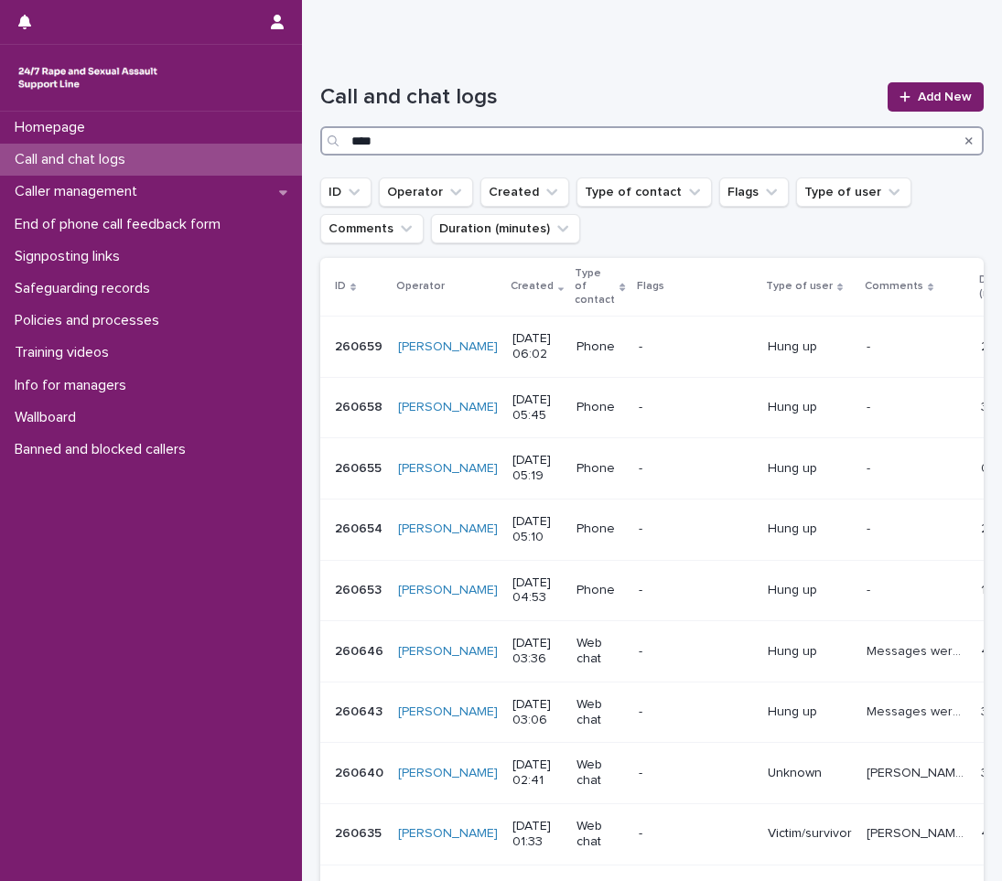
type input "****"
click at [139, 613] on div "Homepage Call and chat logs Caller management End of phone call feedback form S…" at bounding box center [151, 496] width 302 height 769
click at [932, 99] on span "Add New" at bounding box center [945, 97] width 54 height 13
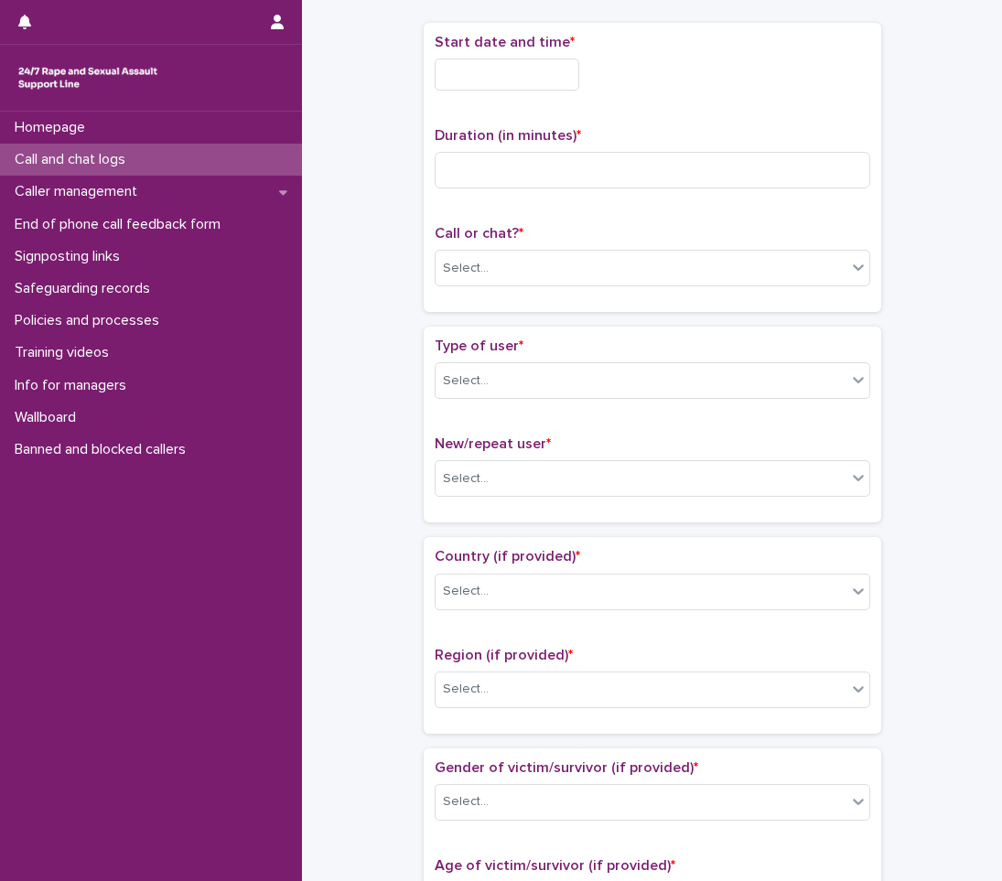
scroll to position [102, 0]
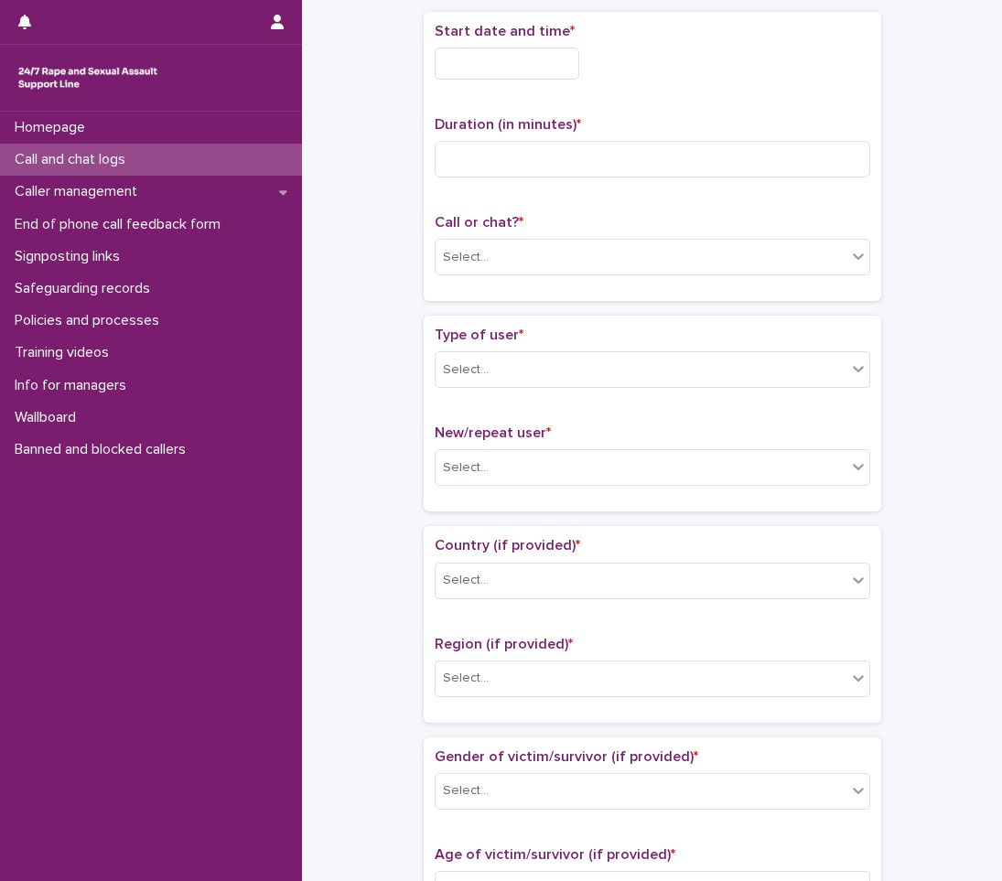
click at [526, 62] on input "text" at bounding box center [507, 64] width 145 height 32
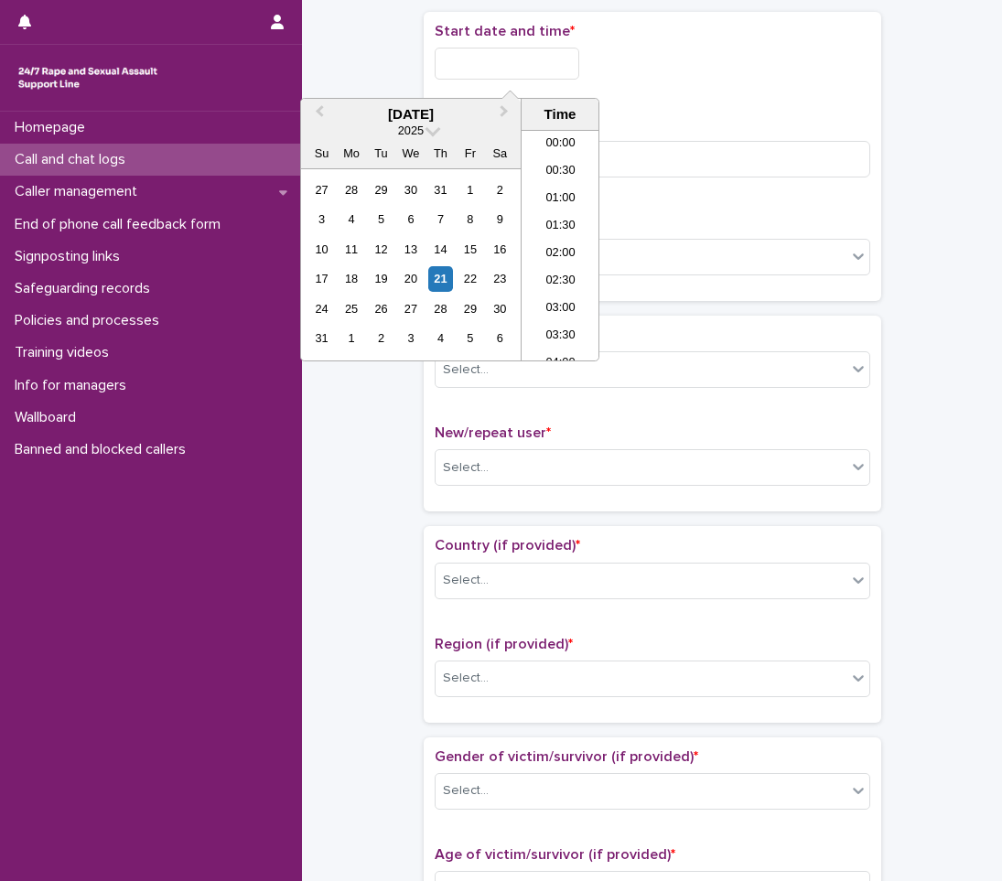
scroll to position [256, 0]
click at [578, 248] on li "06:30" at bounding box center [561, 244] width 78 height 27
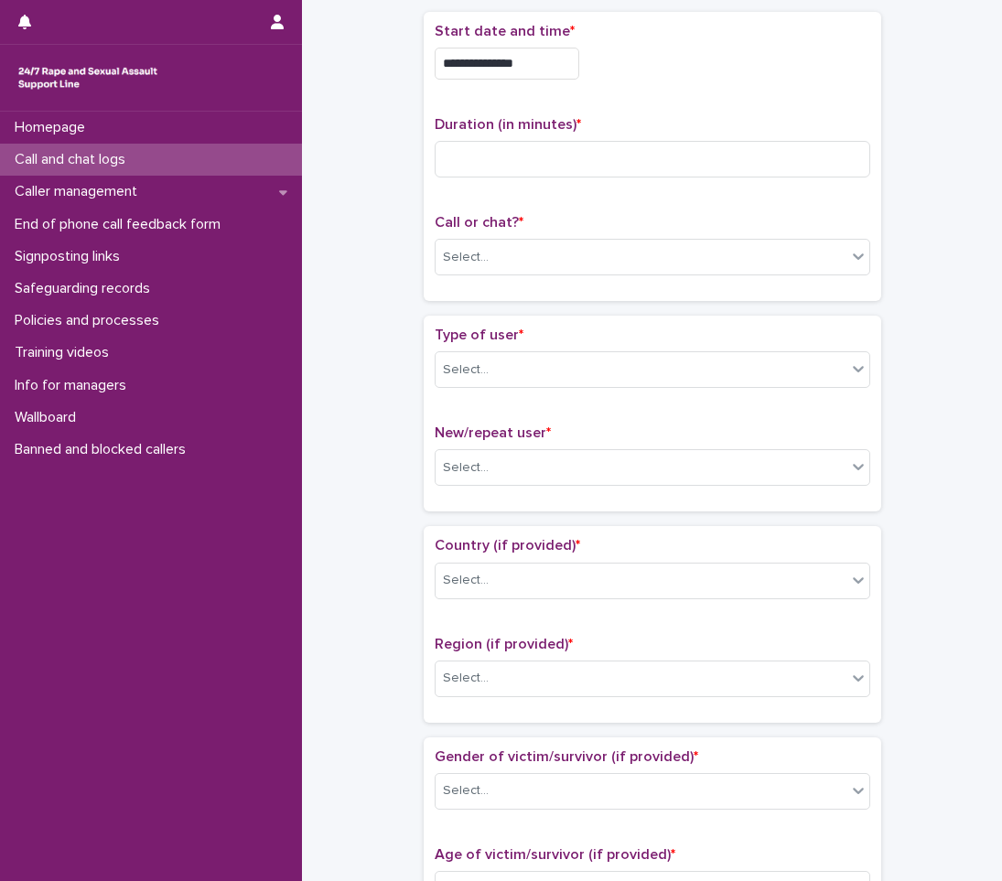
click at [528, 63] on input "**********" at bounding box center [507, 64] width 145 height 32
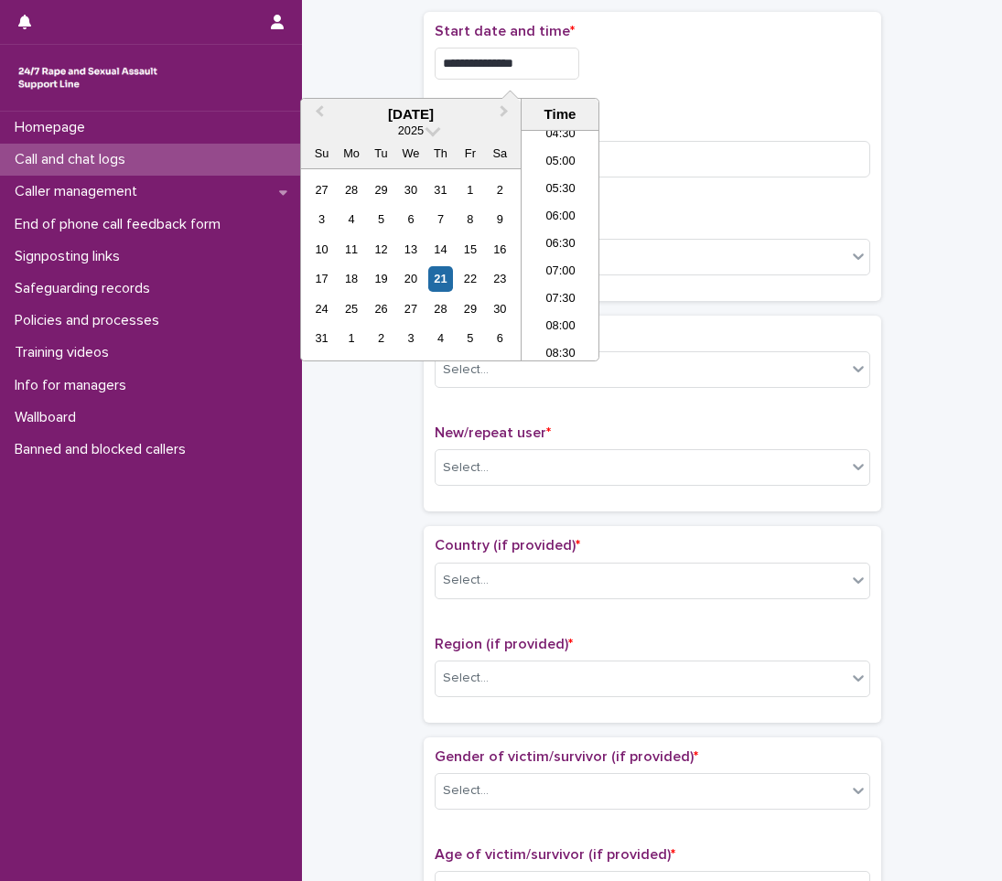
type input "**********"
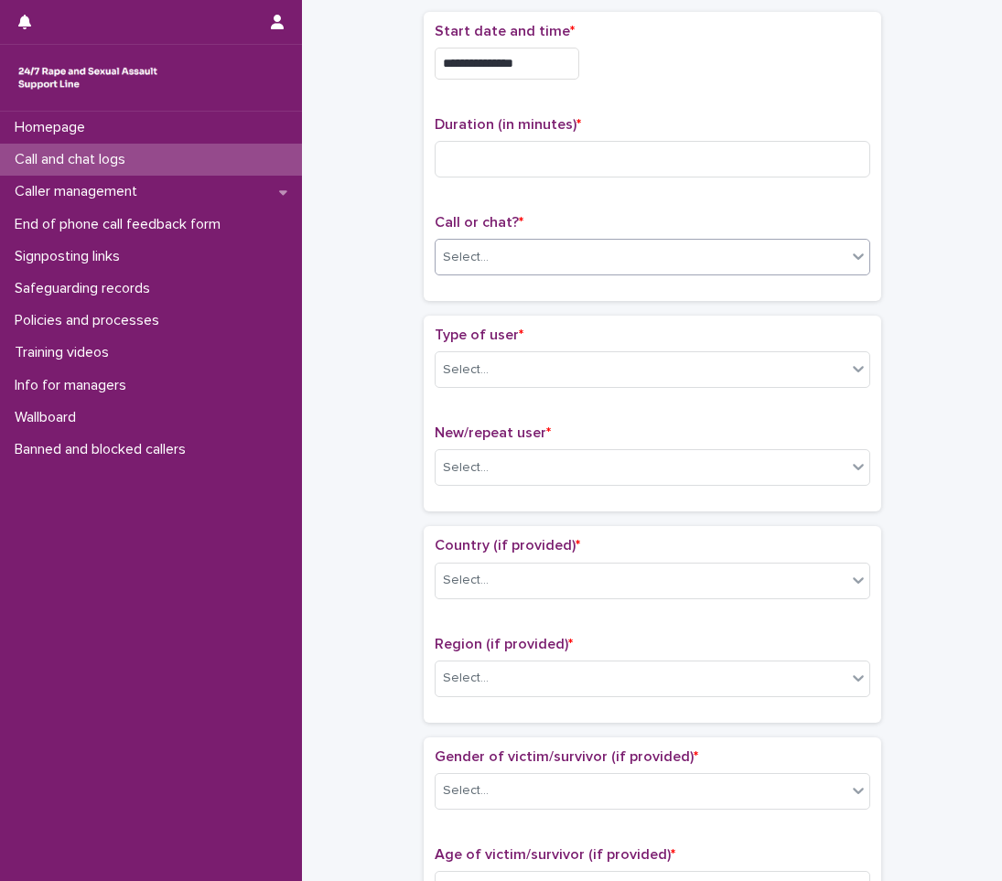
click at [576, 271] on div "Select..." at bounding box center [641, 257] width 411 height 30
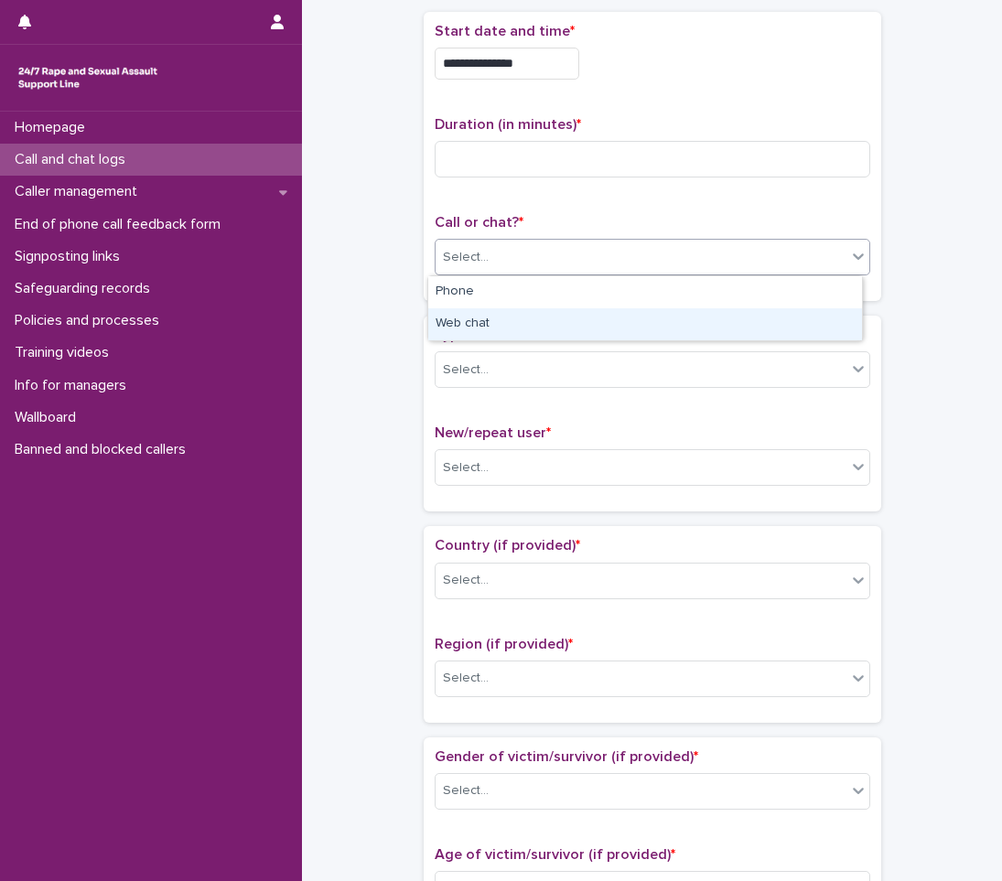
click at [490, 318] on div "Web chat" at bounding box center [645, 324] width 434 height 32
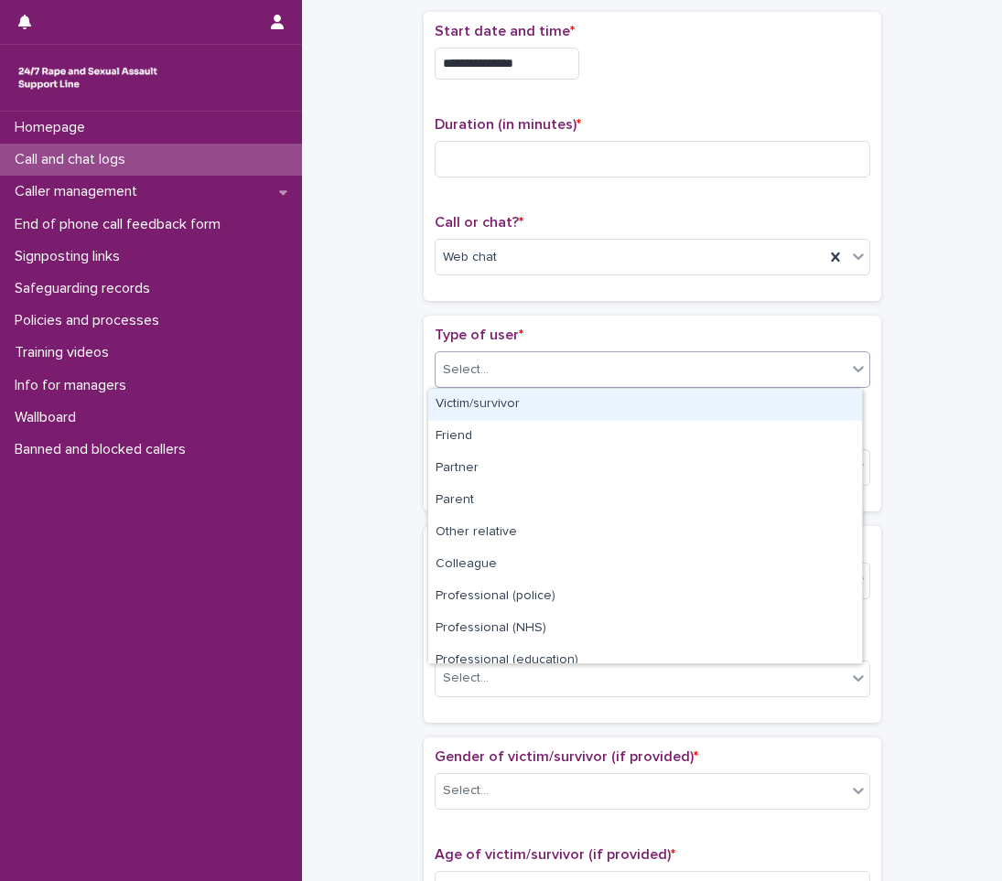
drag, startPoint x: 457, startPoint y: 360, endPoint x: 465, endPoint y: 406, distance: 46.5
click at [457, 362] on div "Select..." at bounding box center [466, 369] width 46 height 19
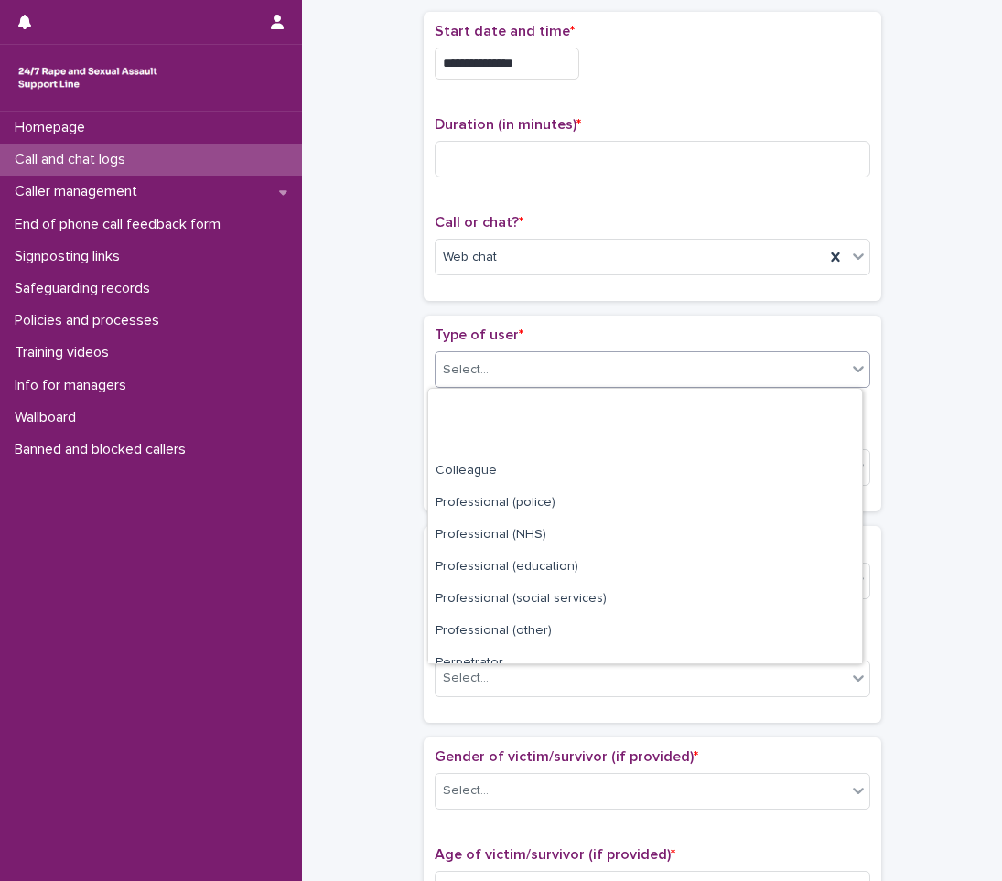
scroll to position [206, 0]
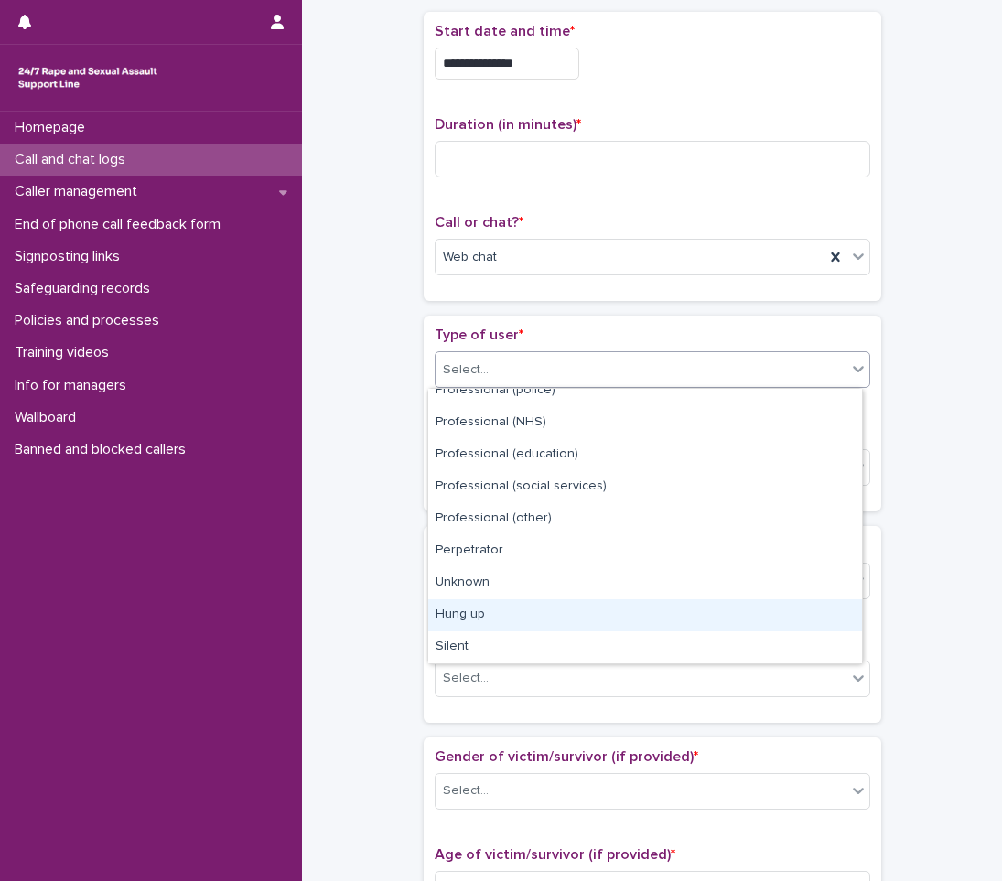
click at [520, 615] on div "Hung up" at bounding box center [645, 615] width 434 height 32
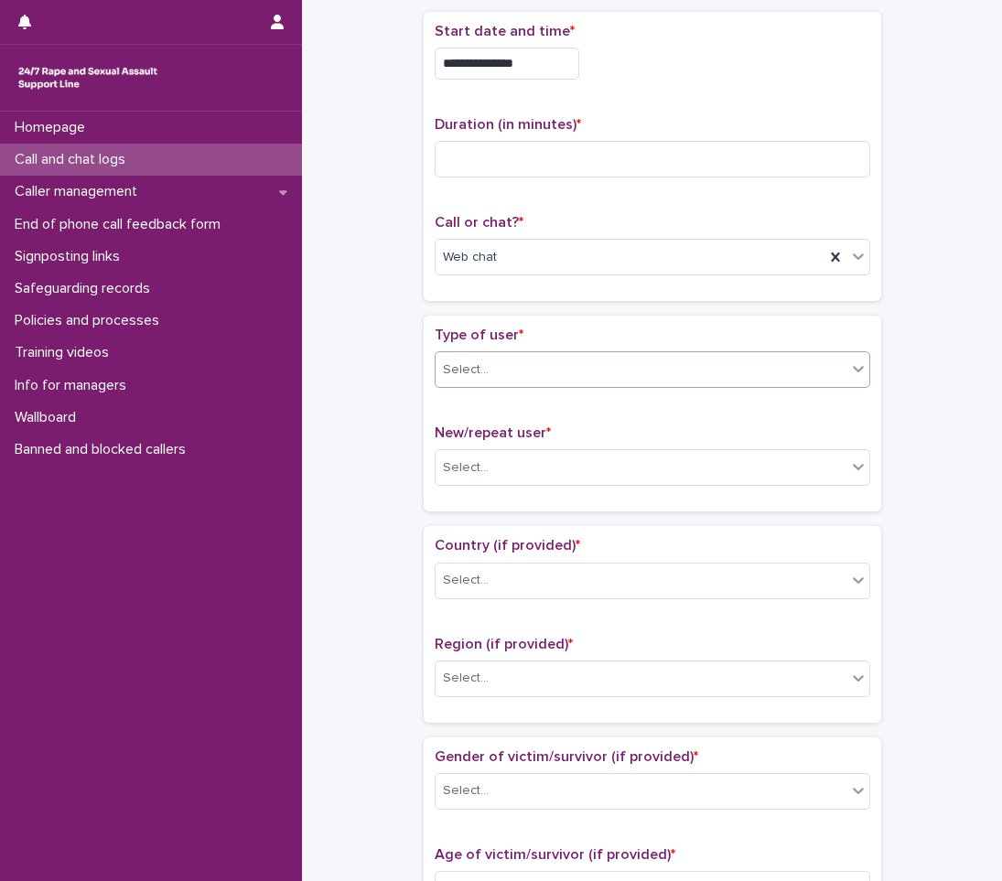
scroll to position [0, 0]
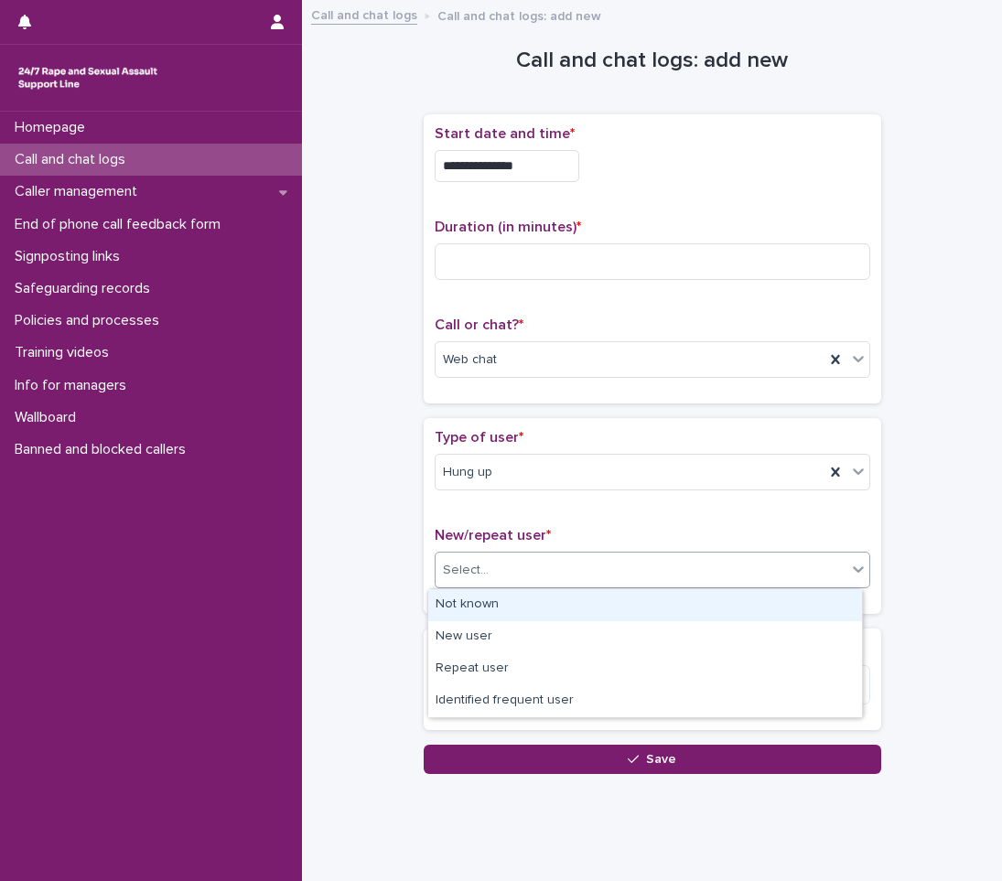
click at [516, 566] on div "Select..." at bounding box center [641, 570] width 411 height 30
click at [508, 606] on div "Not known" at bounding box center [645, 605] width 434 height 32
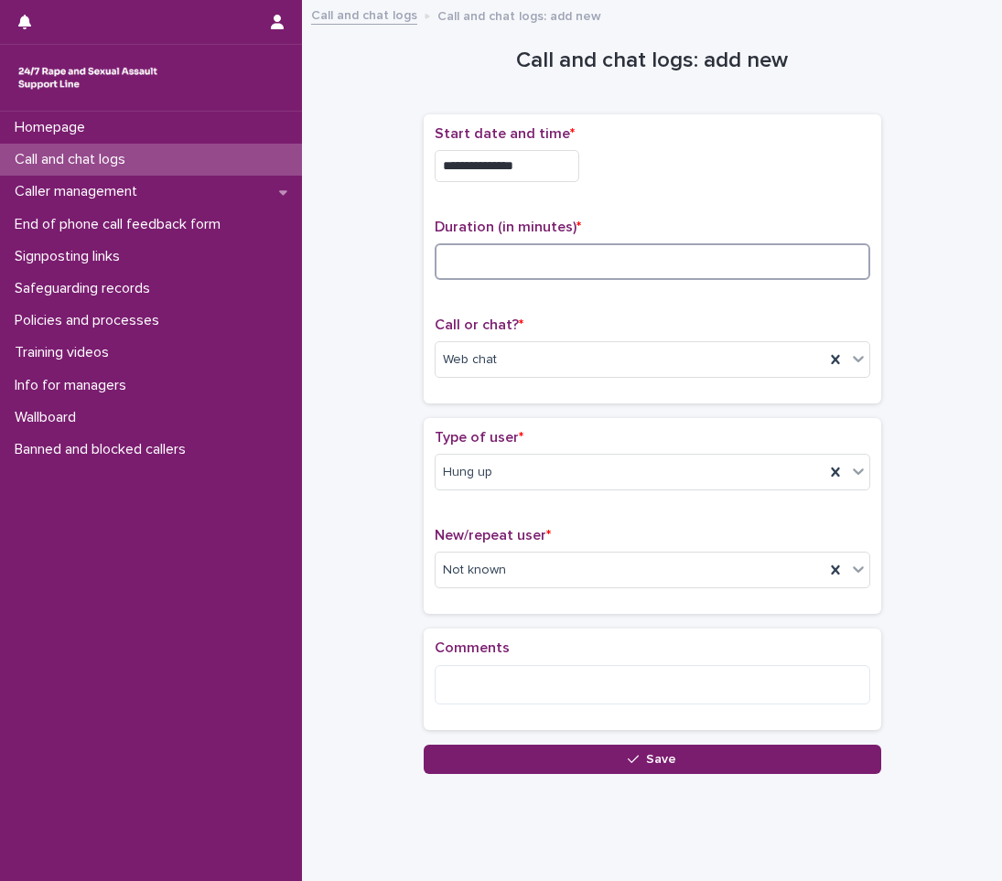
click at [485, 264] on input at bounding box center [653, 261] width 436 height 37
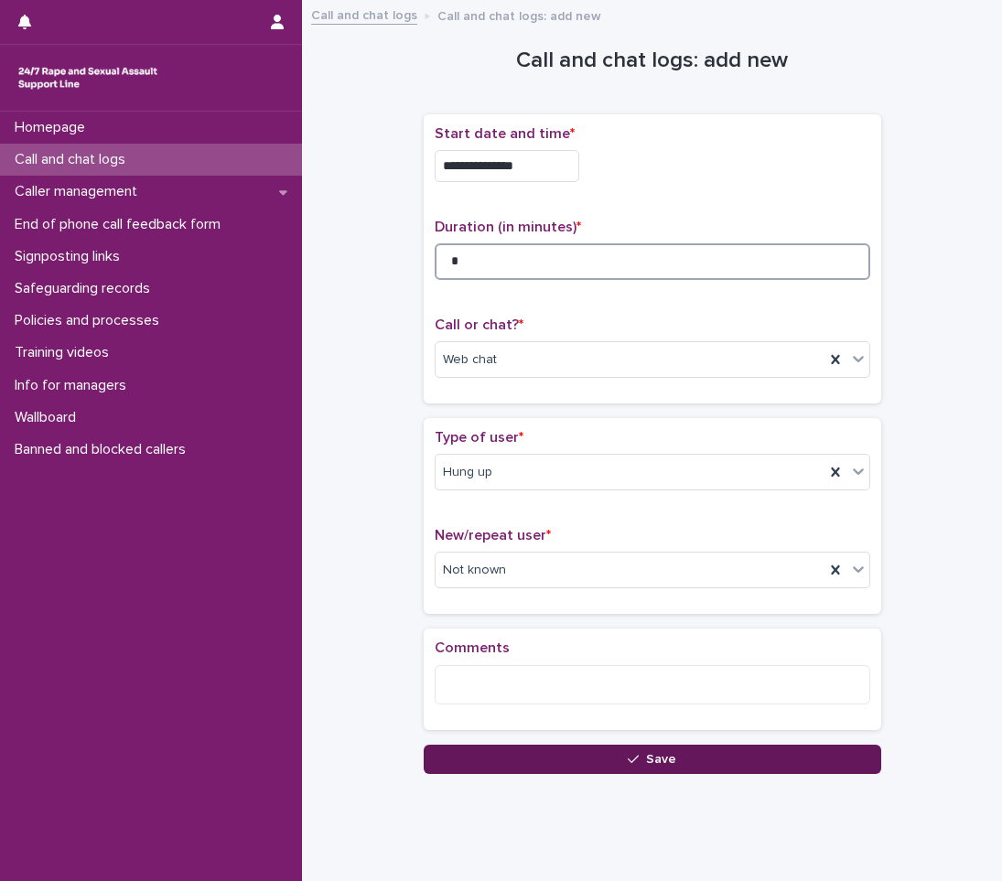
type input "*"
click at [717, 753] on button "Save" at bounding box center [652, 759] width 457 height 29
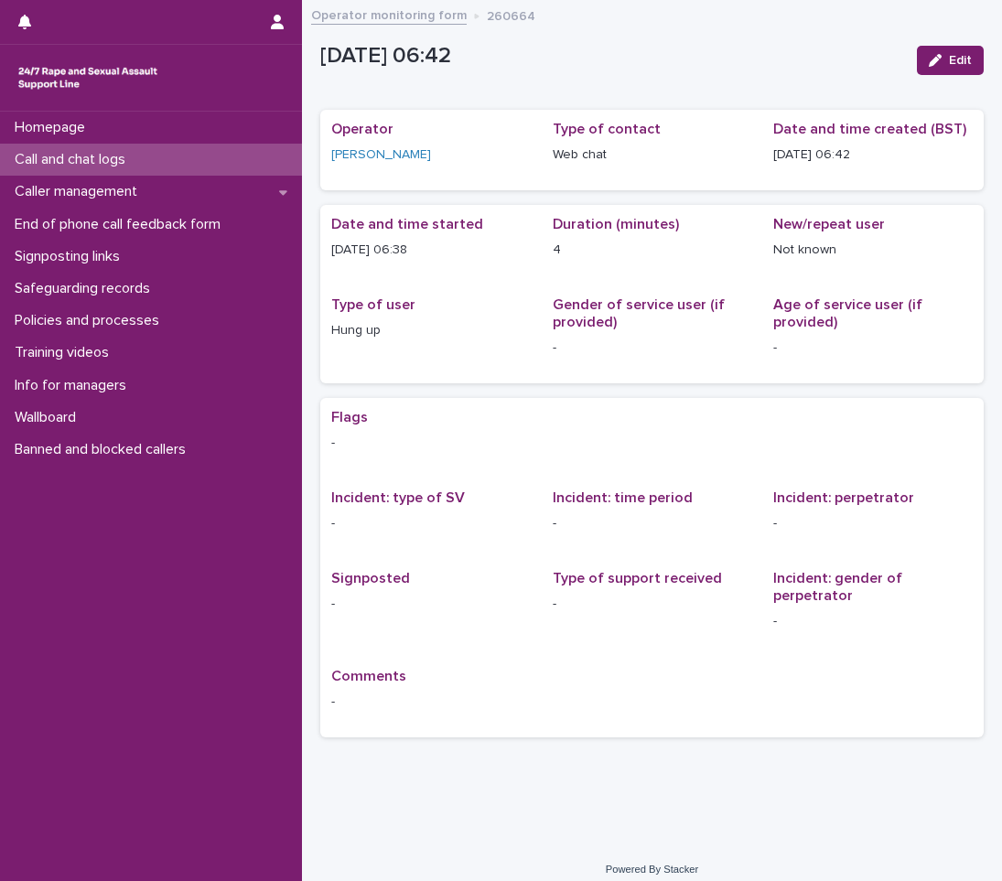
click at [139, 166] on p "Call and chat logs" at bounding box center [73, 159] width 133 height 17
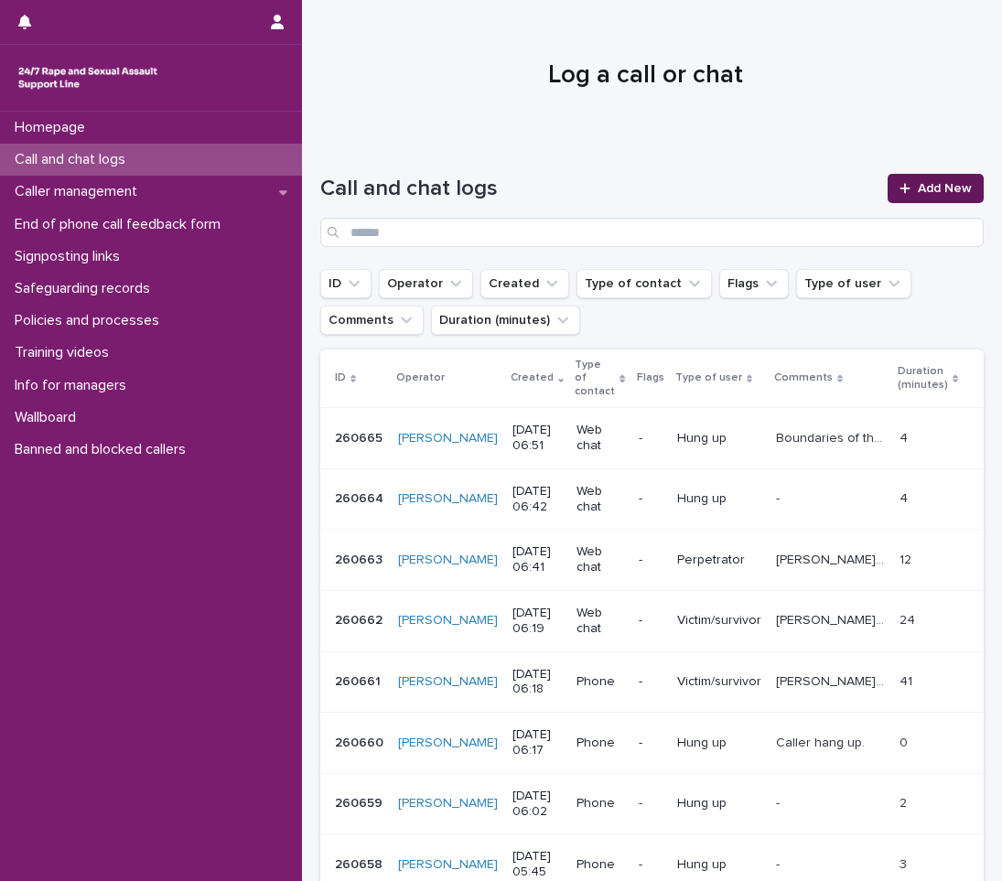
click at [899, 192] on icon at bounding box center [904, 188] width 11 height 13
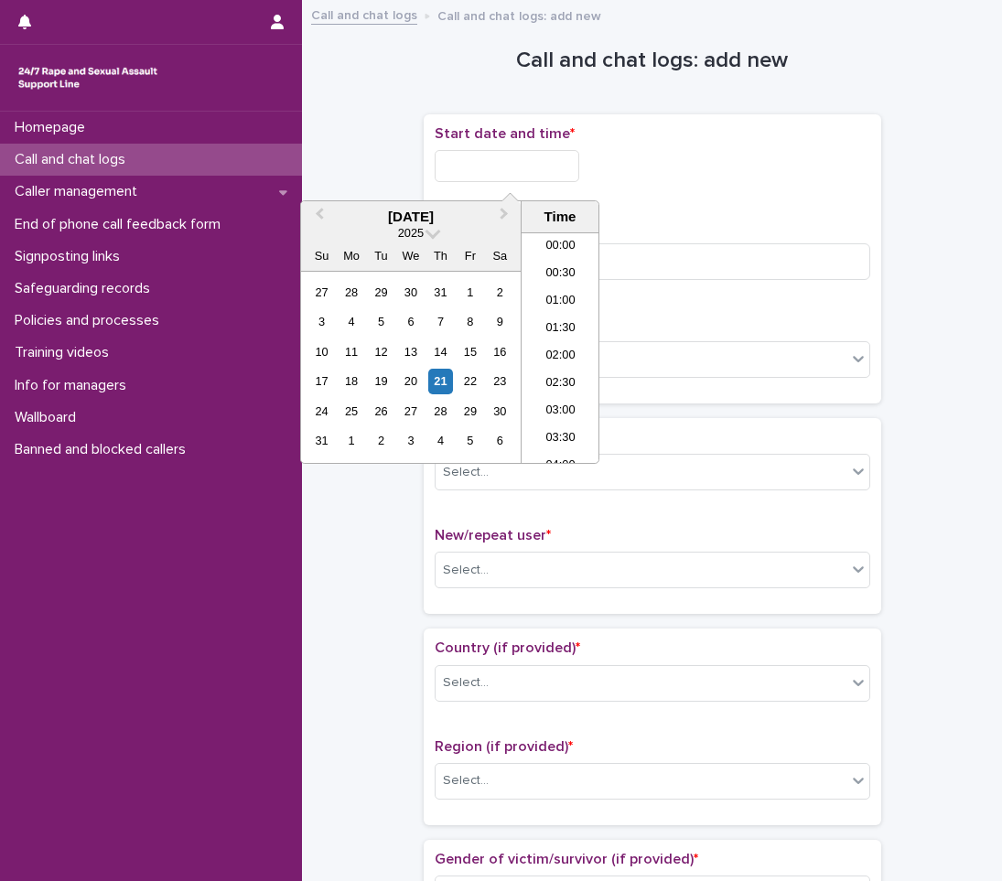
click at [499, 174] on input "text" at bounding box center [507, 166] width 145 height 32
click at [556, 351] on li "07:00" at bounding box center [561, 347] width 78 height 27
click at [570, 156] on input "**********" at bounding box center [507, 166] width 145 height 32
type input "**********"
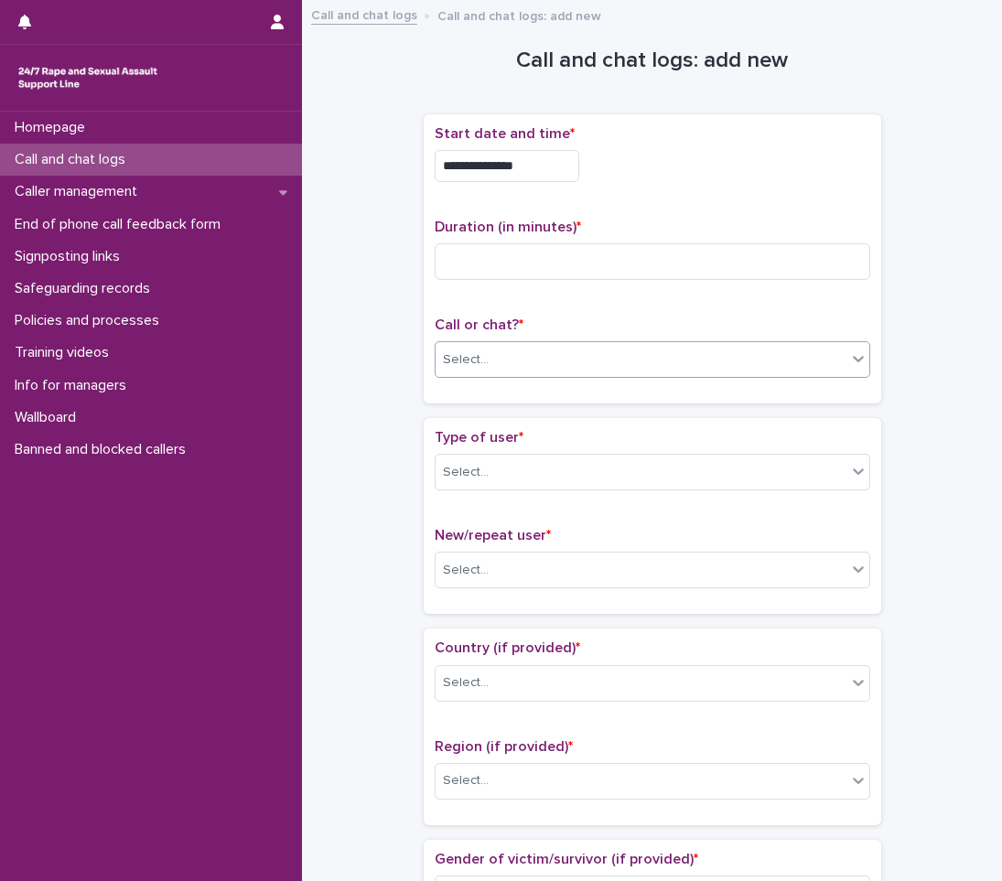
click at [538, 353] on div "Select..." at bounding box center [641, 360] width 411 height 30
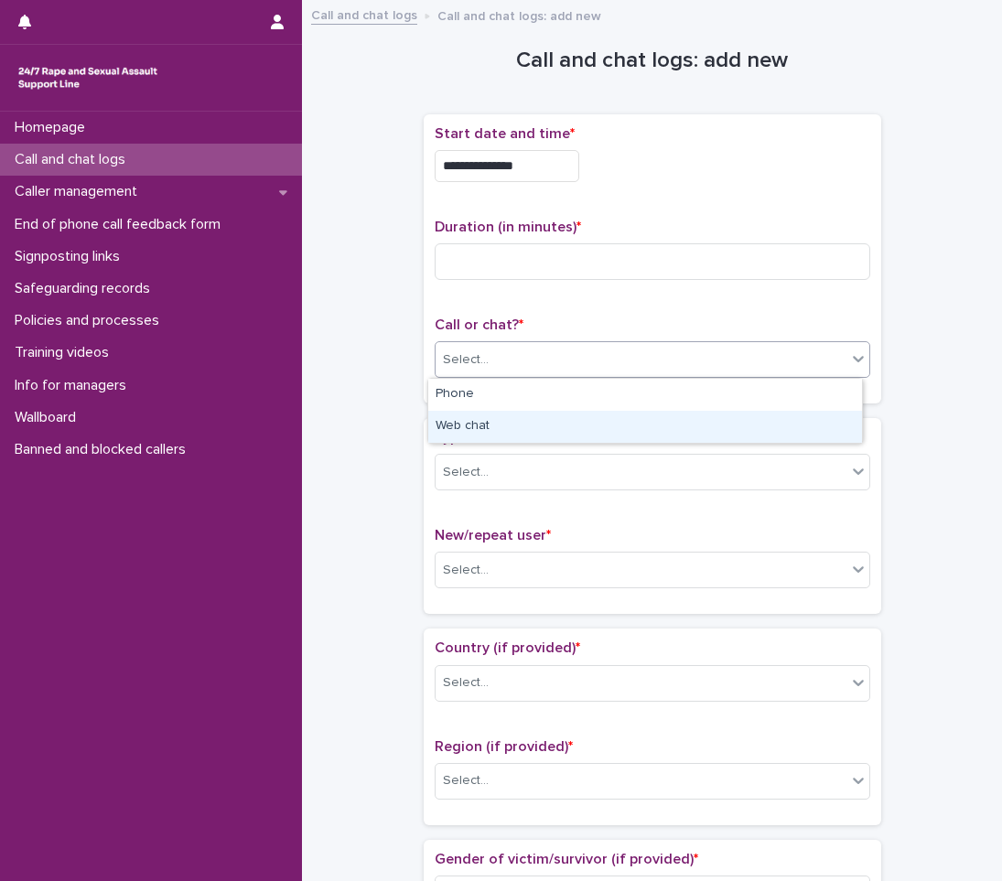
click at [477, 433] on div "Web chat" at bounding box center [645, 427] width 434 height 32
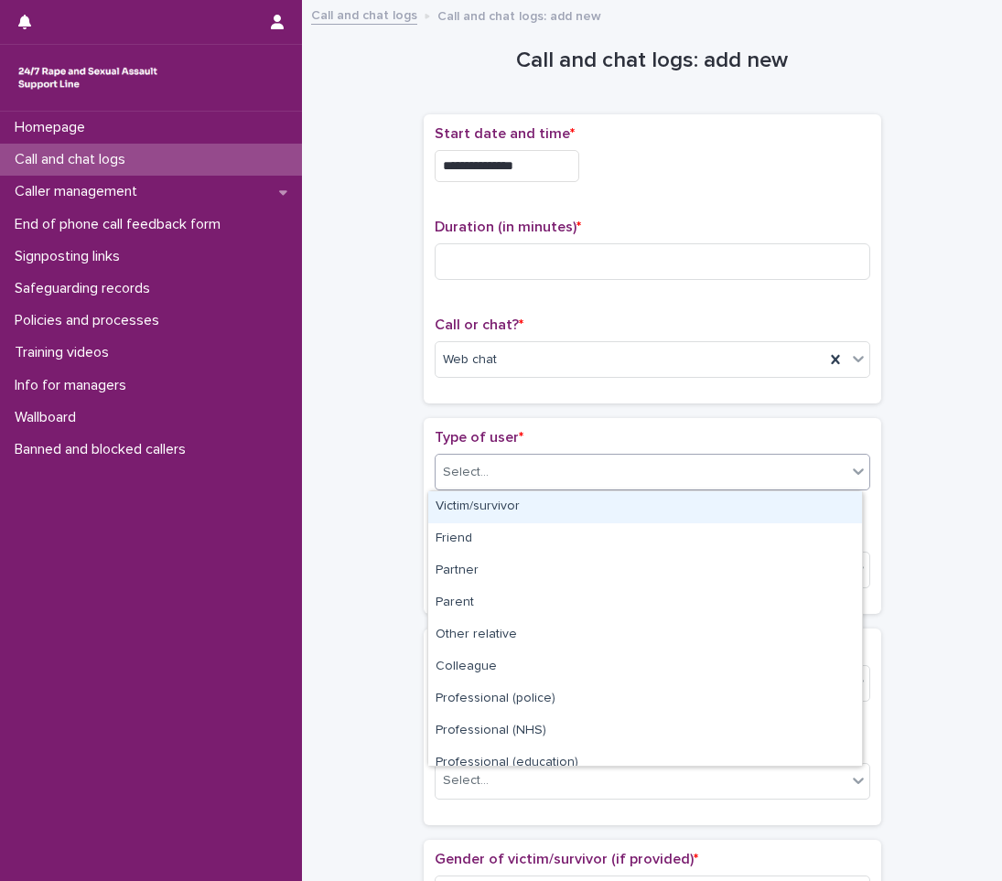
click at [537, 455] on div "Select..." at bounding box center [653, 472] width 436 height 37
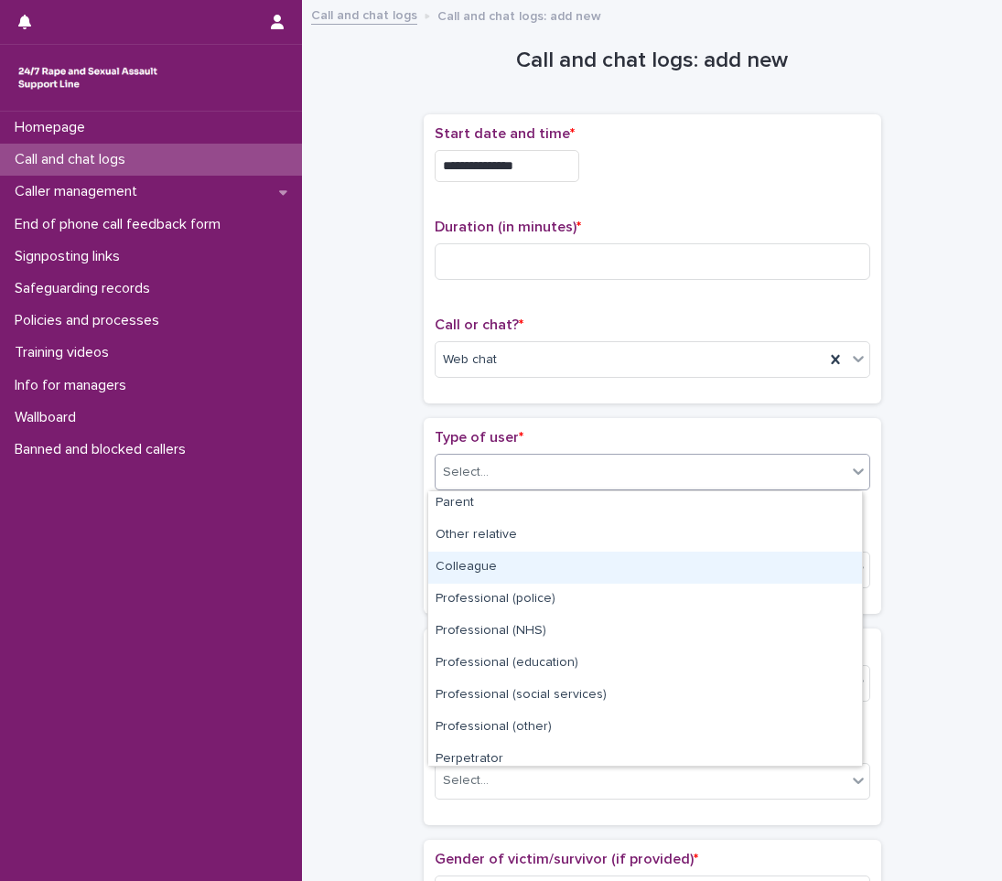
scroll to position [206, 0]
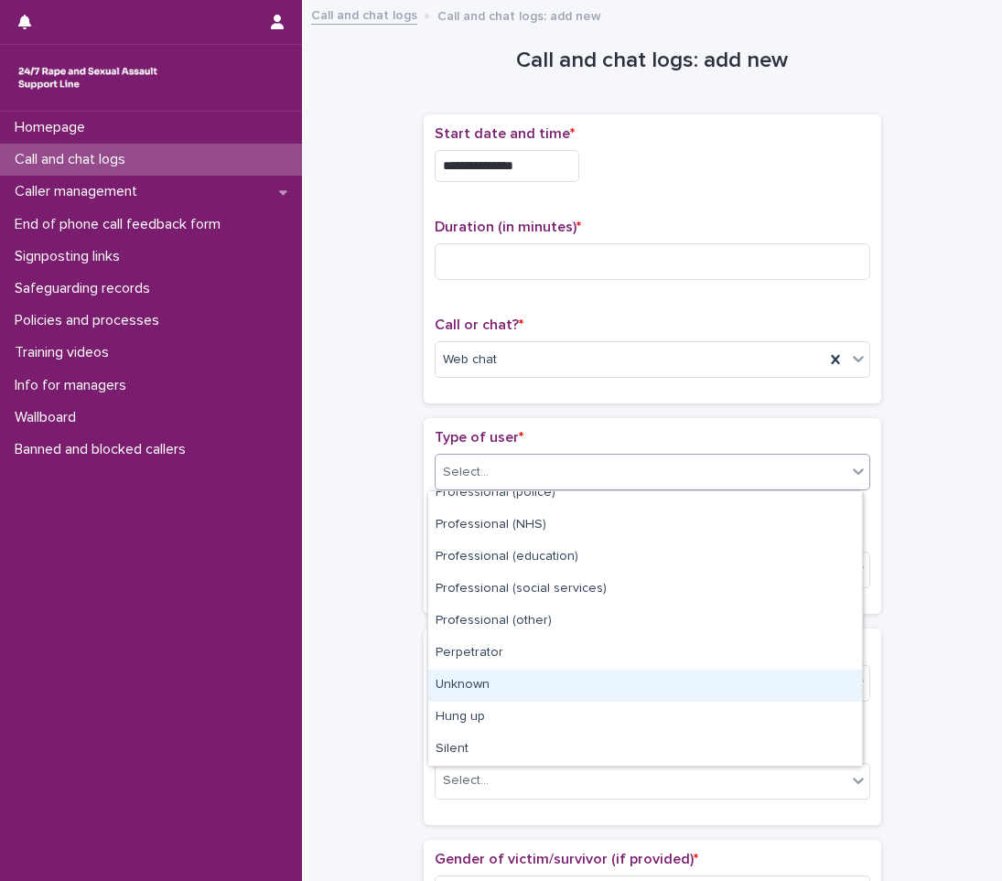
click at [497, 693] on div "Unknown" at bounding box center [645, 686] width 434 height 32
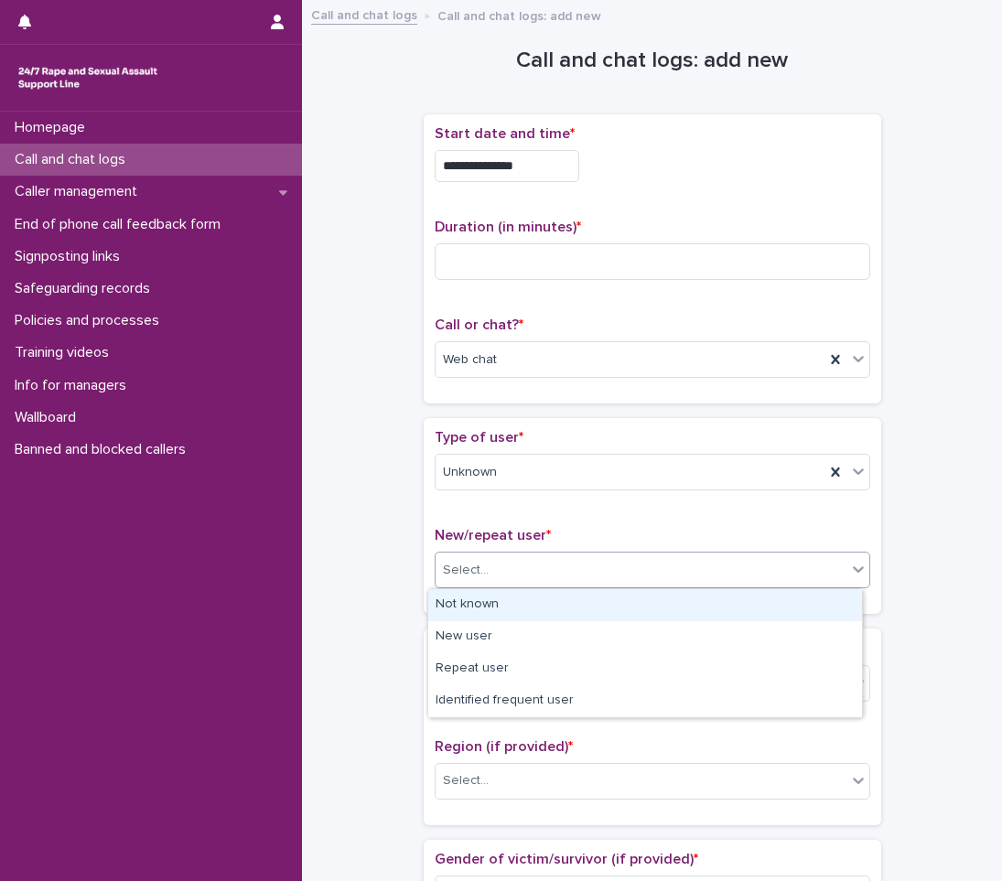
click at [515, 580] on div "Select..." at bounding box center [641, 570] width 411 height 30
click at [485, 595] on div "Not known" at bounding box center [645, 605] width 434 height 32
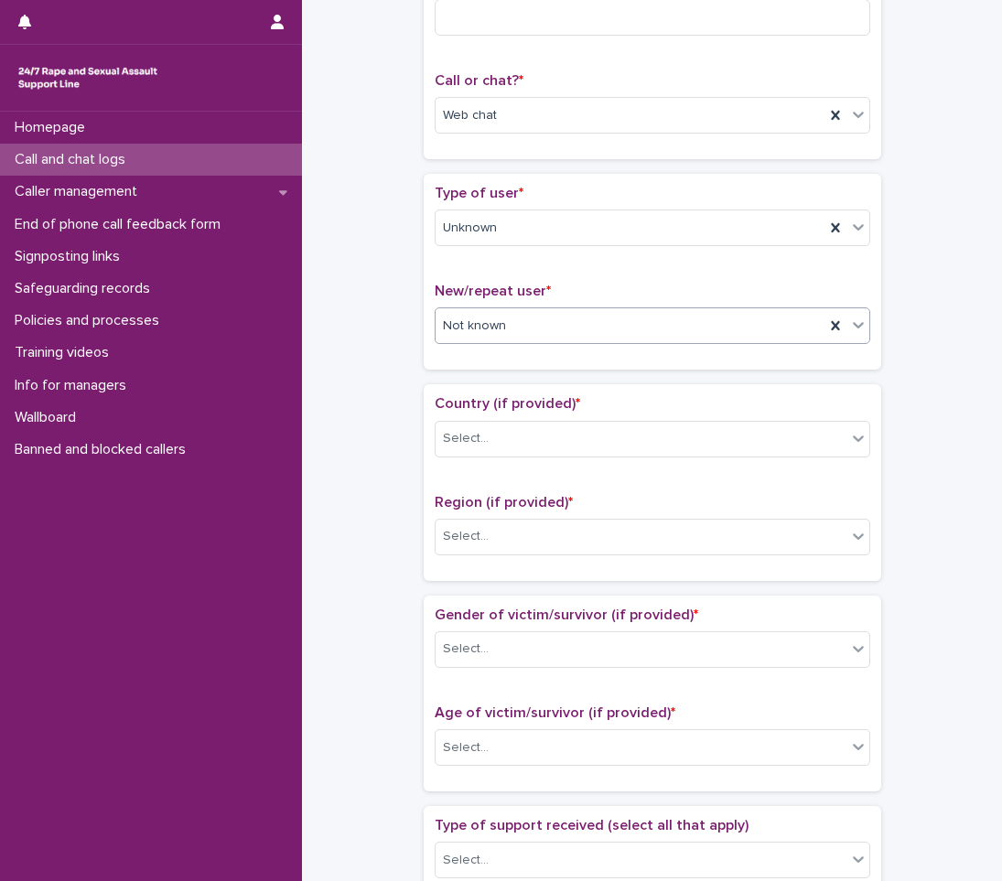
scroll to position [274, 0]
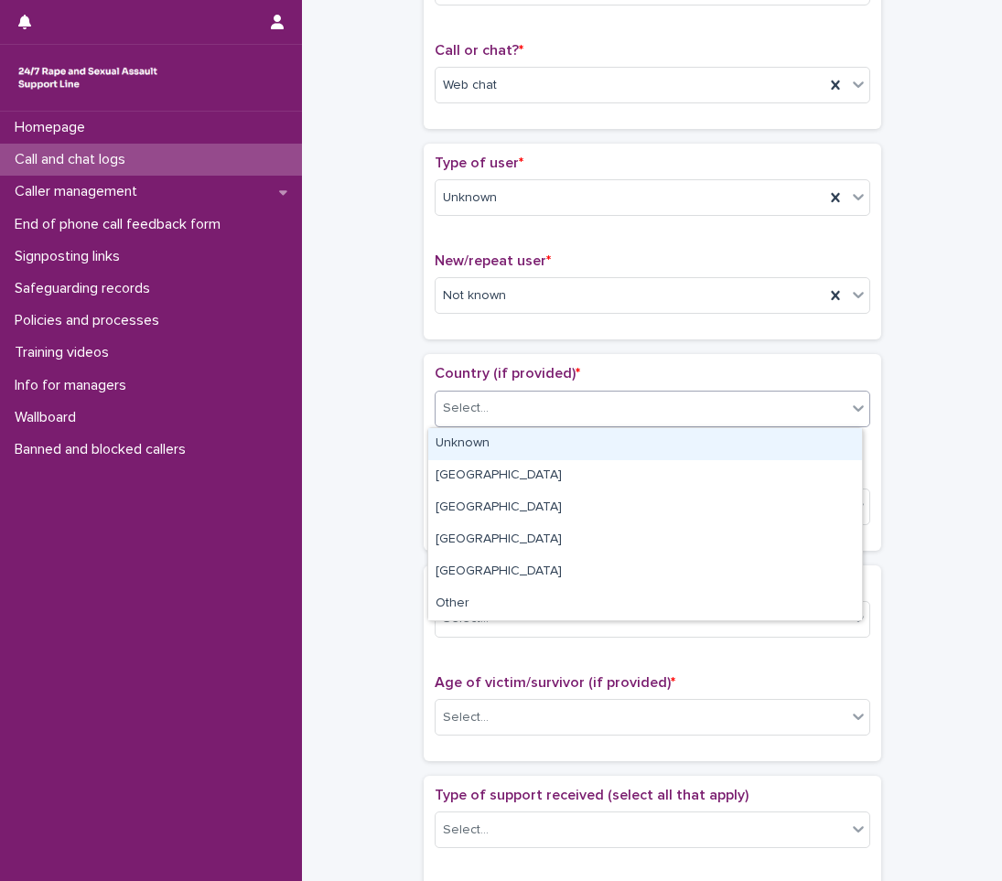
click at [500, 408] on div "Select..." at bounding box center [641, 408] width 411 height 30
click at [477, 446] on div "Unknown" at bounding box center [645, 444] width 434 height 32
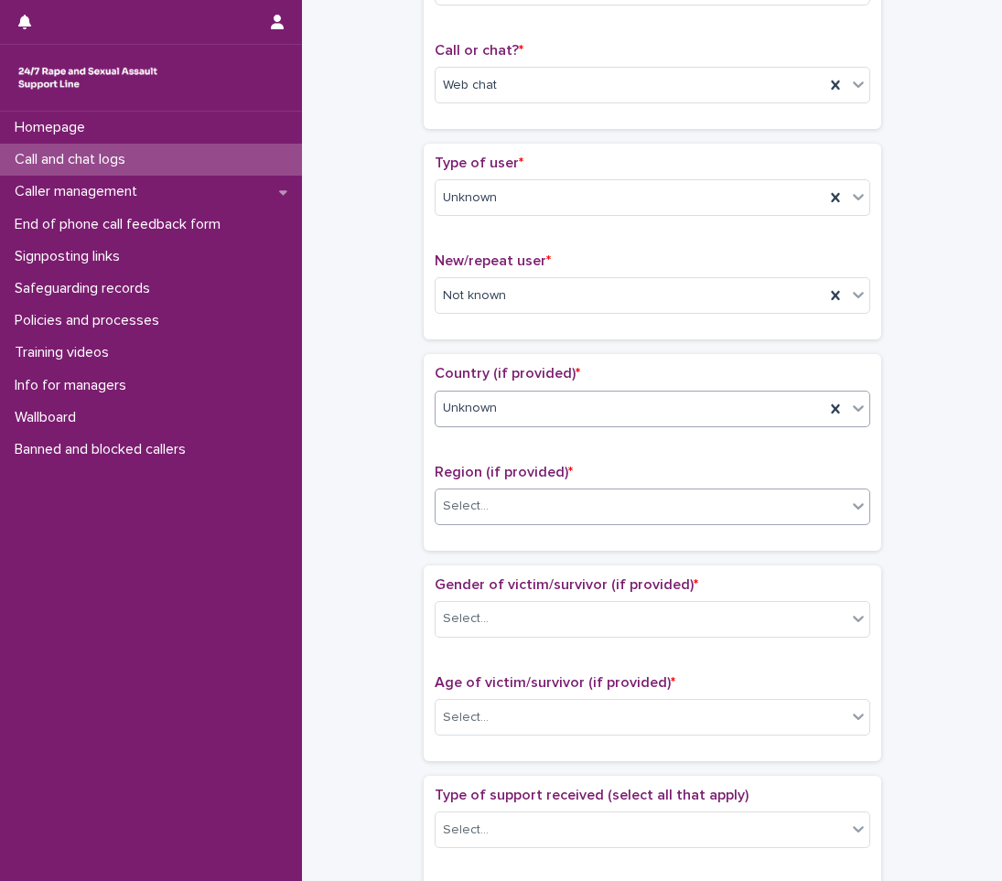
click at [468, 509] on div "Select..." at bounding box center [466, 506] width 46 height 19
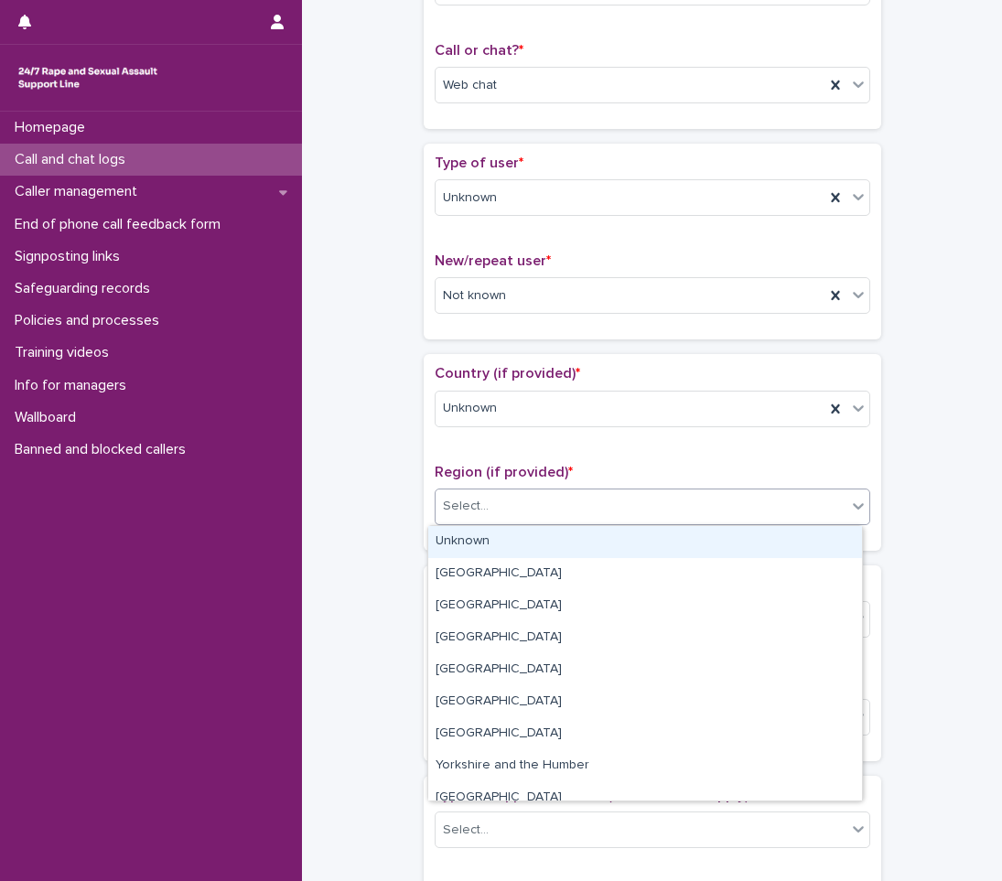
click at [466, 543] on div "Unknown" at bounding box center [645, 542] width 434 height 32
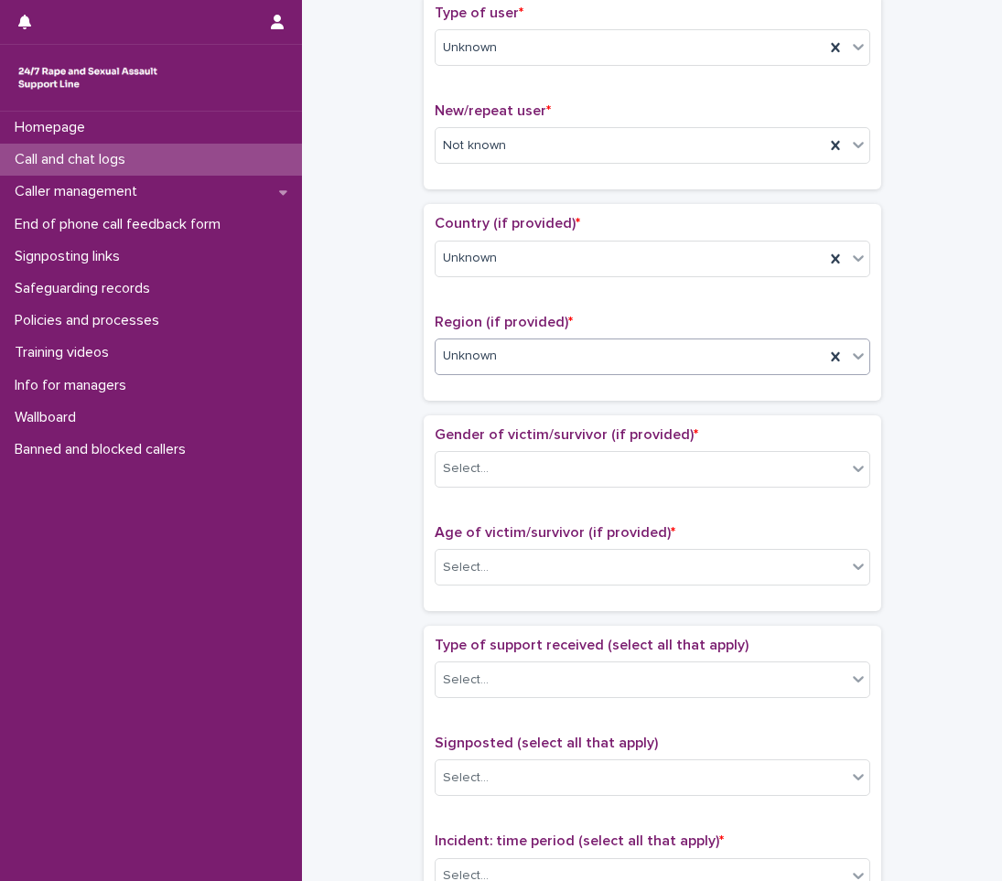
scroll to position [457, 0]
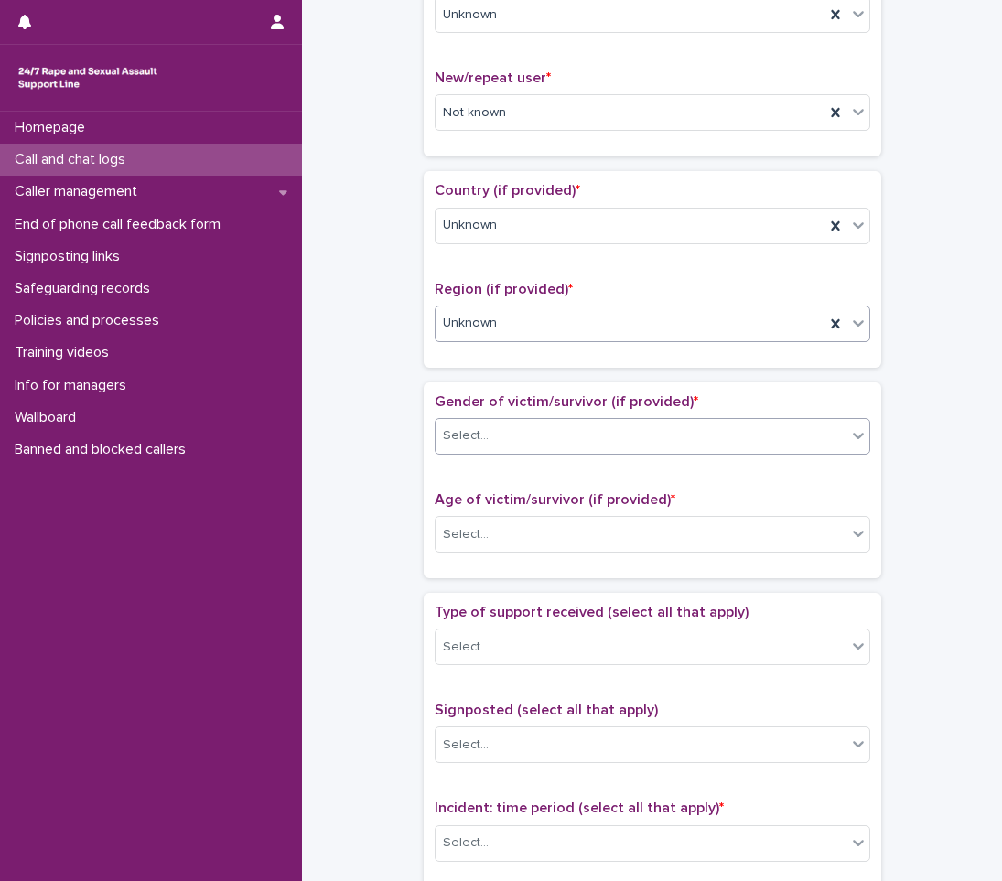
click at [495, 419] on div "Select..." at bounding box center [653, 436] width 436 height 37
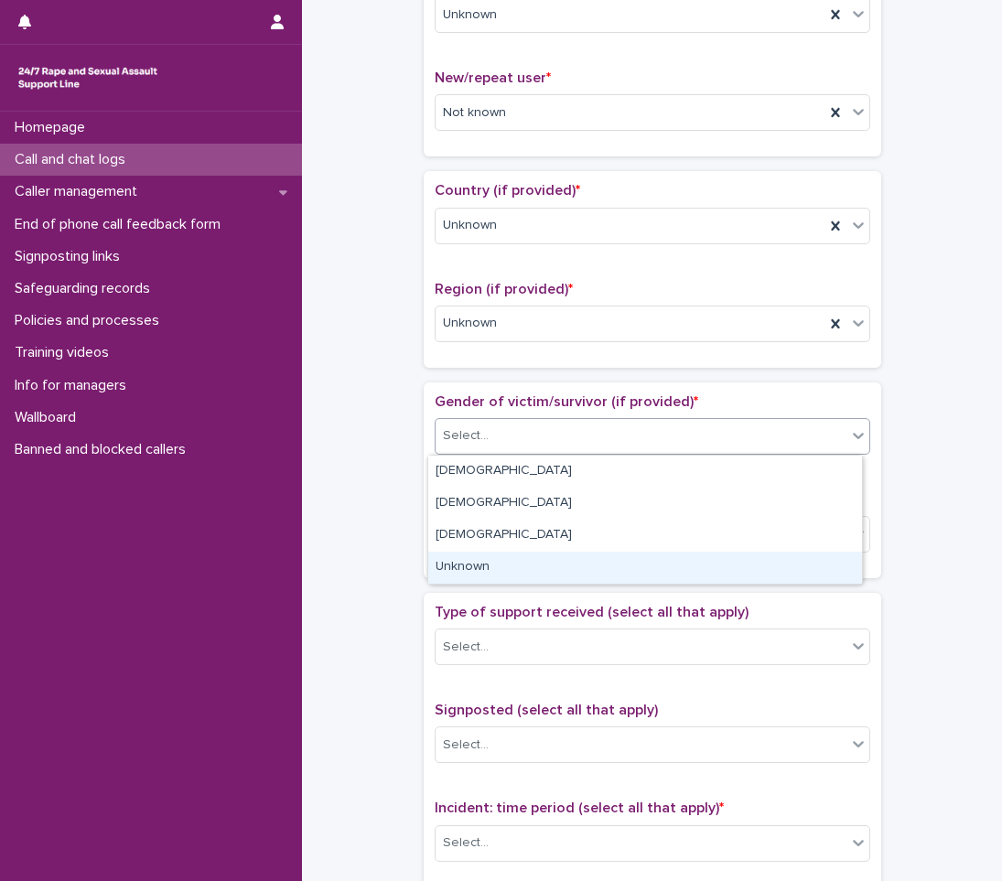
click at [473, 558] on div "Unknown" at bounding box center [645, 568] width 434 height 32
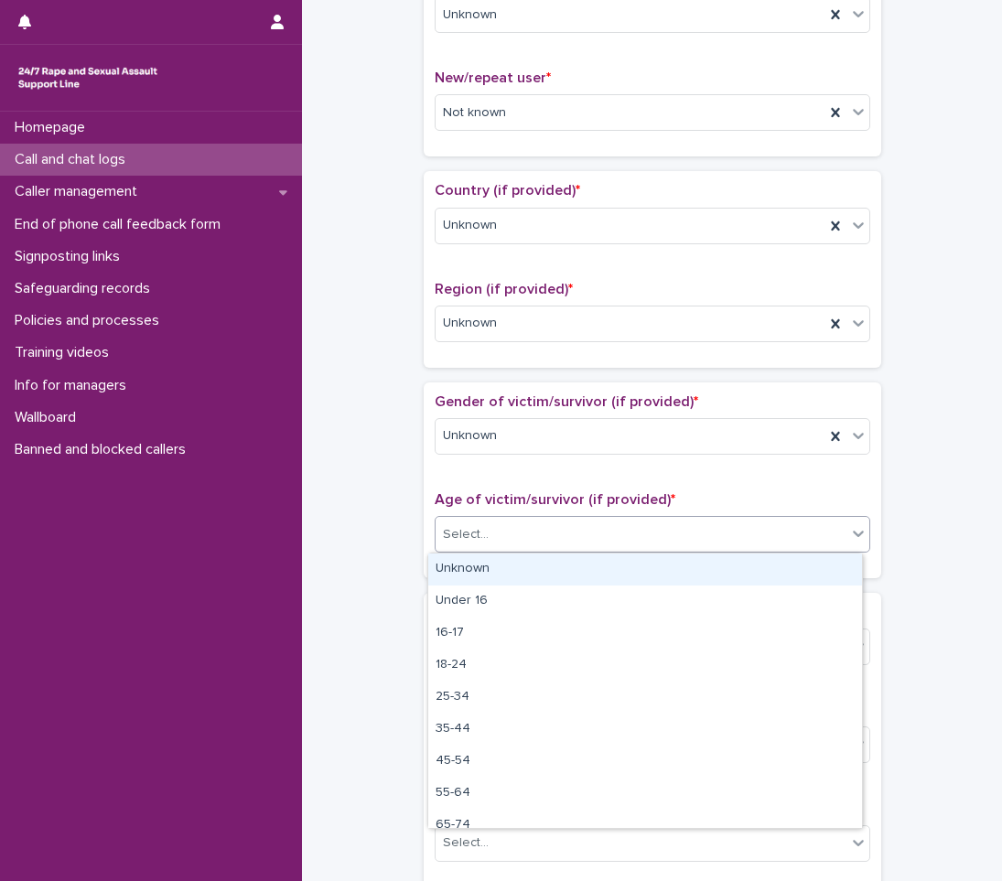
click at [478, 532] on div "Select..." at bounding box center [466, 534] width 46 height 19
click at [474, 567] on div "Unknown" at bounding box center [645, 570] width 434 height 32
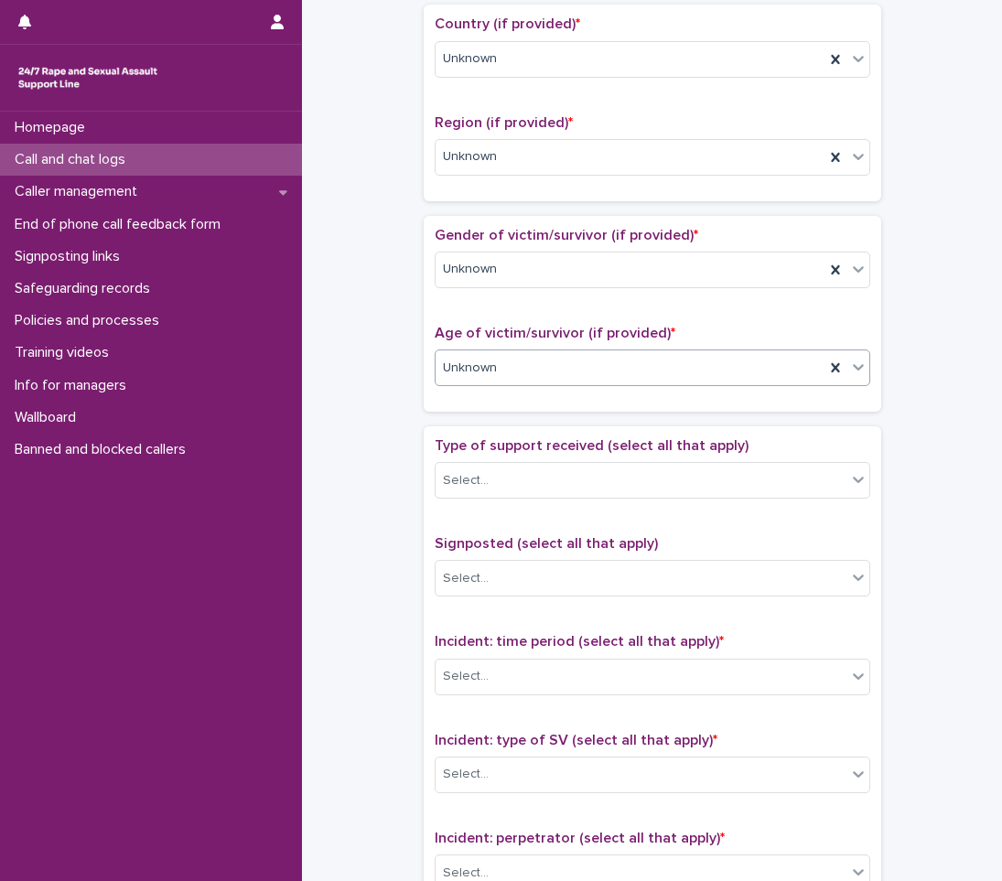
scroll to position [640, 0]
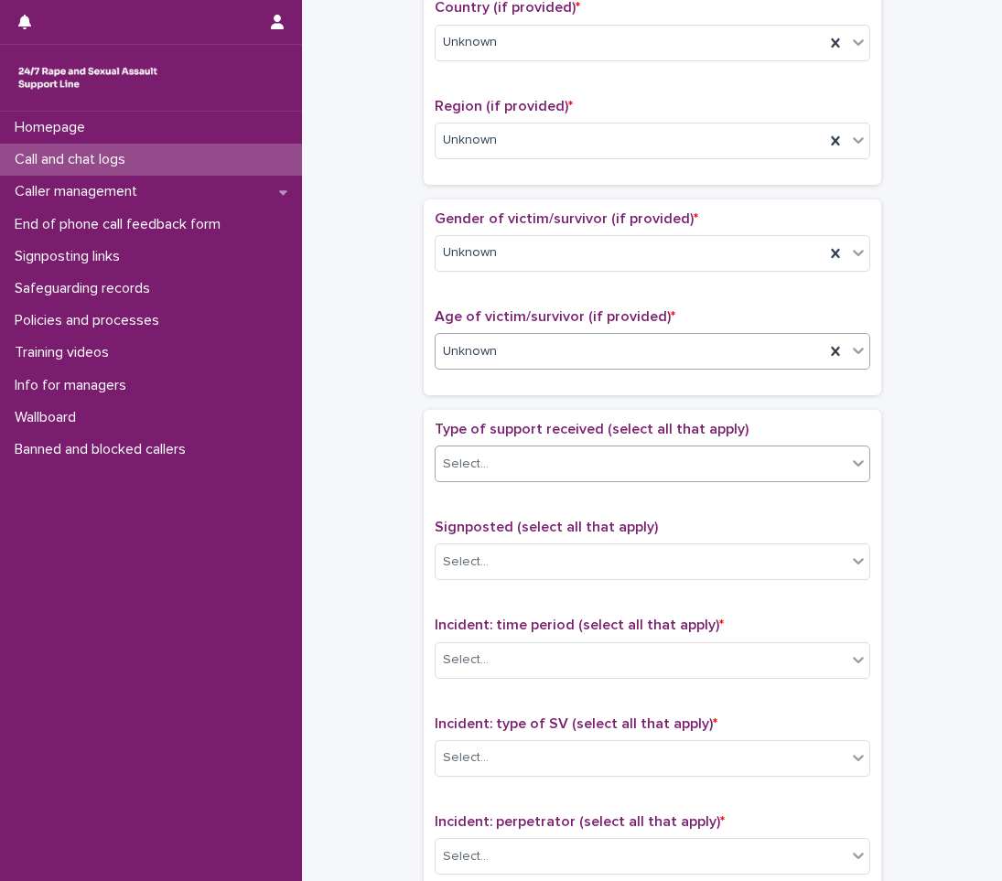
click at [488, 468] on div "Select..." at bounding box center [641, 464] width 411 height 30
click at [378, 586] on div "**********" at bounding box center [651, 306] width 663 height 1871
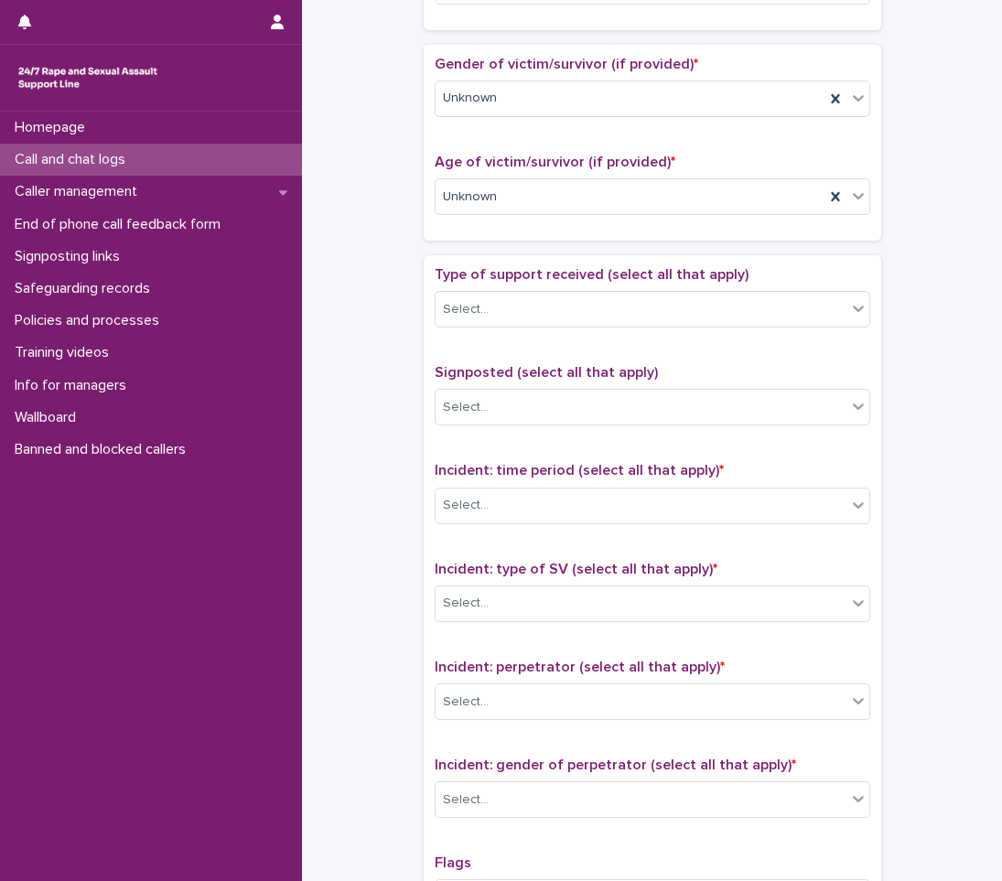
scroll to position [823, 0]
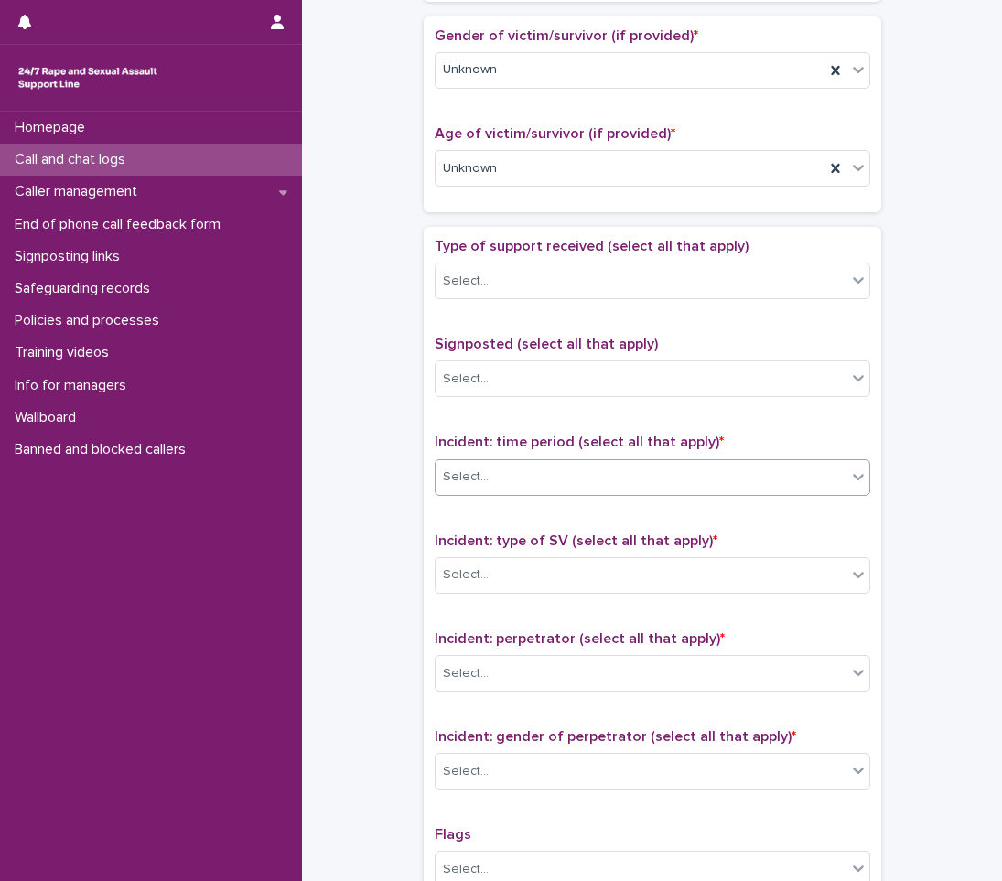
click at [500, 477] on div "Select..." at bounding box center [641, 477] width 411 height 30
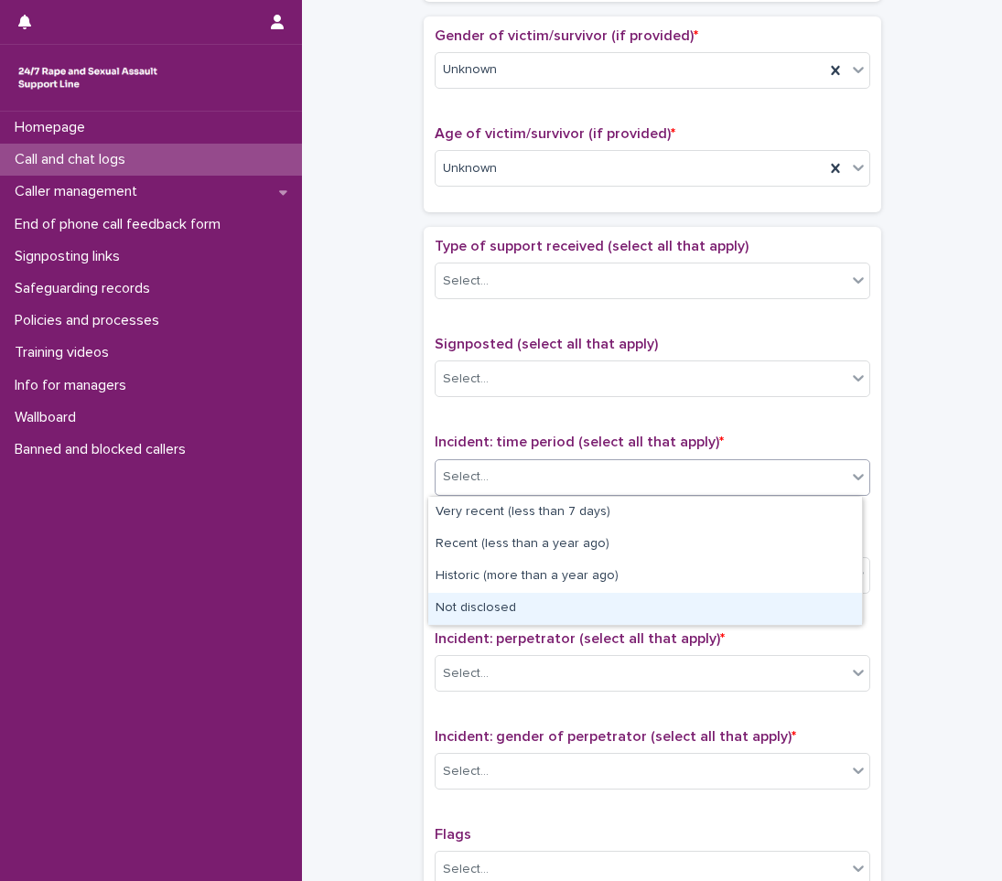
click at [460, 619] on div "Not disclosed" at bounding box center [645, 609] width 434 height 32
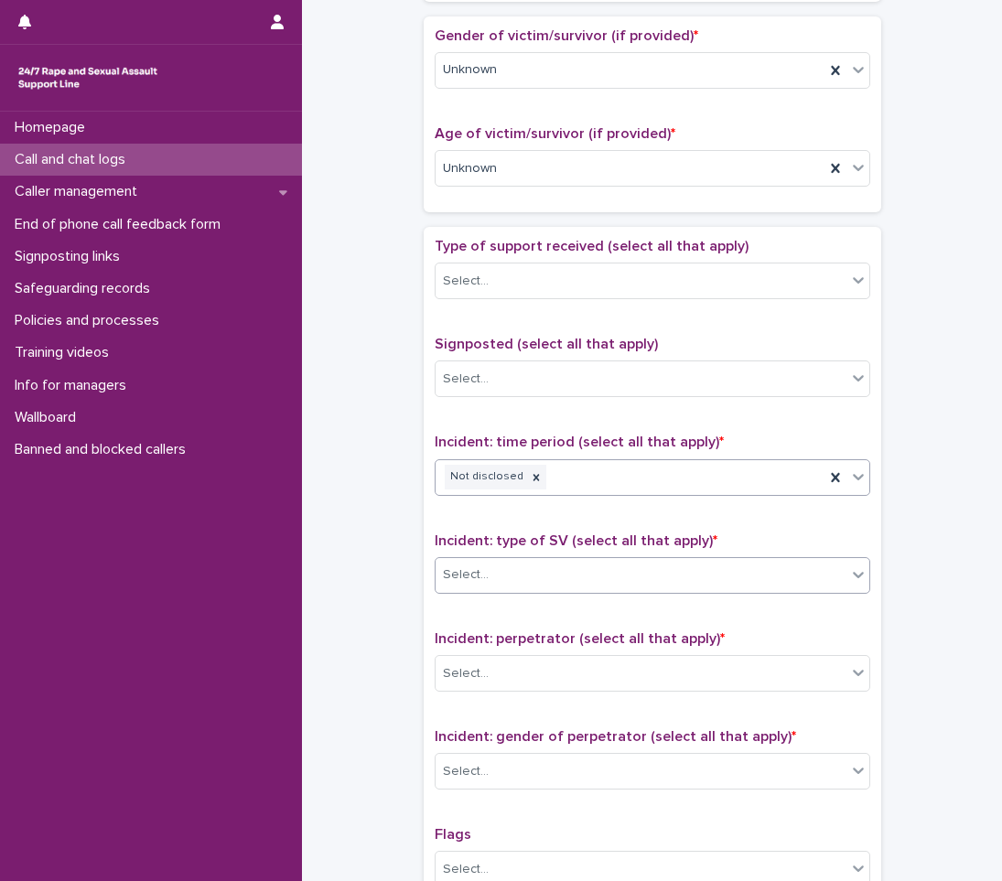
click at [490, 565] on div at bounding box center [491, 575] width 2 height 23
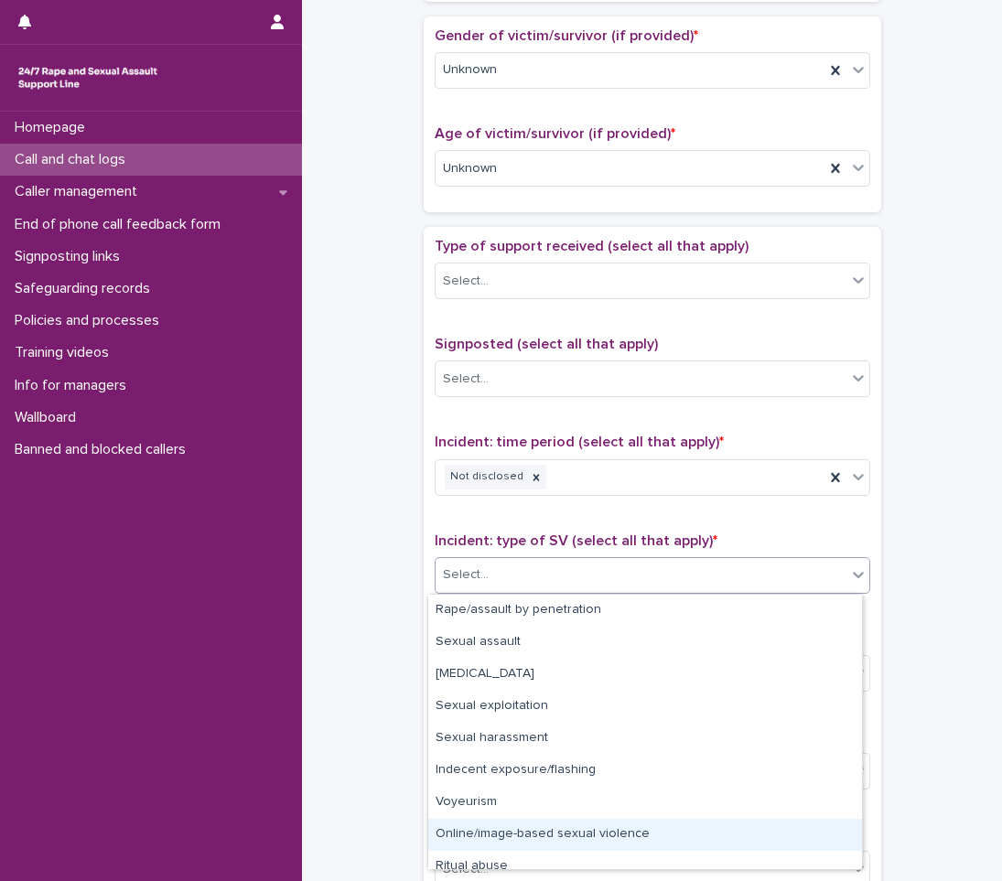
scroll to position [46, 0]
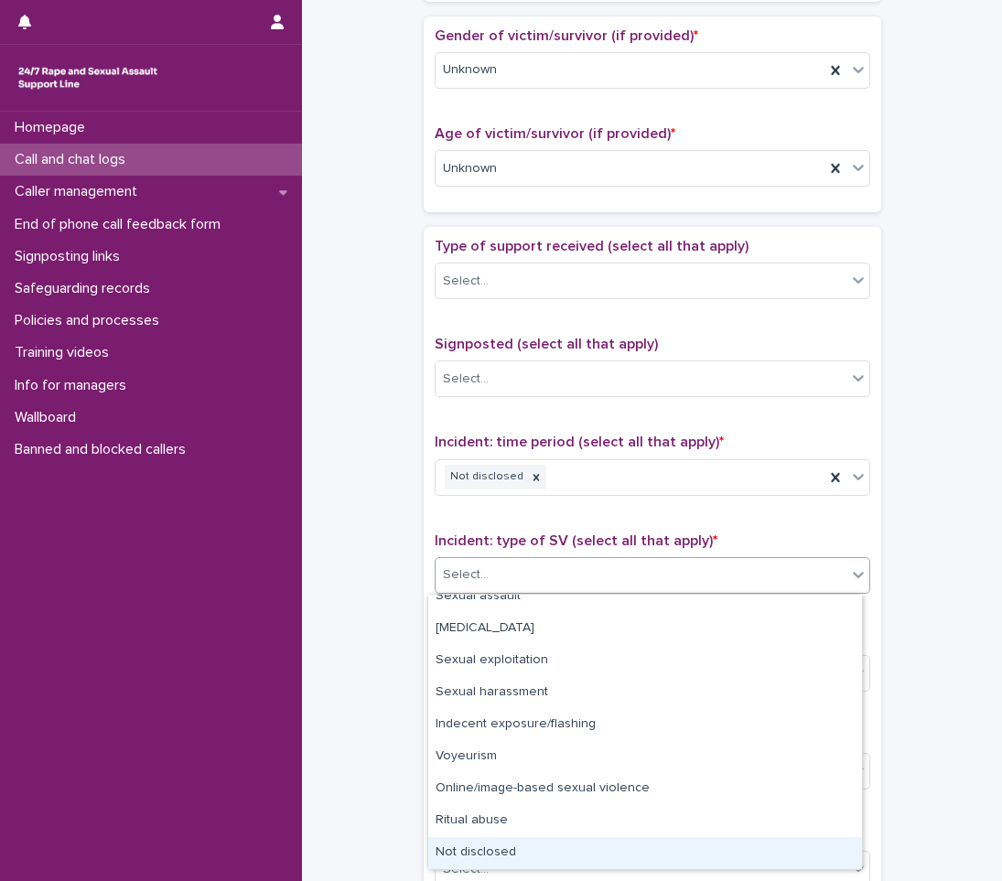
click at [491, 860] on div "Not disclosed" at bounding box center [645, 853] width 434 height 32
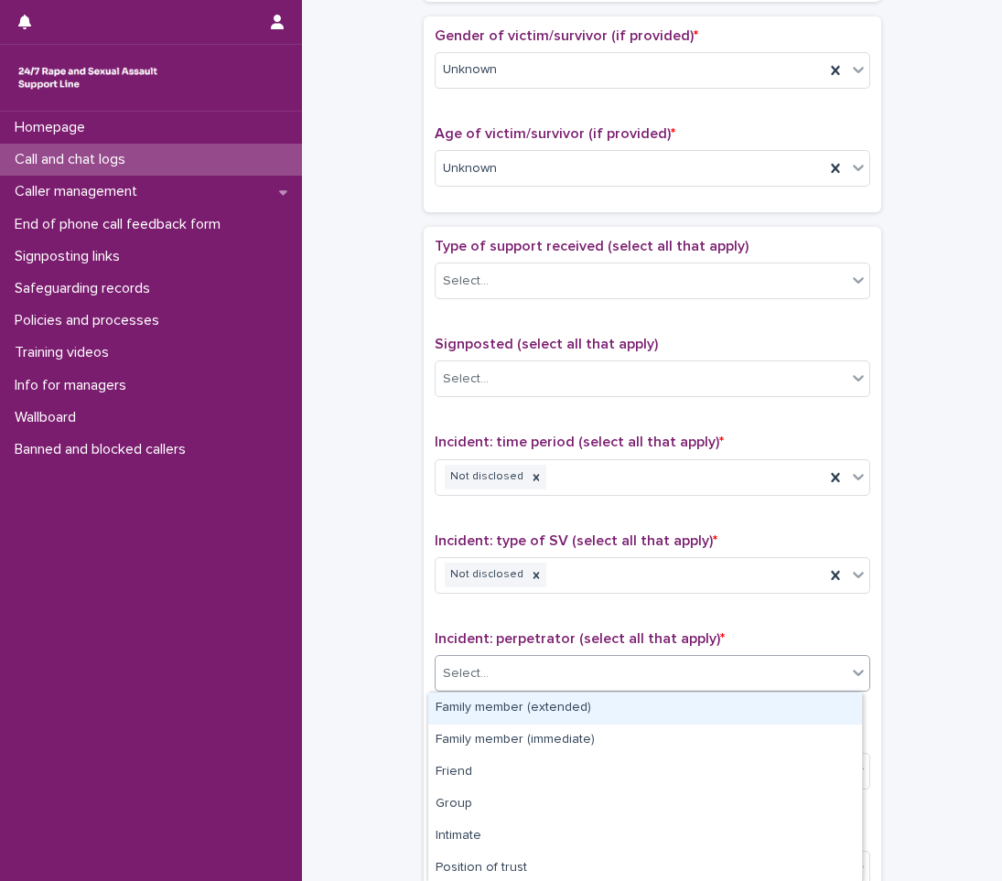
click at [523, 673] on div "Select..." at bounding box center [641, 674] width 411 height 30
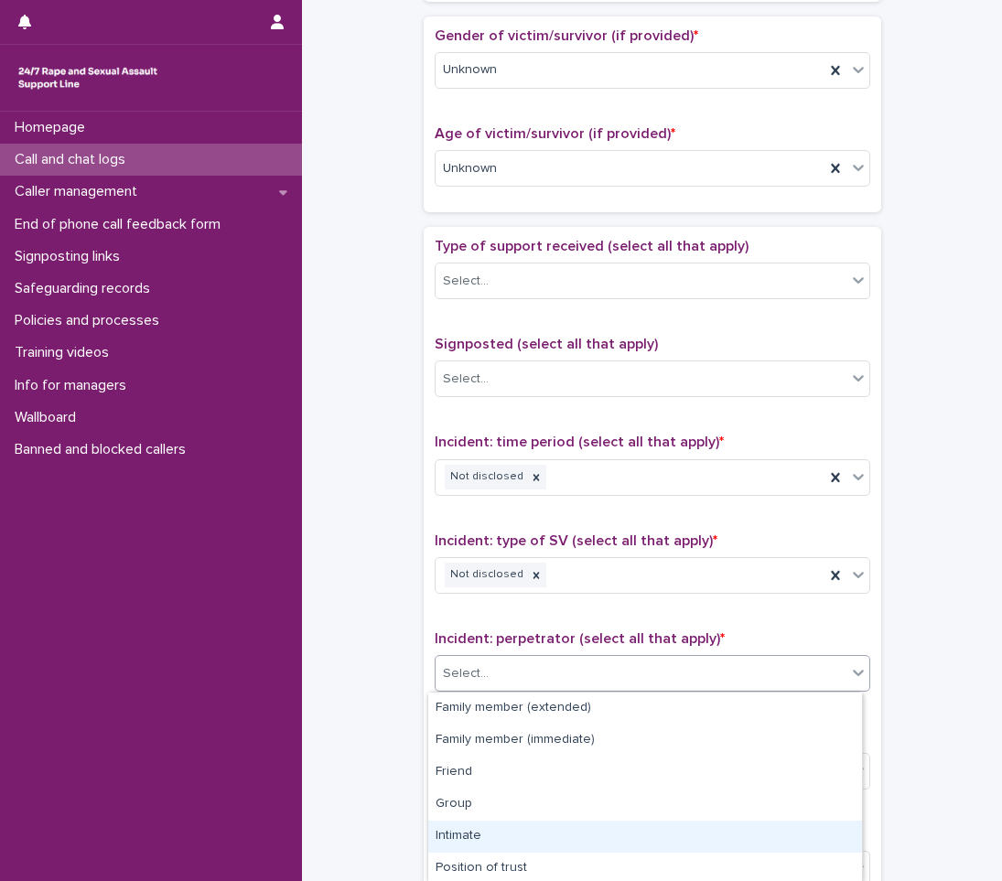
scroll to position [163, 0]
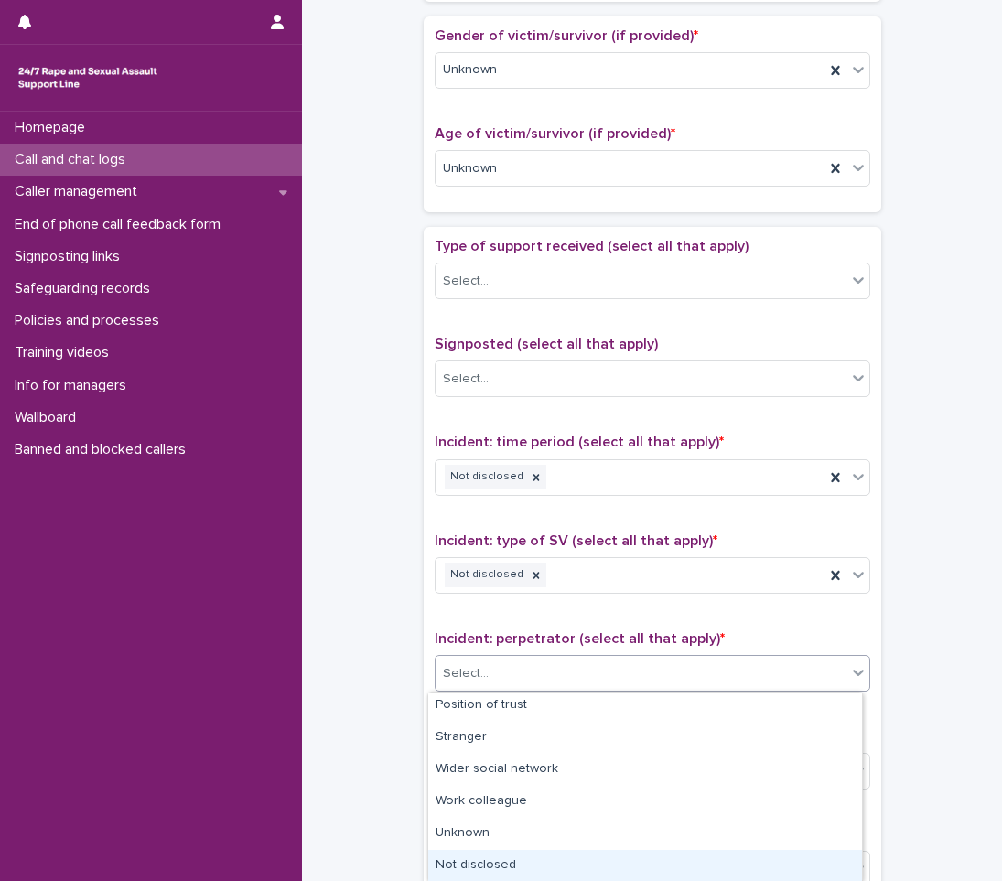
click at [497, 861] on div "Not disclosed" at bounding box center [645, 866] width 434 height 32
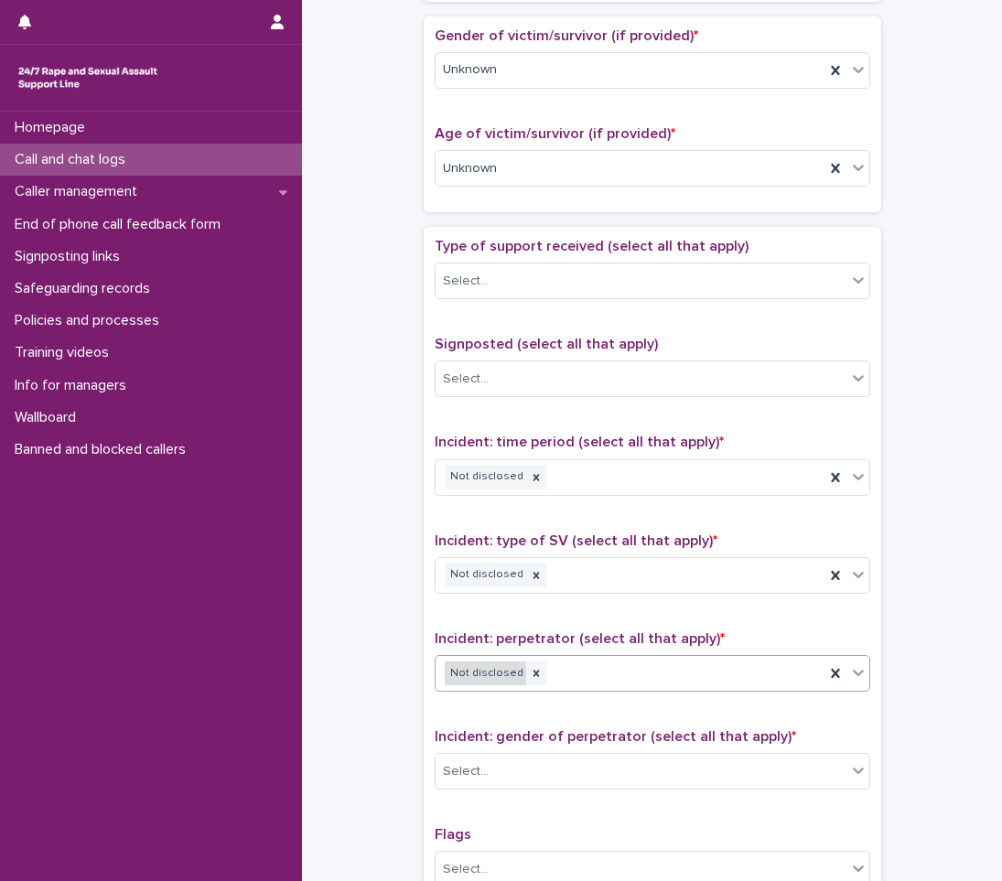
scroll to position [1098, 0]
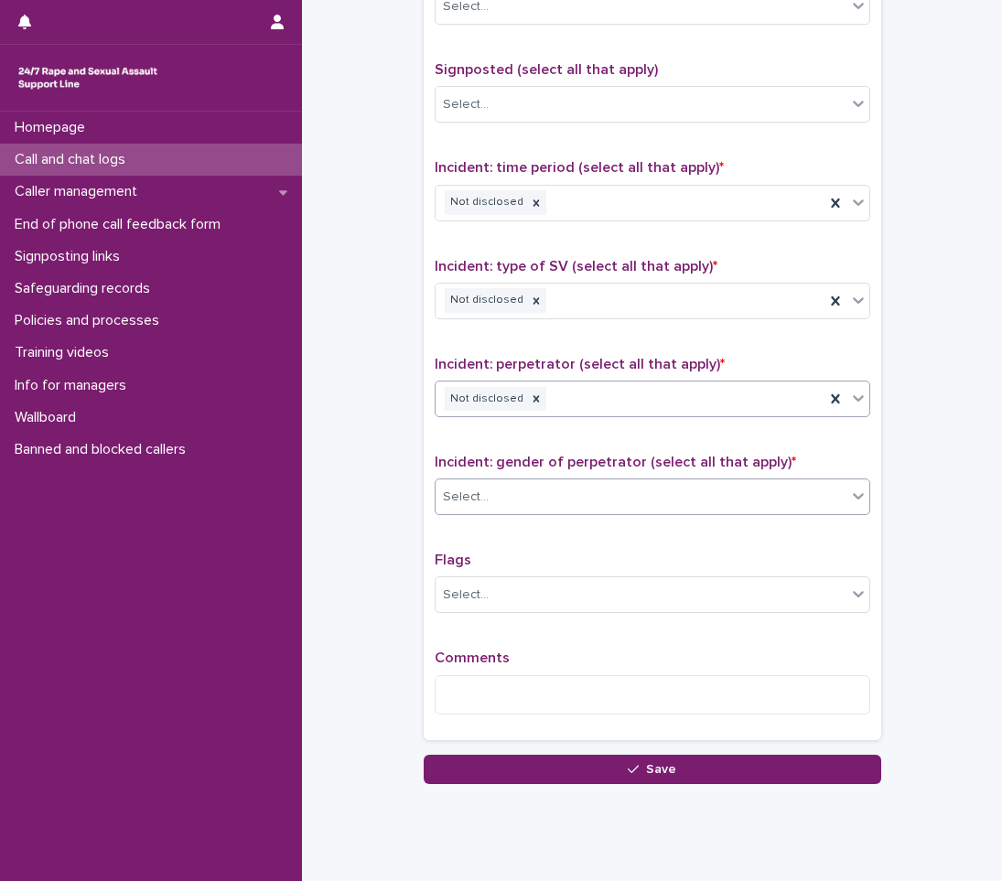
click at [485, 499] on div "Select..." at bounding box center [641, 497] width 411 height 30
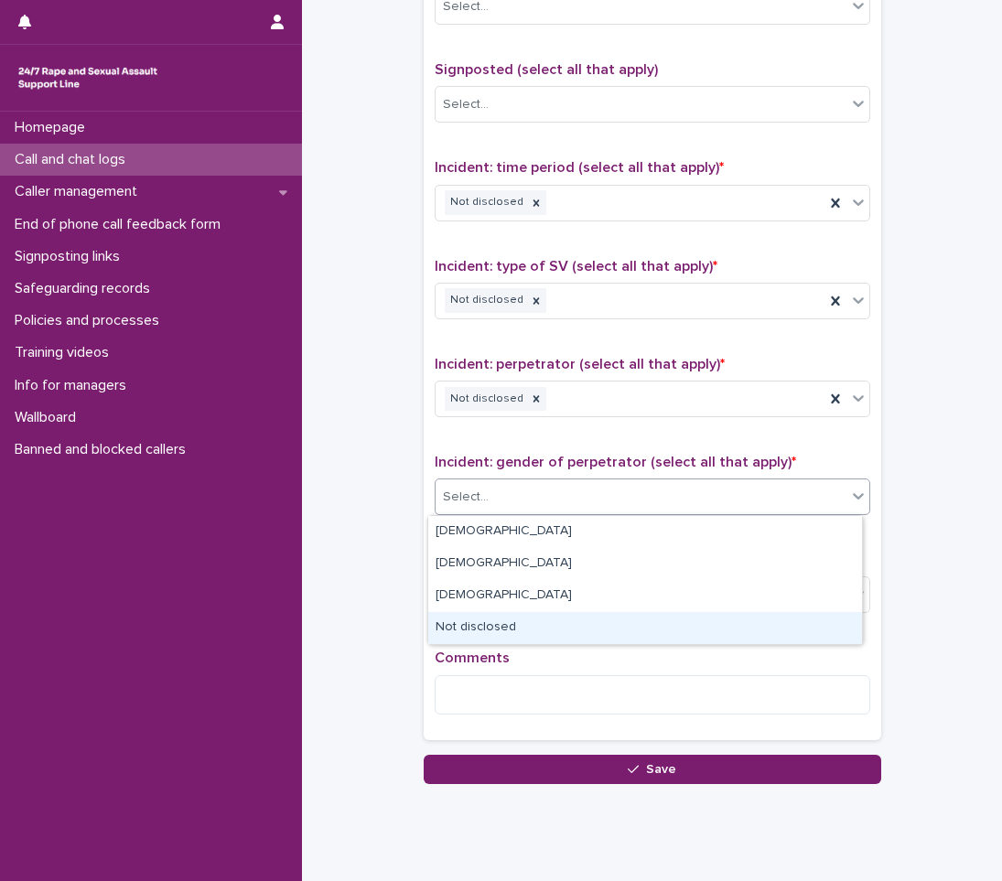
click at [461, 629] on div "Not disclosed" at bounding box center [645, 628] width 434 height 32
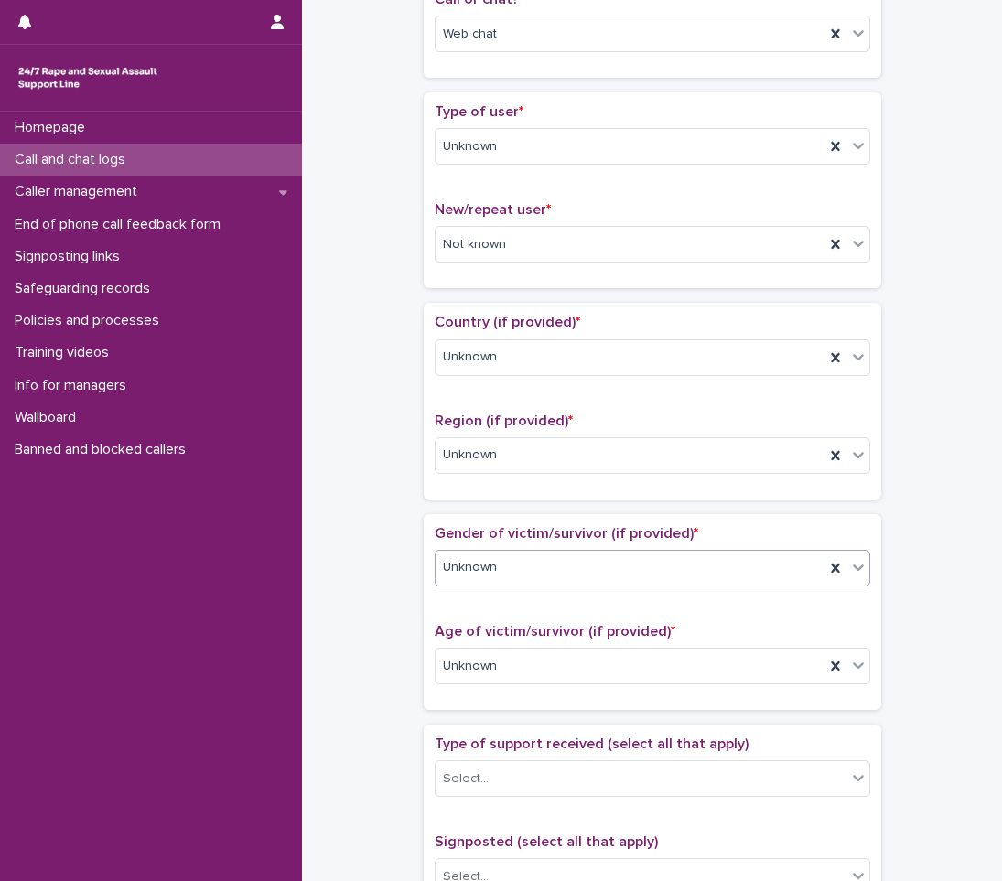
scroll to position [0, 0]
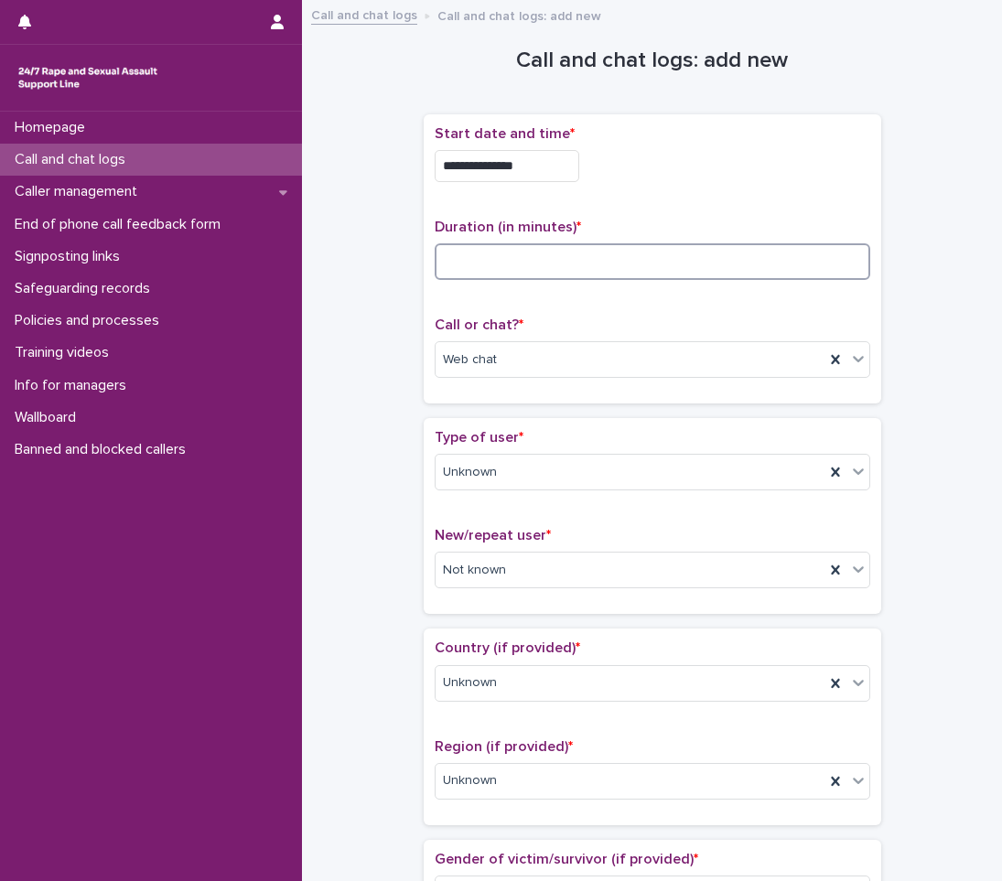
click at [530, 262] on input at bounding box center [653, 261] width 436 height 37
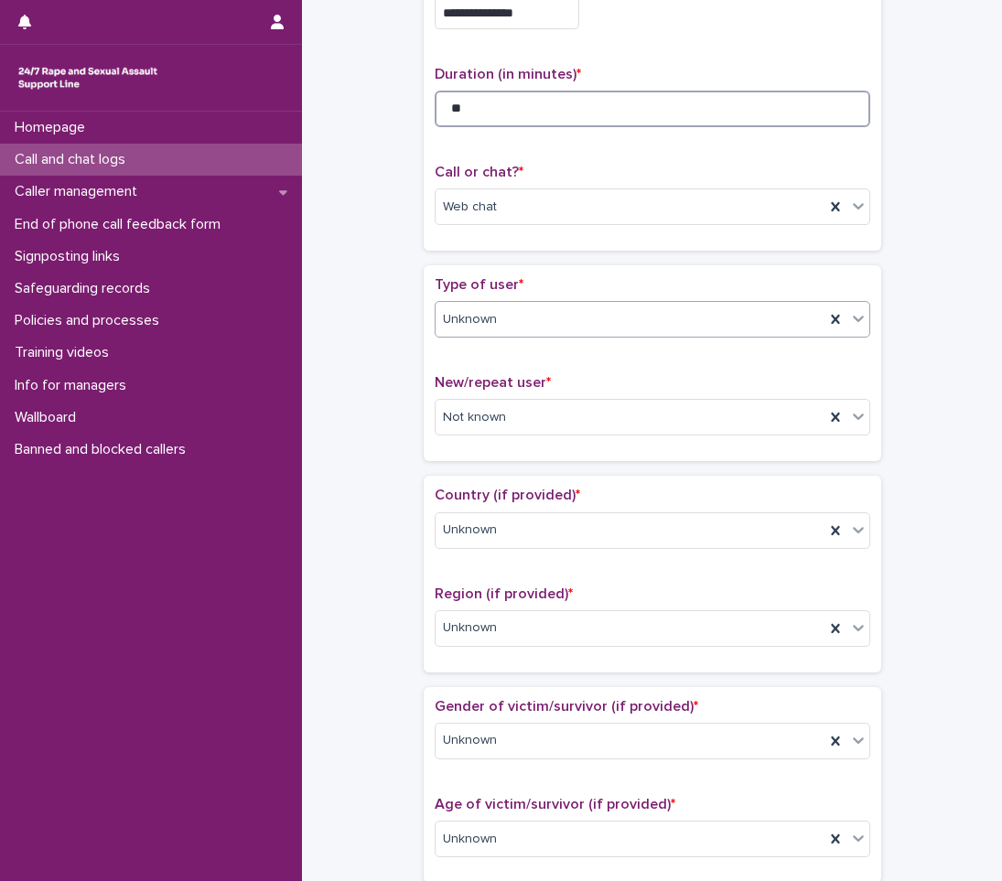
scroll to position [183, 0]
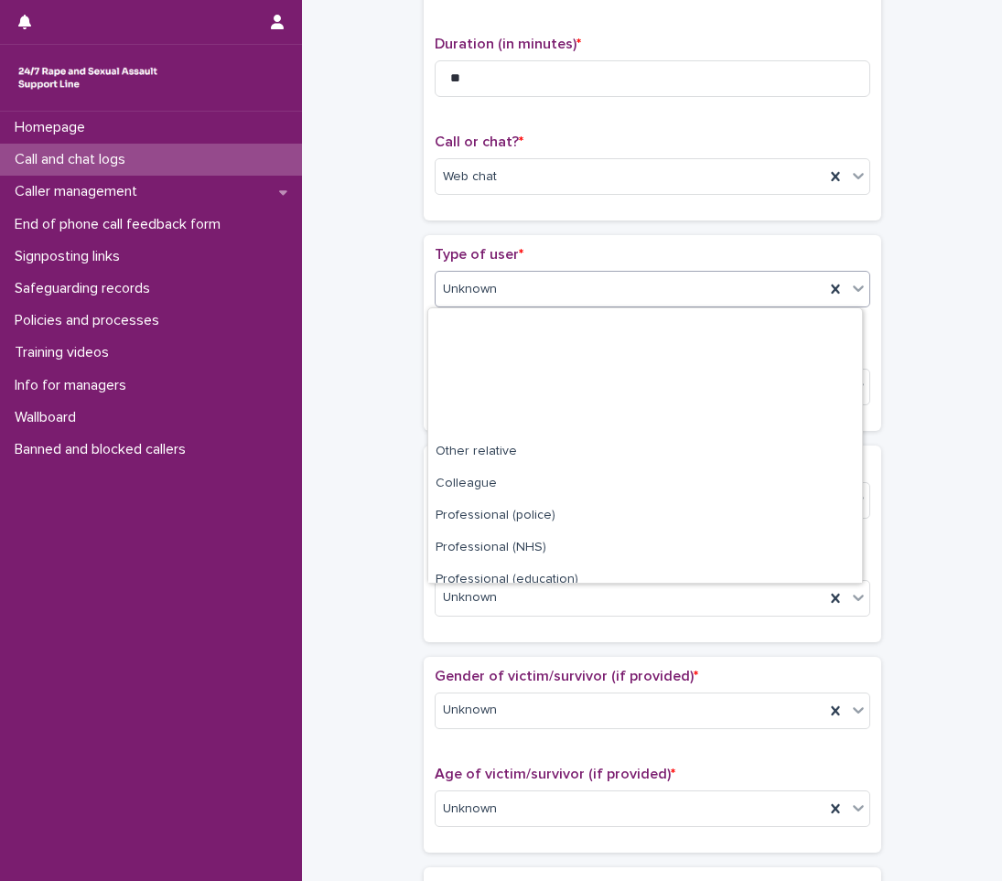
click at [522, 293] on div "Unknown" at bounding box center [630, 289] width 389 height 30
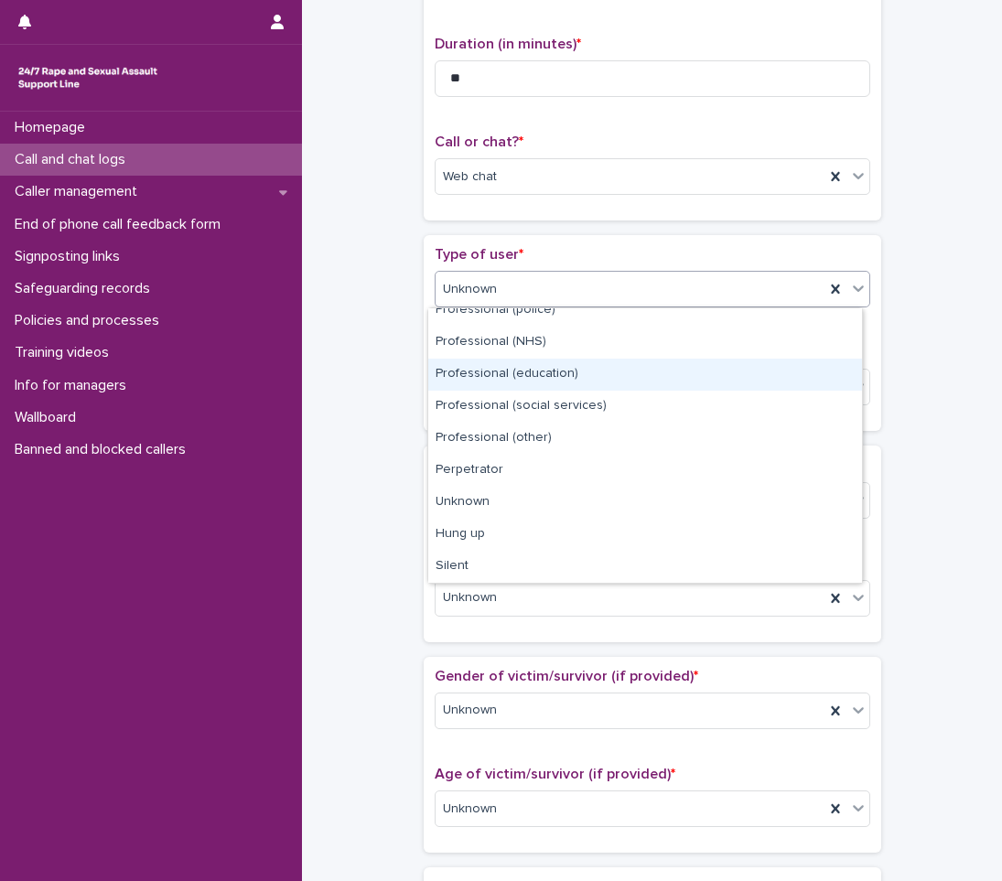
scroll to position [0, 0]
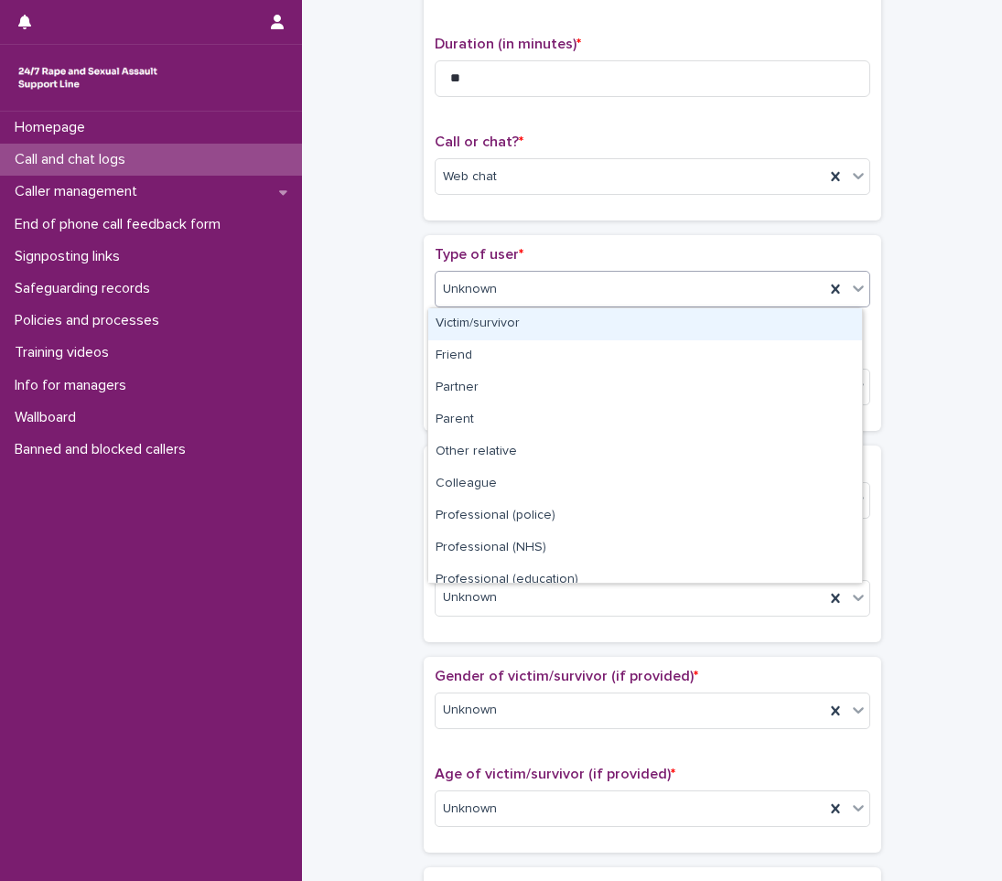
click at [531, 328] on div "Victim/survivor" at bounding box center [645, 324] width 434 height 32
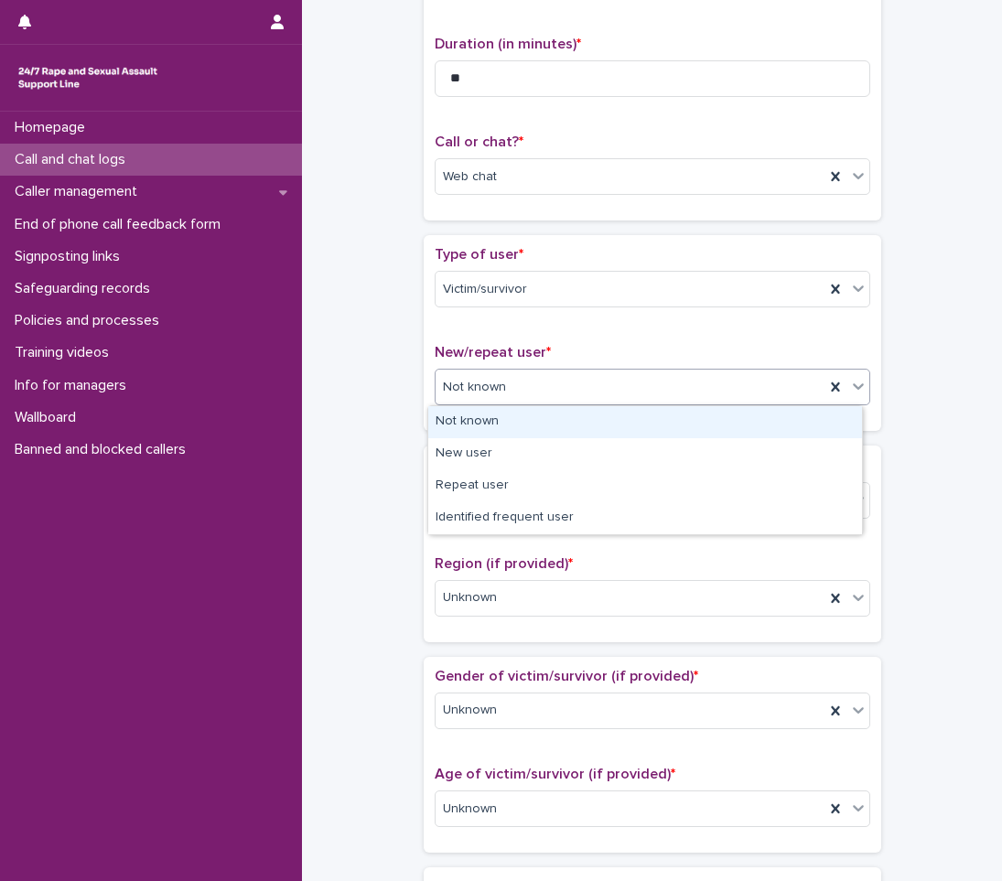
click at [510, 395] on div "Not known" at bounding box center [630, 387] width 389 height 30
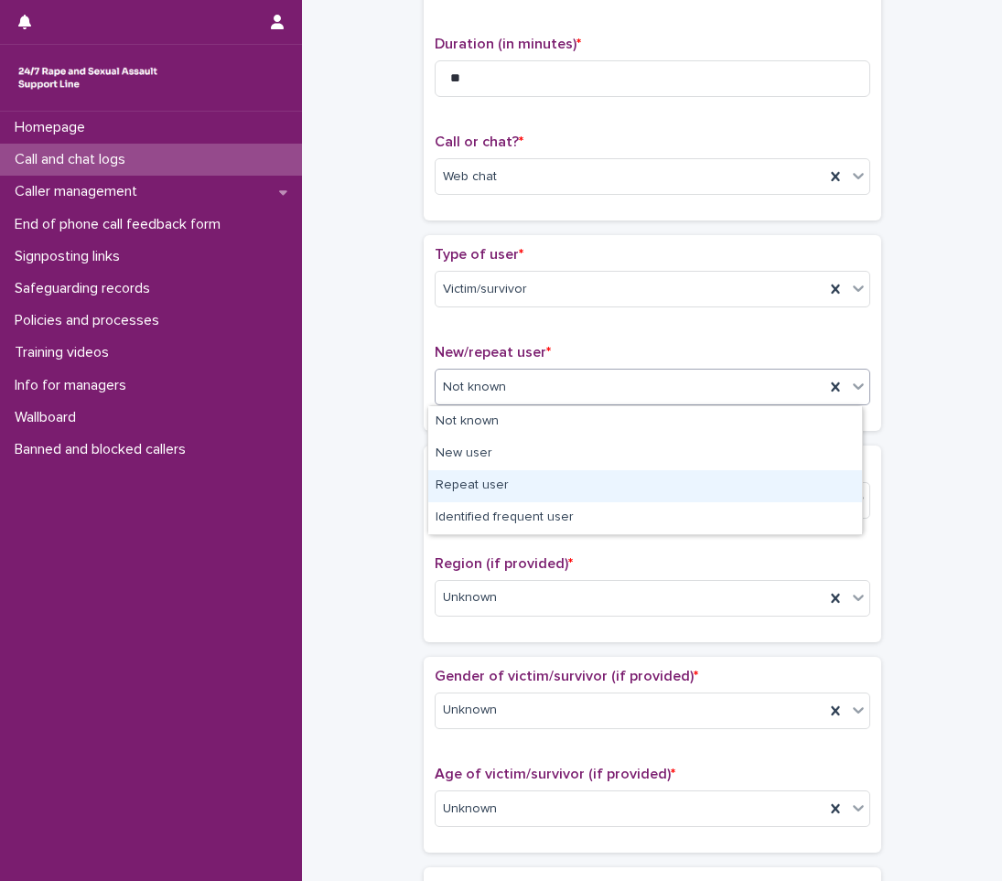
click at [492, 488] on div "Repeat user" at bounding box center [645, 486] width 434 height 32
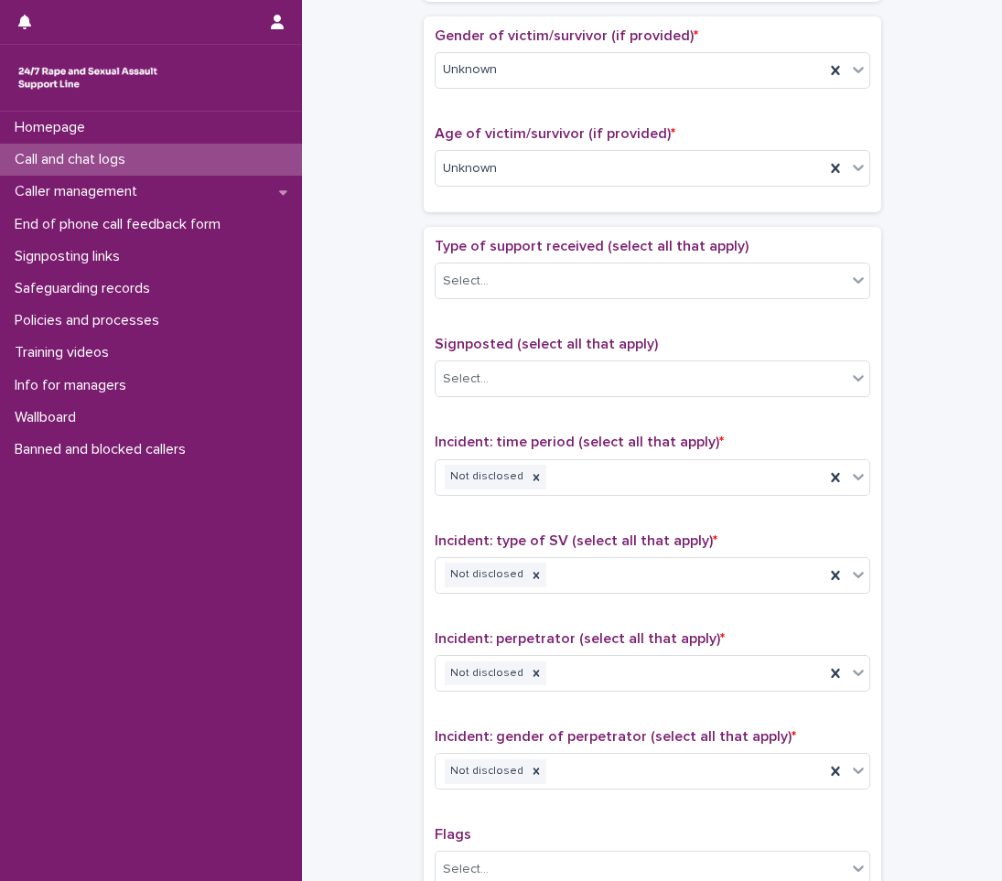
scroll to position [732, 0]
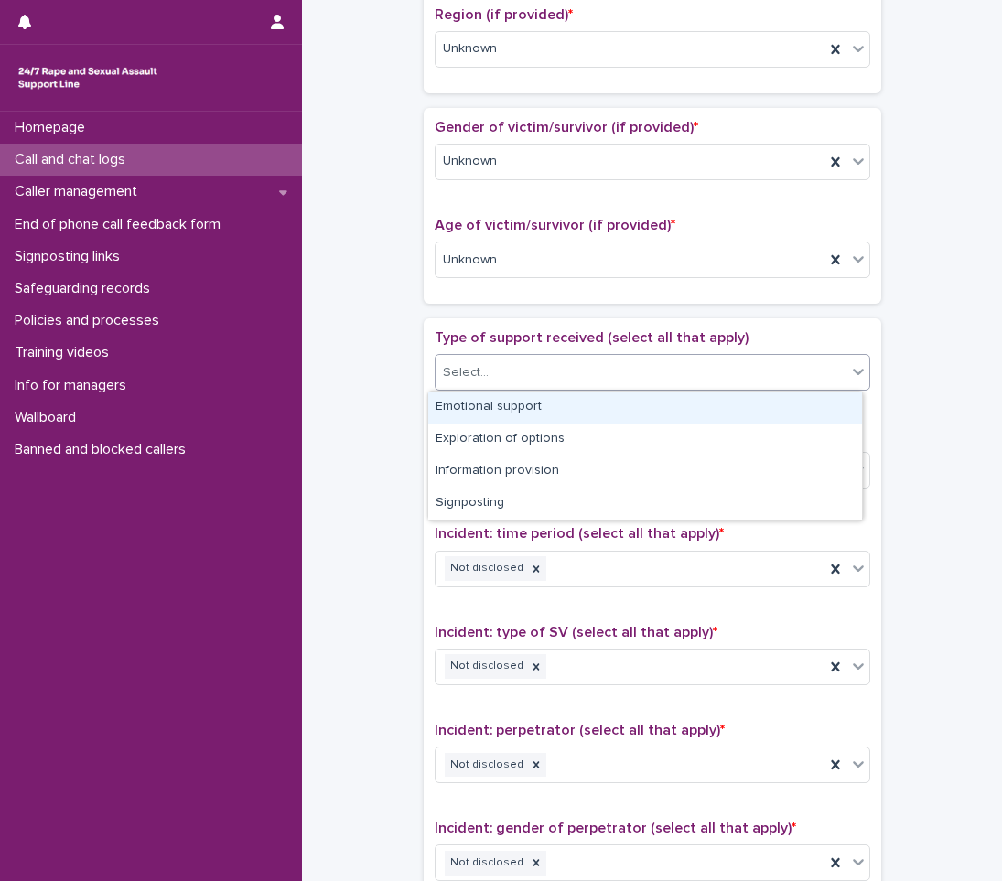
click at [508, 376] on div "Select..." at bounding box center [641, 373] width 411 height 30
click at [516, 406] on div "Emotional support" at bounding box center [645, 408] width 434 height 32
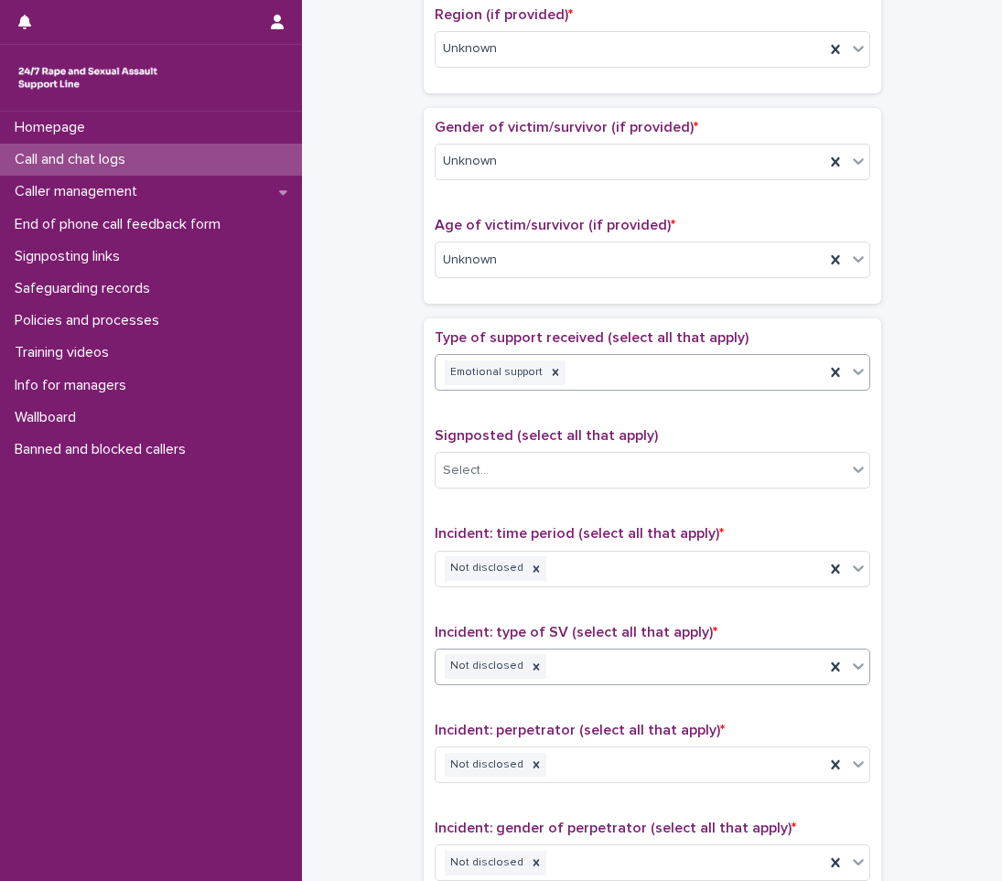
click at [674, 668] on div "Not disclosed" at bounding box center [630, 667] width 389 height 32
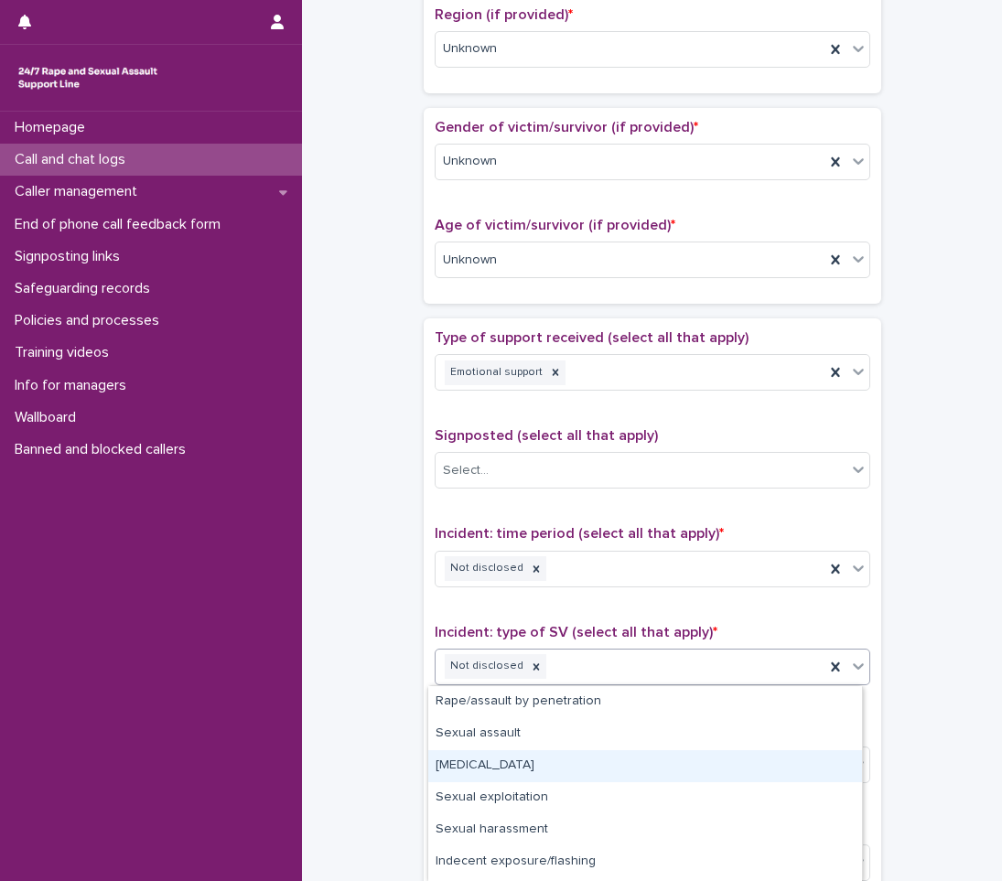
click at [545, 767] on div "[MEDICAL_DATA]" at bounding box center [645, 766] width 434 height 32
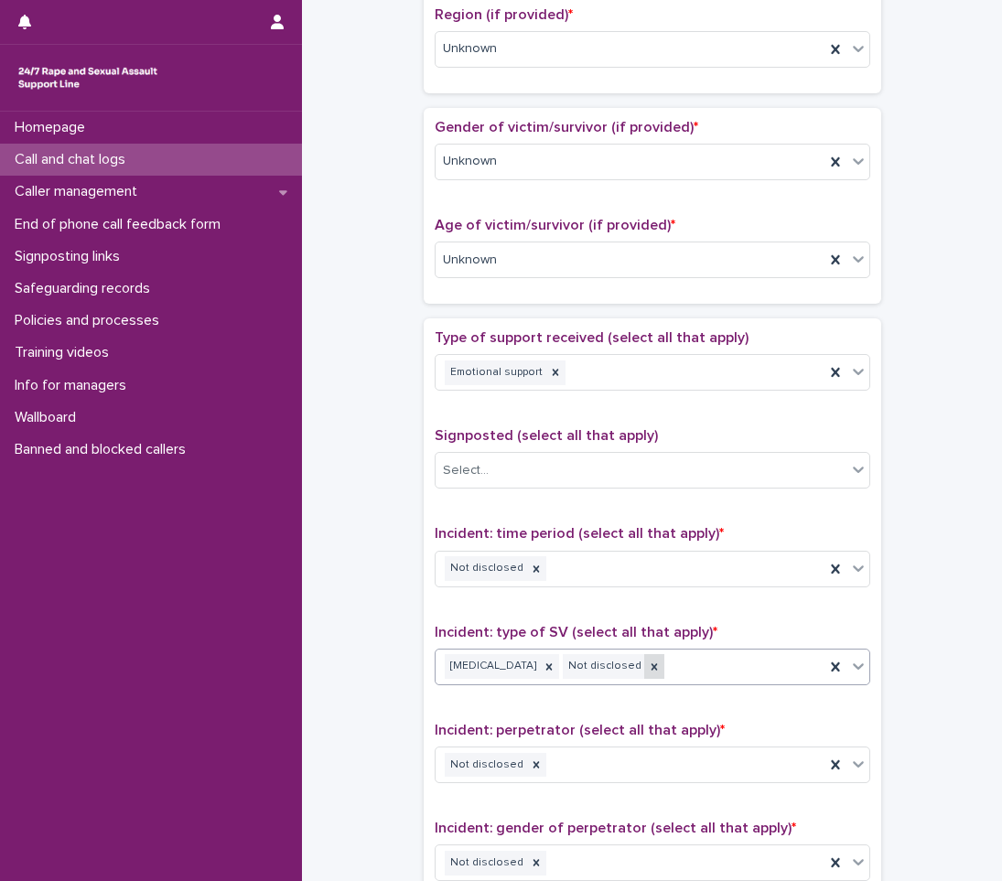
click at [651, 668] on icon at bounding box center [654, 666] width 6 height 6
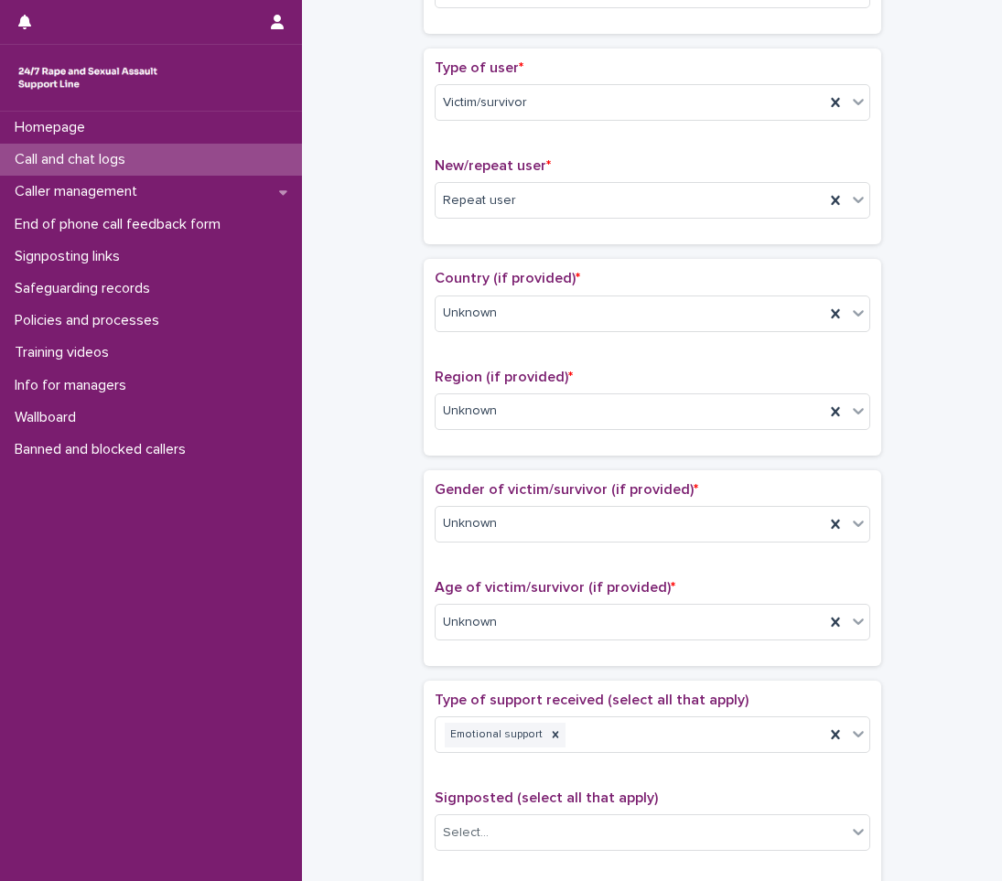
scroll to position [0, 0]
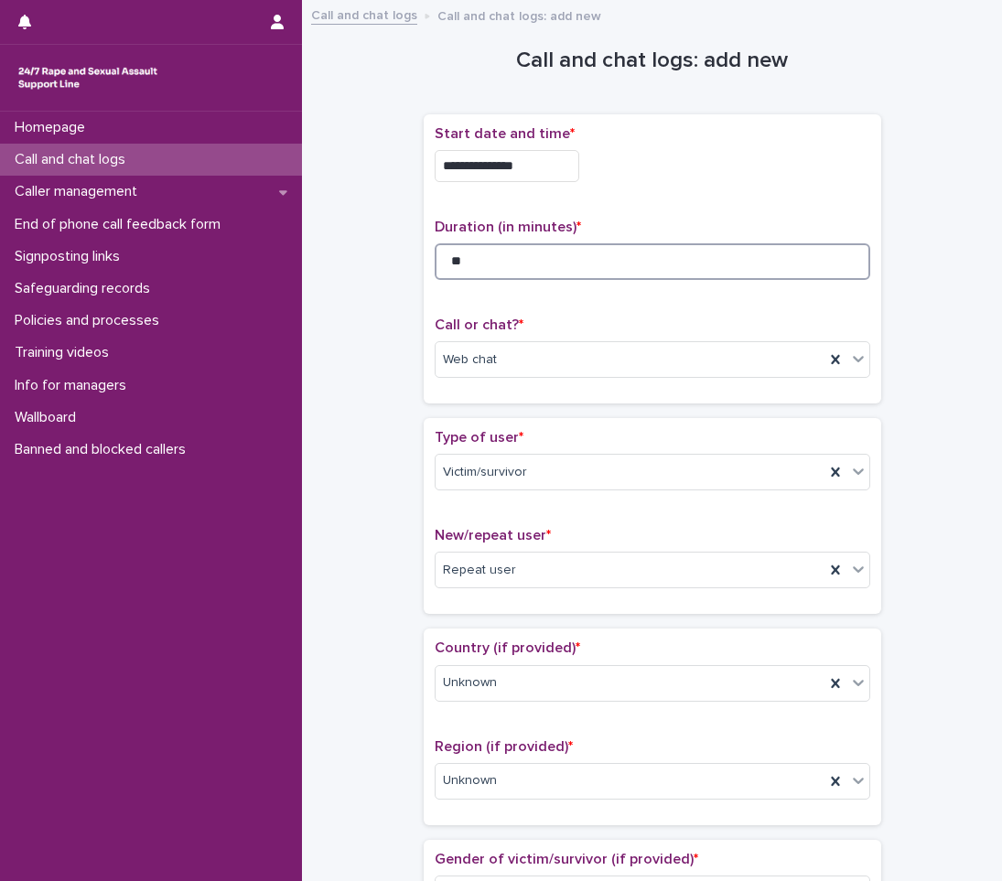
click at [501, 273] on input "**" at bounding box center [653, 261] width 436 height 37
type input "*"
type input "**"
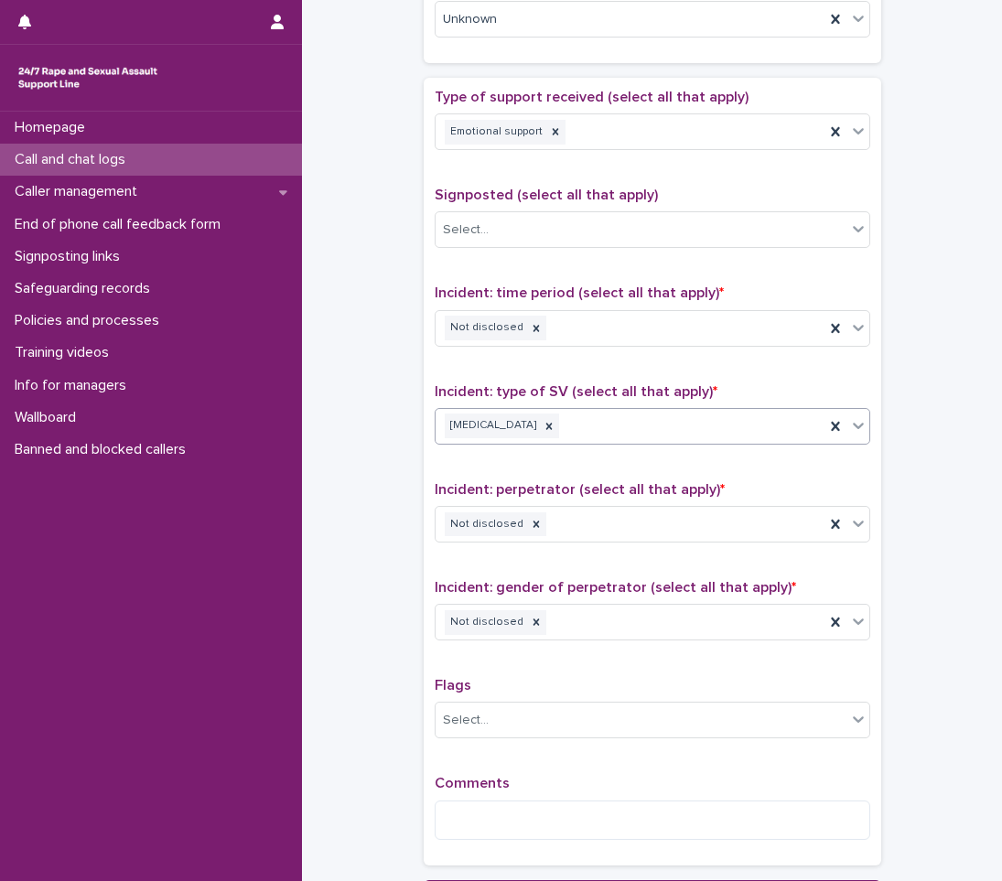
scroll to position [961, 0]
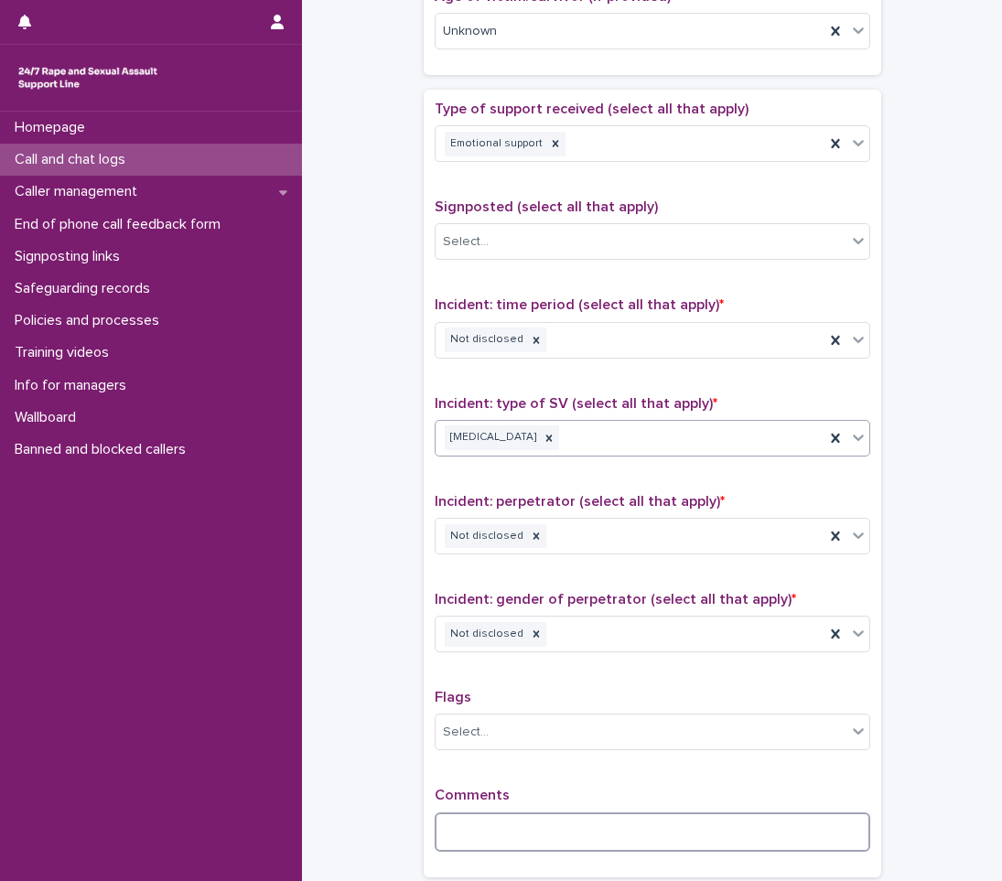
click at [449, 831] on textarea at bounding box center [653, 831] width 436 height 39
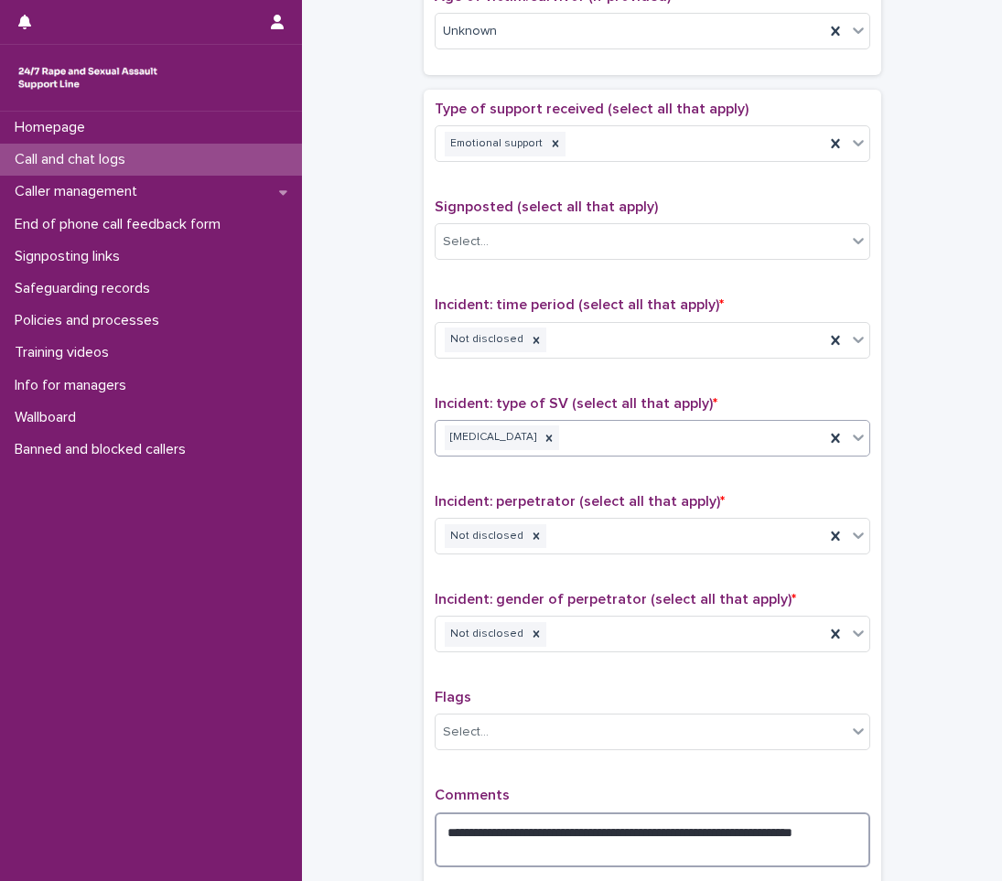
click at [511, 852] on textarea "**********" at bounding box center [653, 839] width 436 height 55
click at [793, 846] on textarea "**********" at bounding box center [653, 839] width 436 height 55
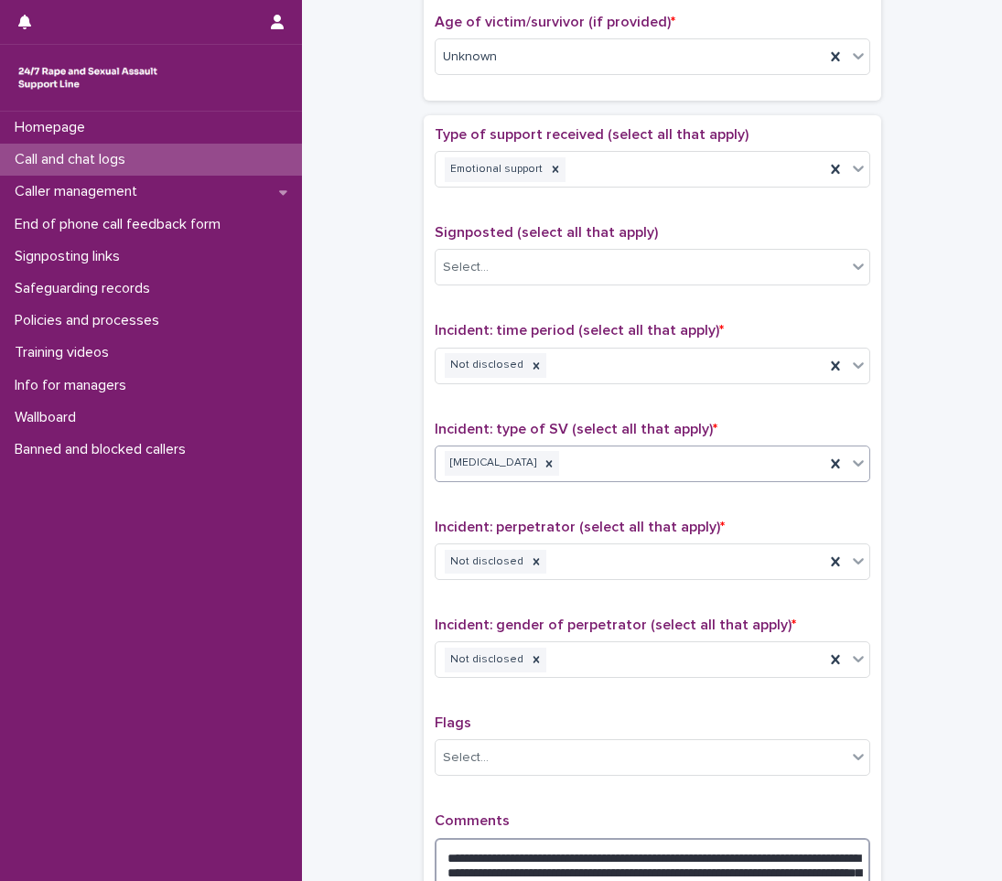
scroll to position [1189, 0]
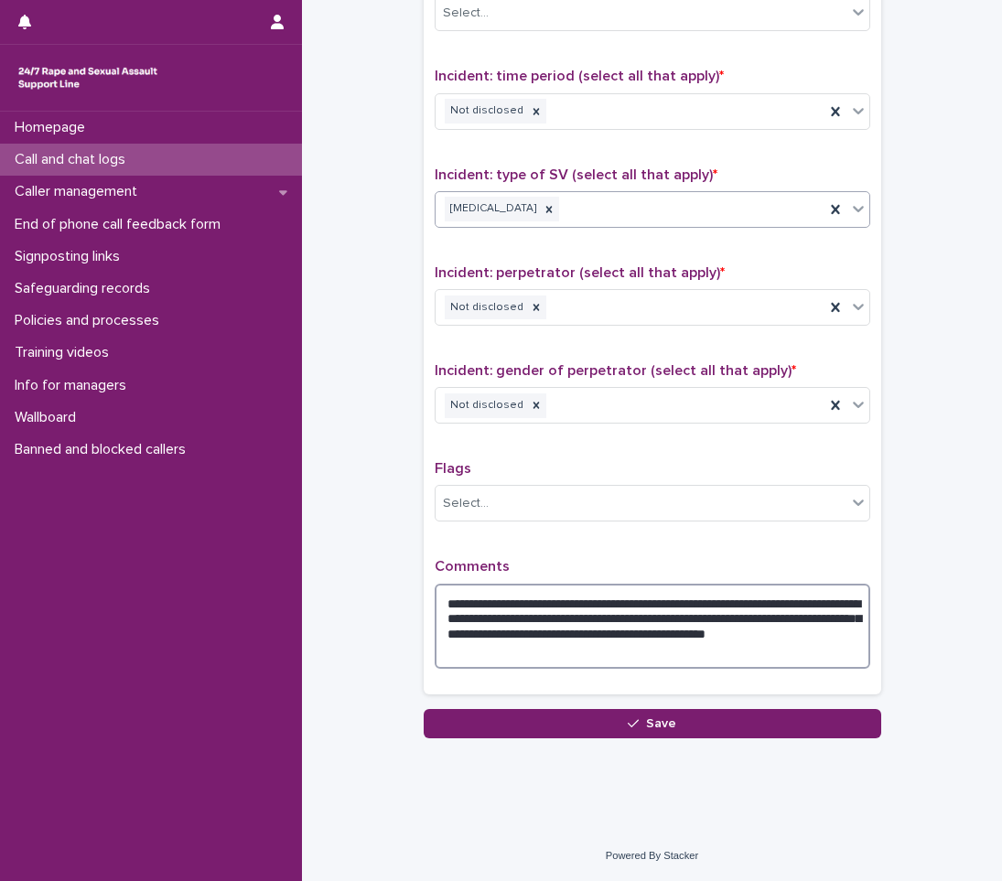
click at [761, 621] on textarea "**********" at bounding box center [653, 626] width 436 height 85
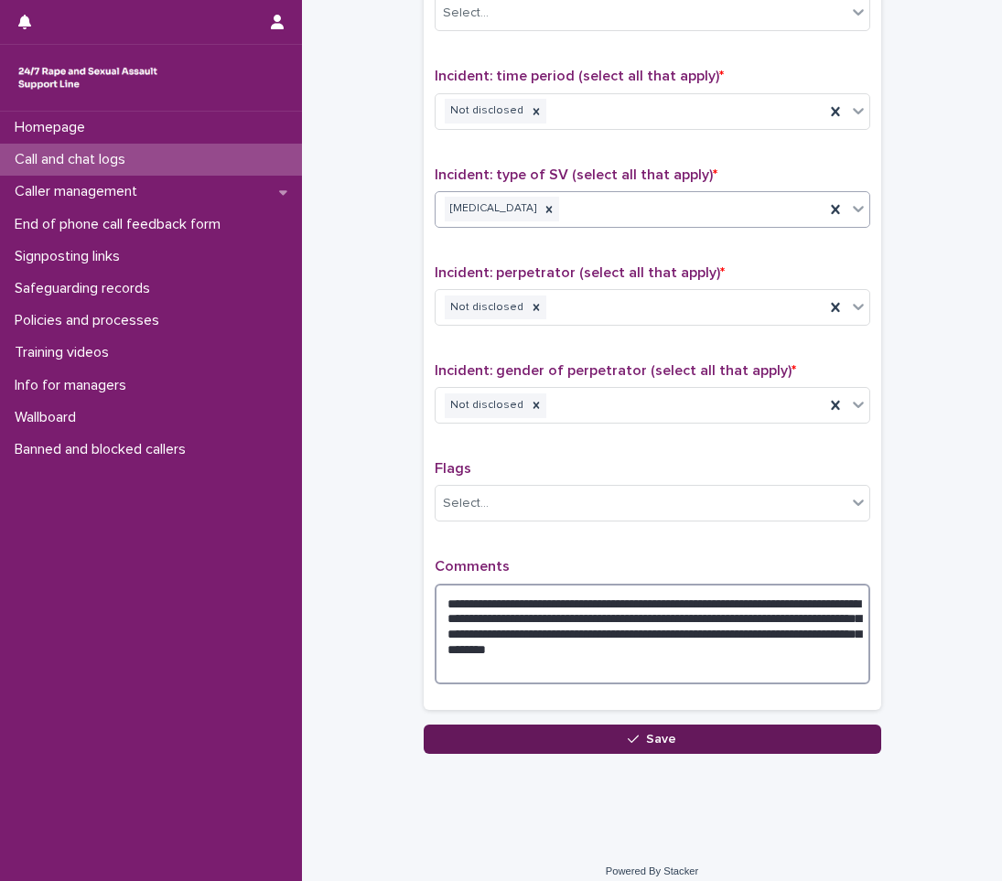
type textarea "**********"
click at [615, 731] on button "Save" at bounding box center [652, 739] width 457 height 29
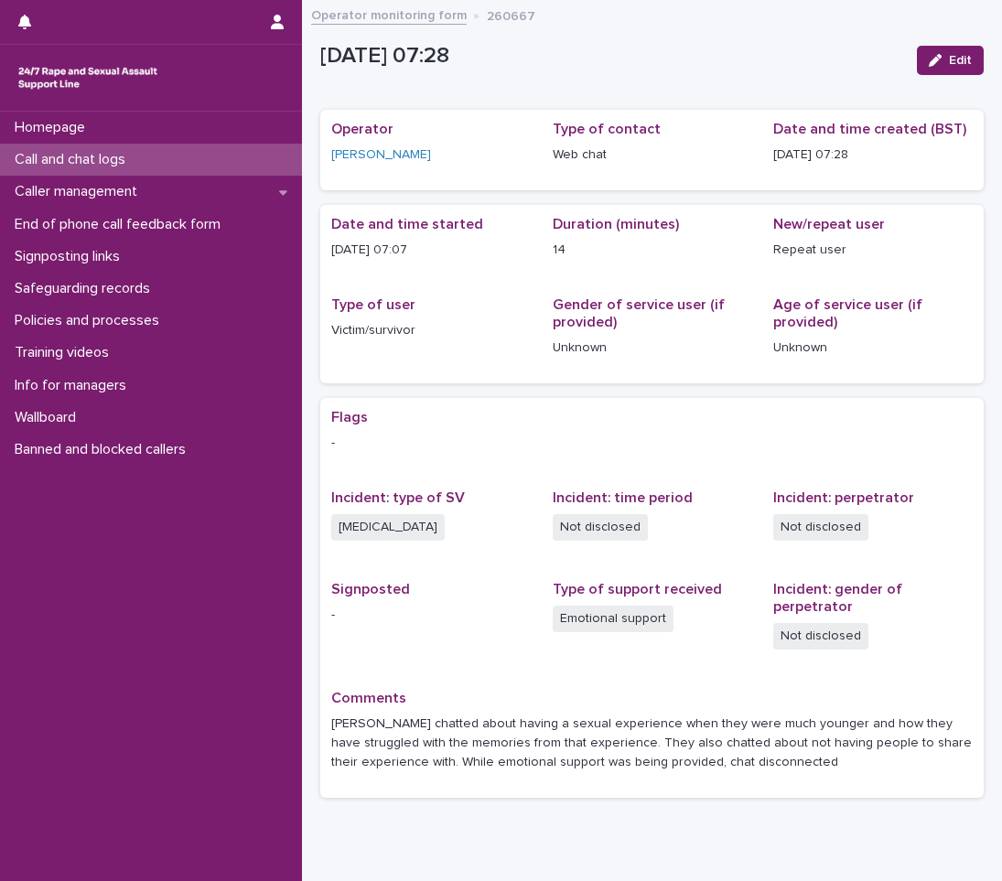
click at [161, 156] on div "Call and chat logs" at bounding box center [151, 160] width 302 height 32
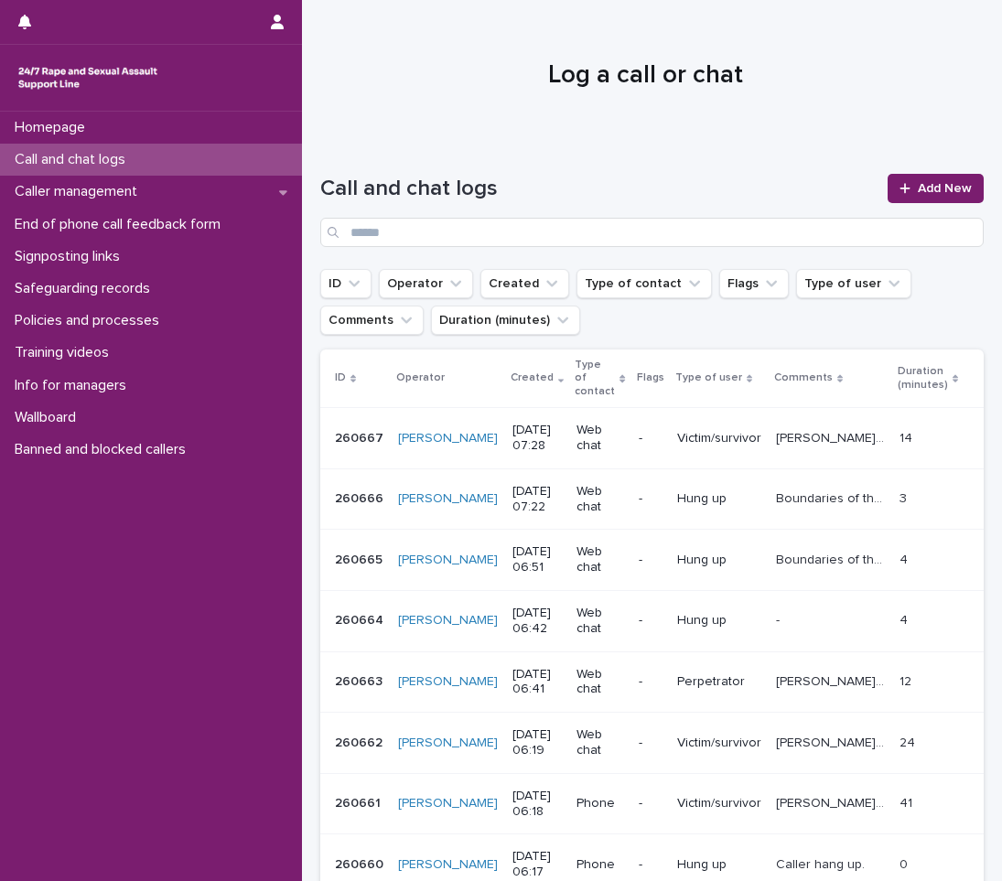
click at [807, 427] on p "[PERSON_NAME] chatted about having a sexual experience when they were much youn…" at bounding box center [832, 436] width 113 height 19
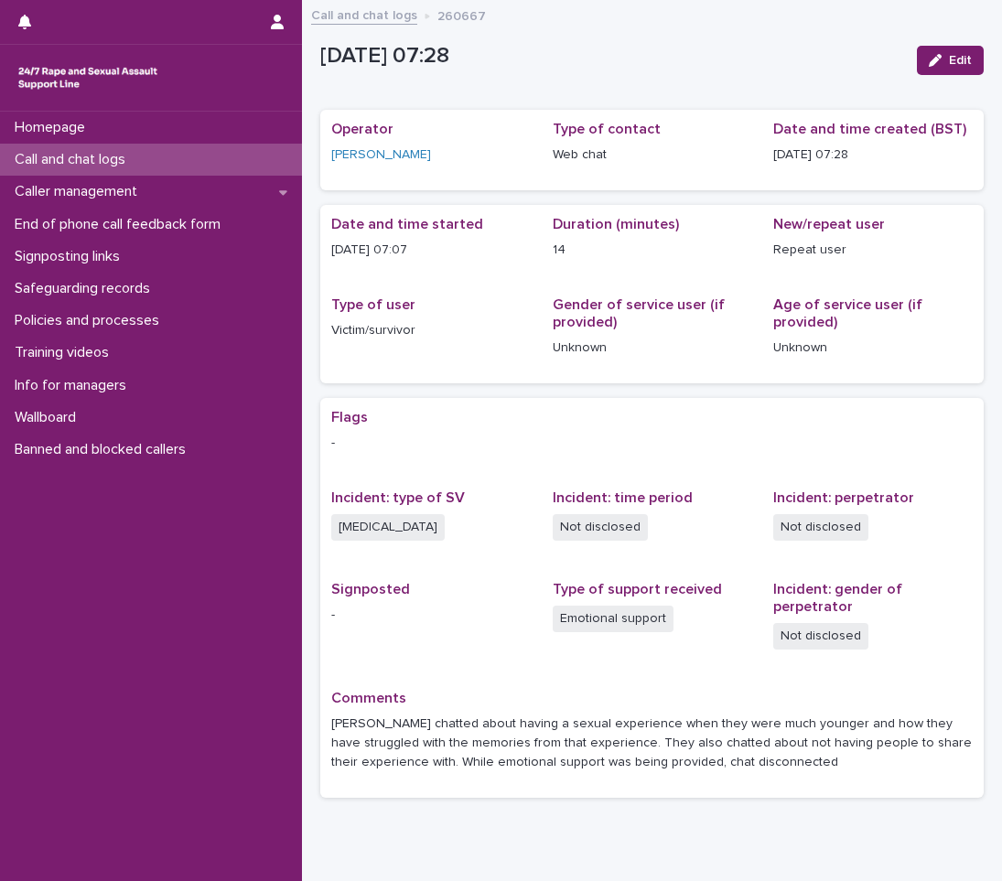
click at [118, 166] on p "Call and chat logs" at bounding box center [73, 159] width 133 height 17
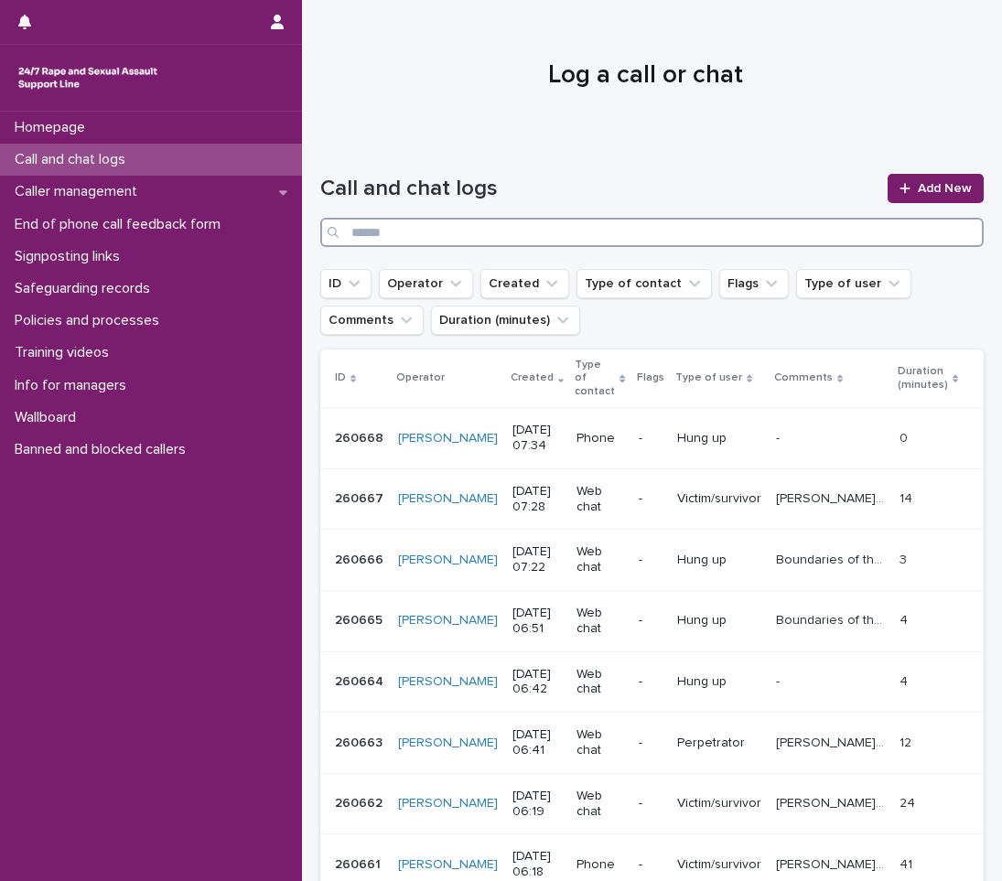
click at [525, 236] on input "Search" at bounding box center [651, 232] width 663 height 29
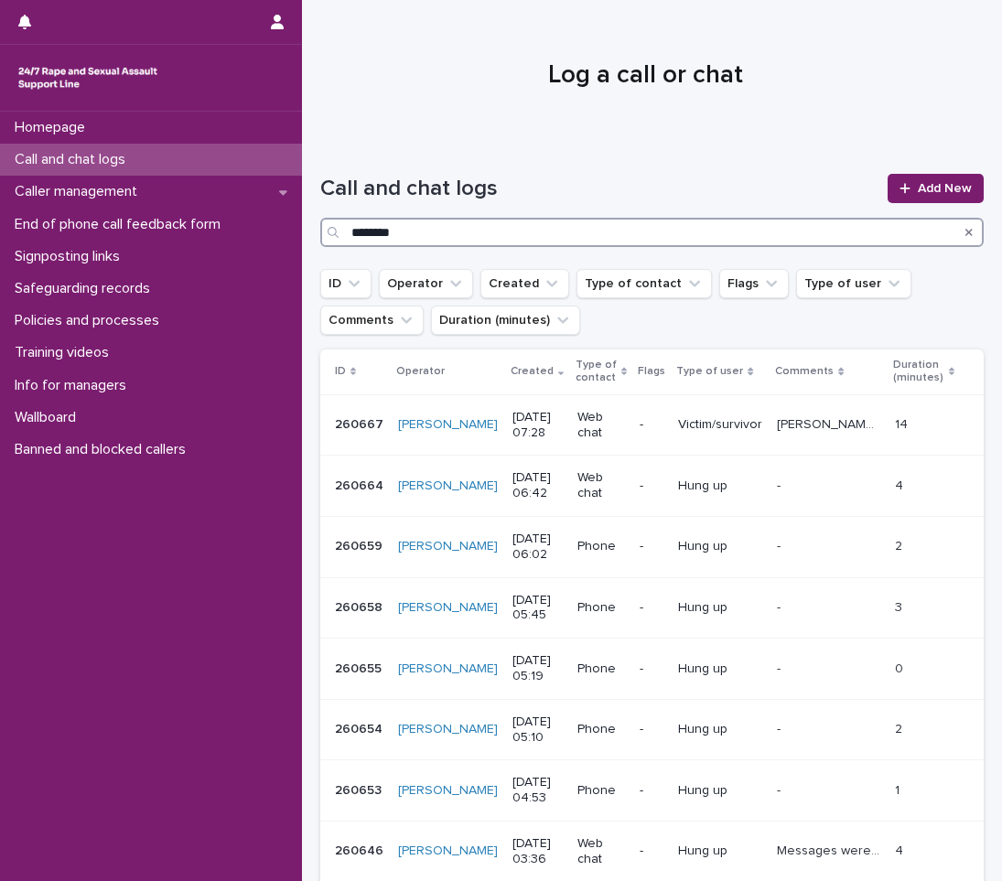
type input "********"
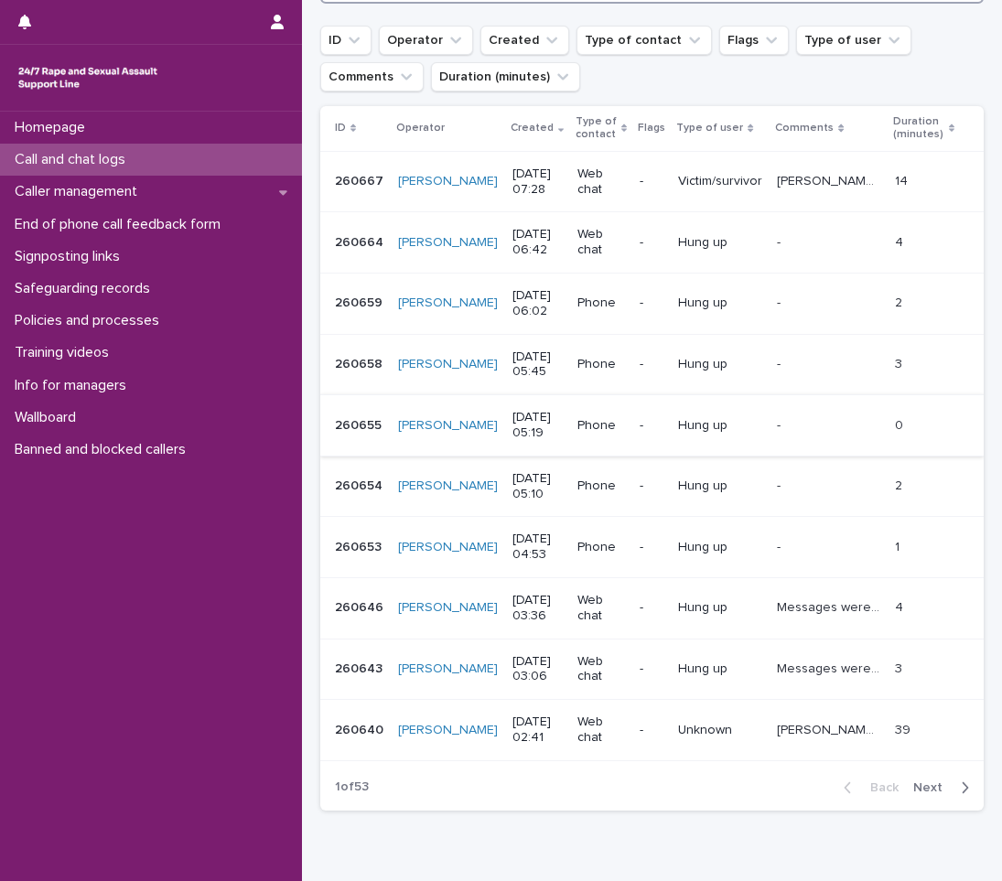
scroll to position [331, 0]
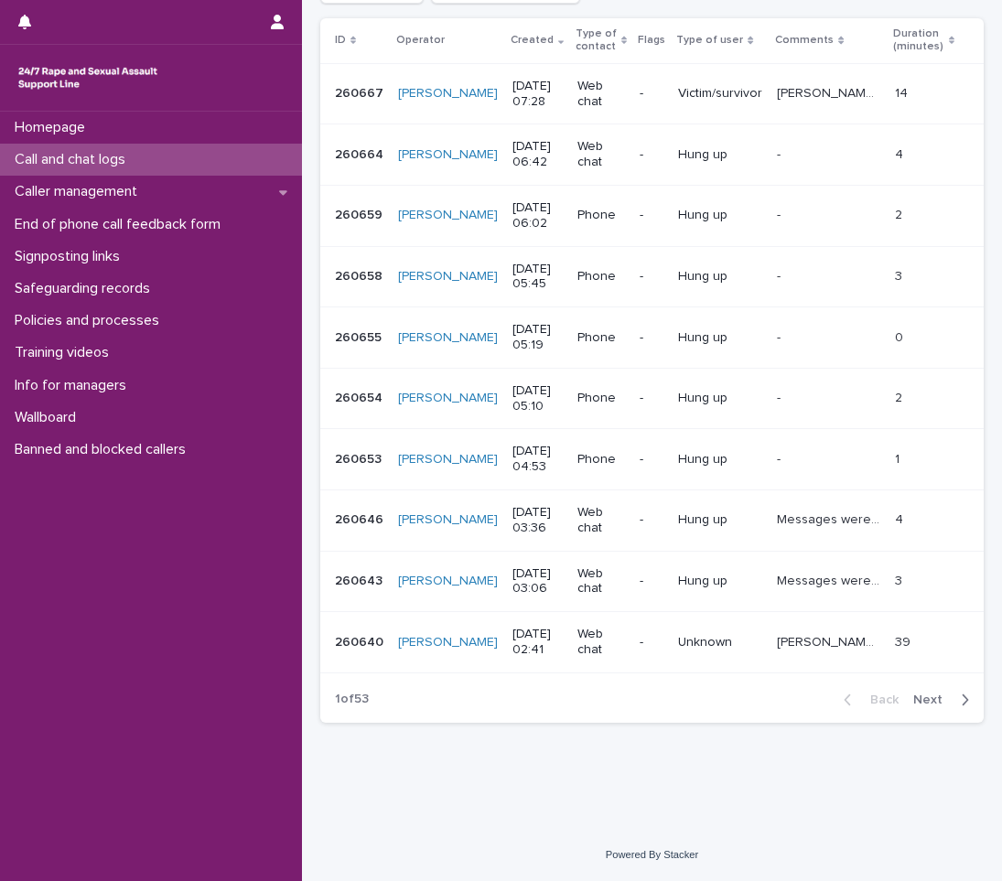
click at [963, 695] on icon "button" at bounding box center [966, 699] width 6 height 11
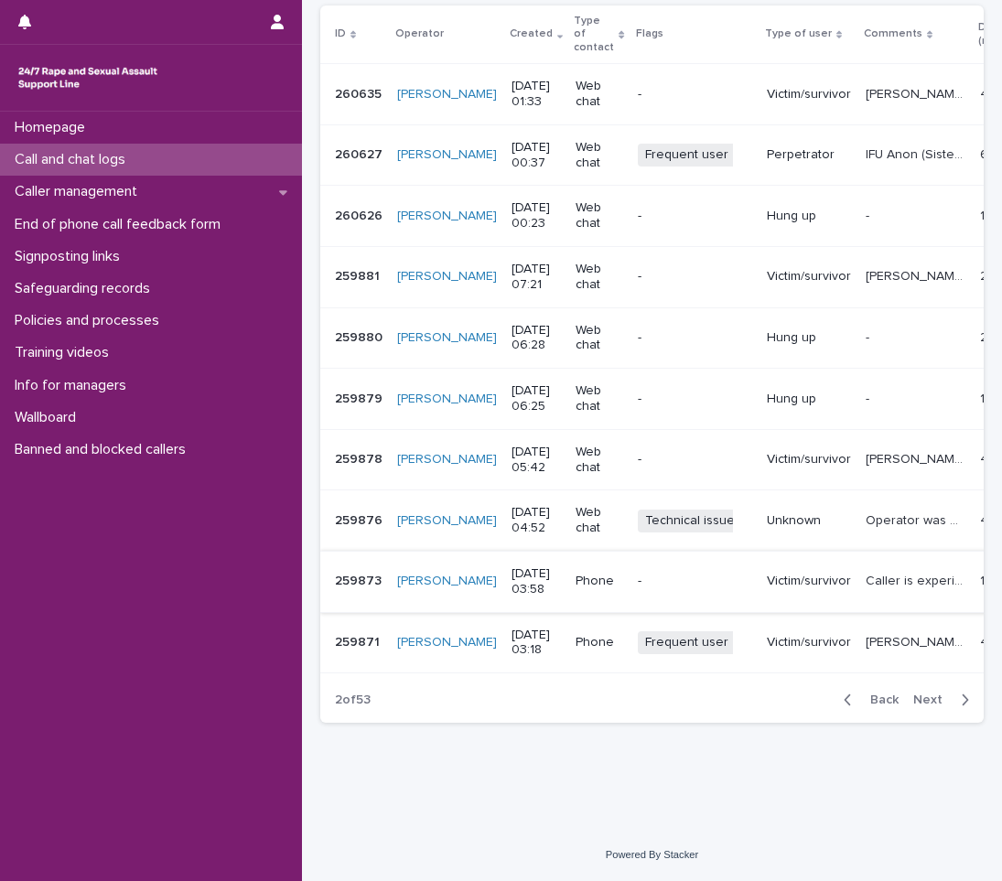
scroll to position [253, 0]
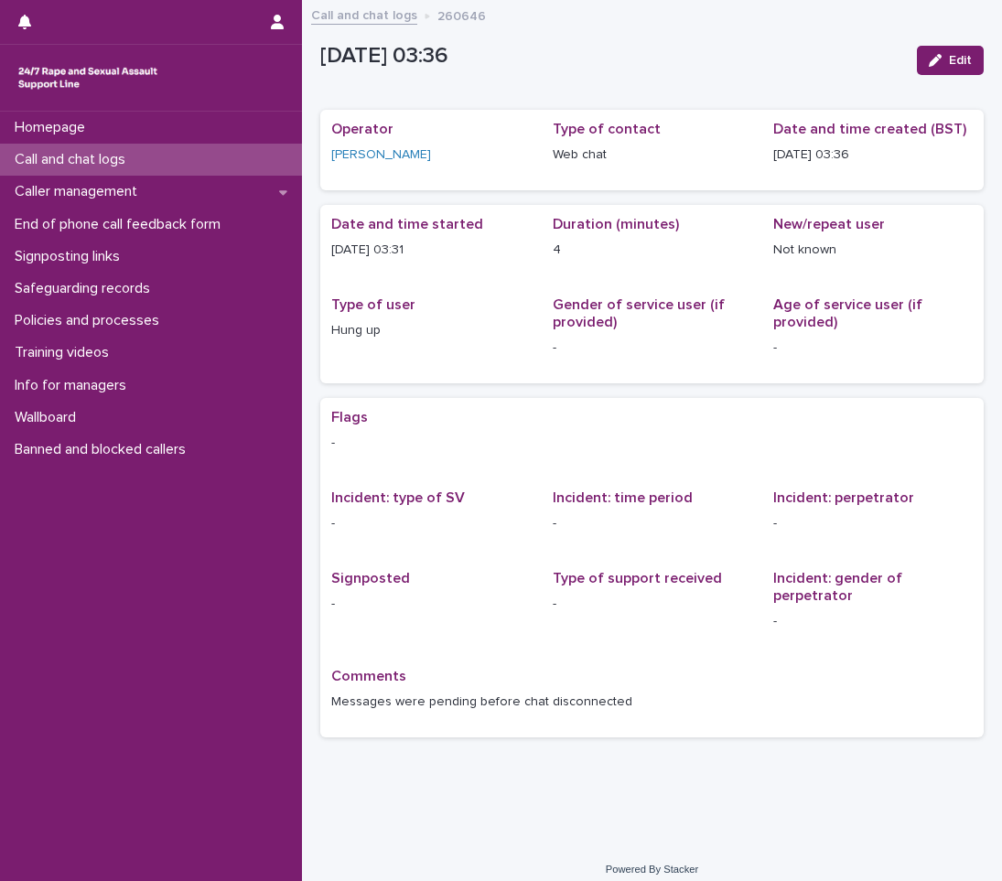
click at [83, 154] on p "Call and chat logs" at bounding box center [73, 159] width 133 height 17
